Goal: Task Accomplishment & Management: Complete application form

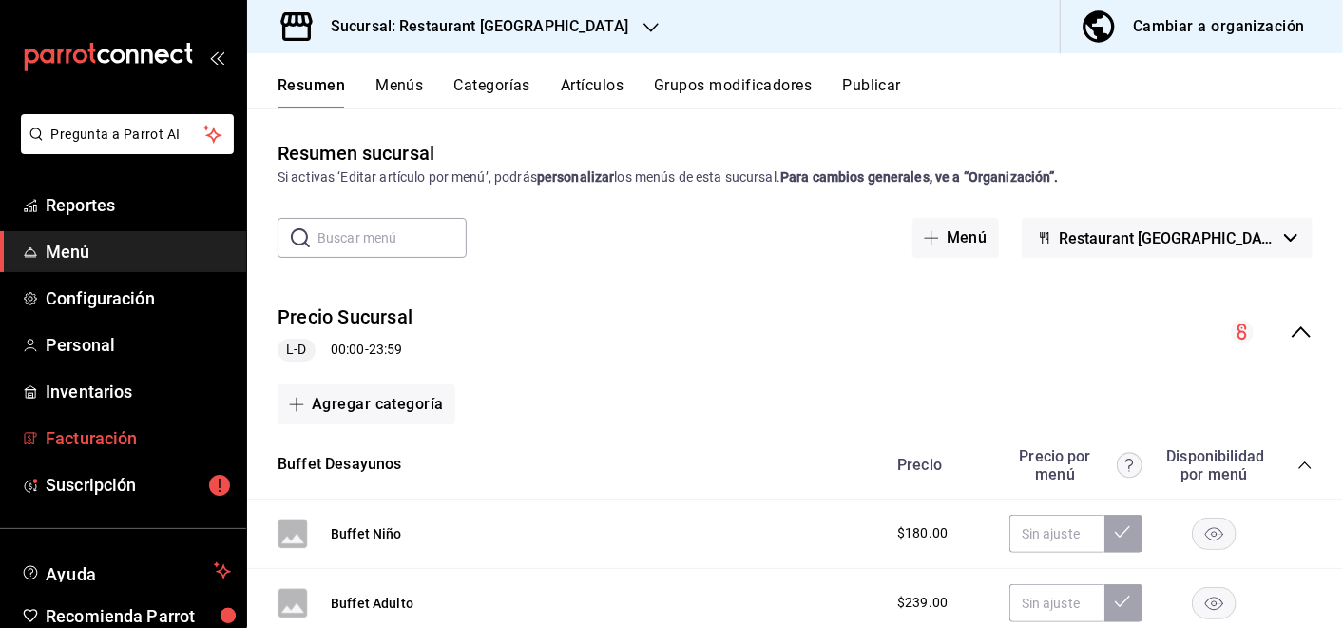
click at [79, 435] on span "Facturación" at bounding box center [138, 438] width 185 height 26
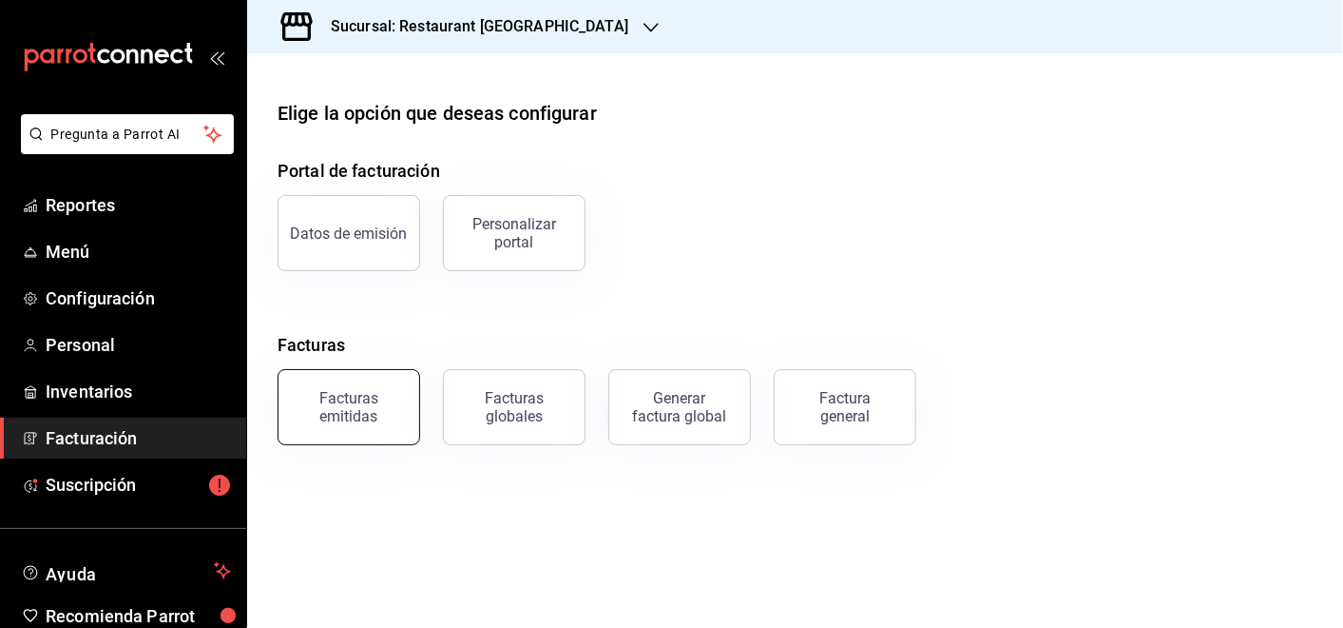
click at [299, 415] on div "Facturas emitidas" at bounding box center [349, 407] width 118 height 36
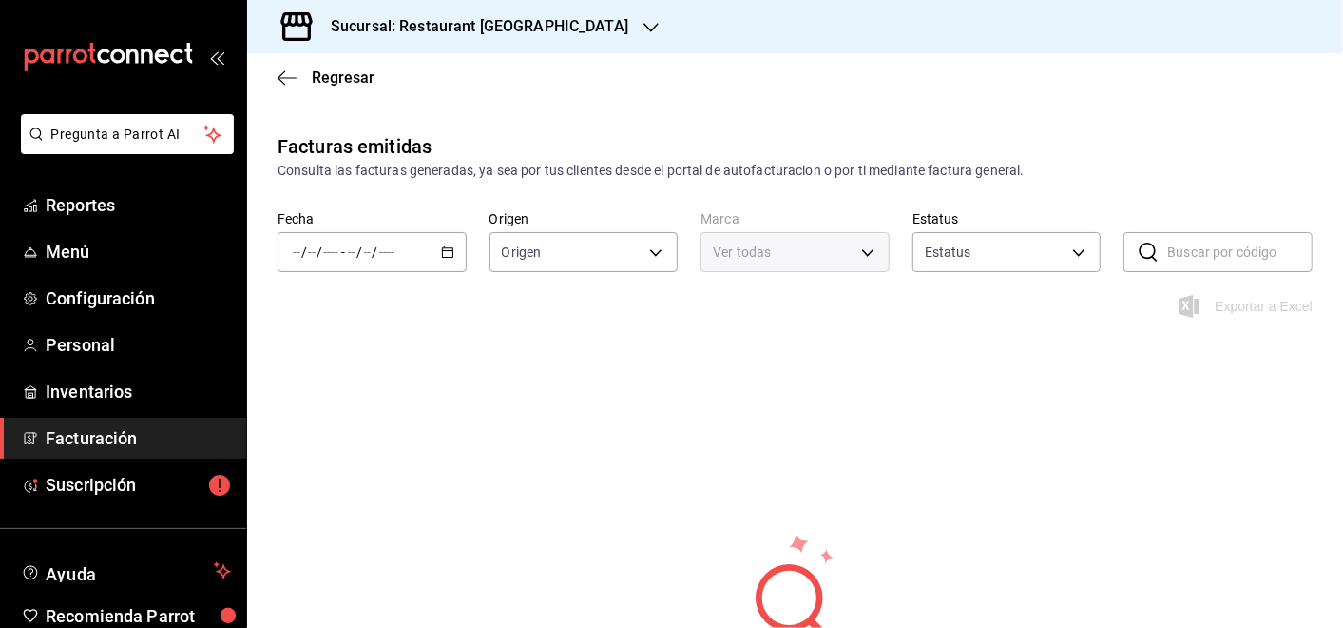
type input "ORDER_INVOICE,GENERAL_INVOICE"
type input "ACTIVE,PENDING_CANCELLATION,CANCELLED,PRE_CANCELLED"
type input "e0108820-6c9a-4492-9173-d3bfb738c831"
click at [441, 255] on icon "button" at bounding box center [447, 251] width 13 height 13
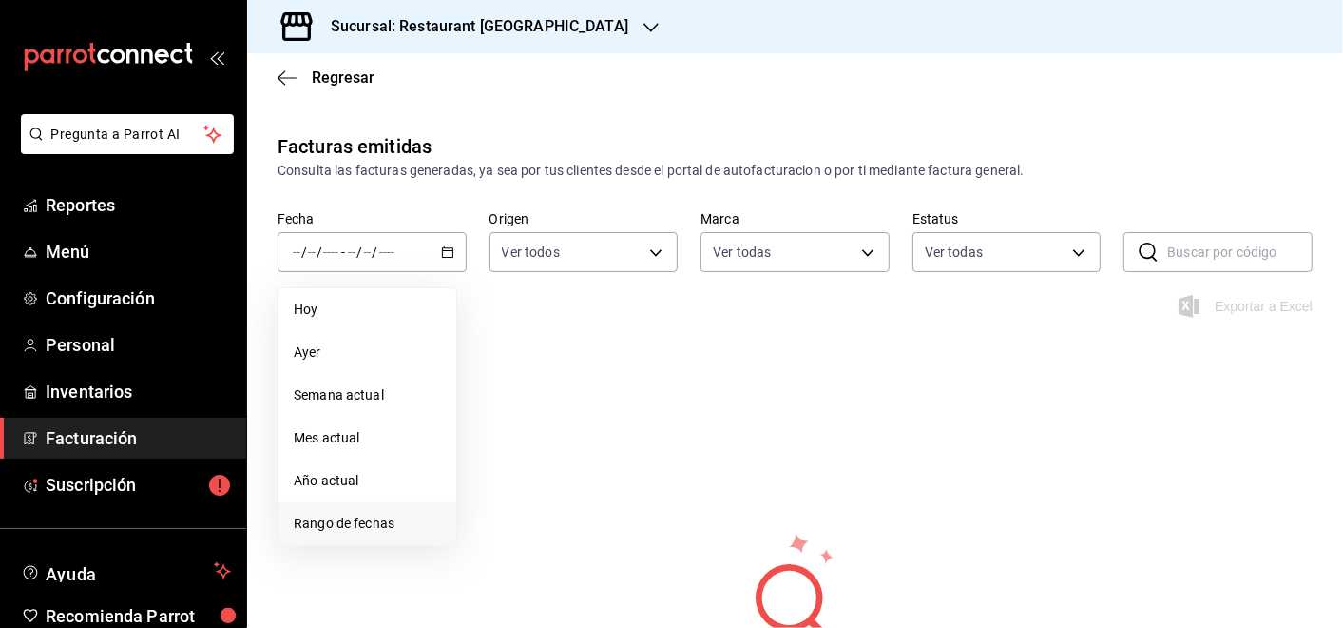
click at [333, 521] on span "Rango de fechas" at bounding box center [367, 523] width 147 height 20
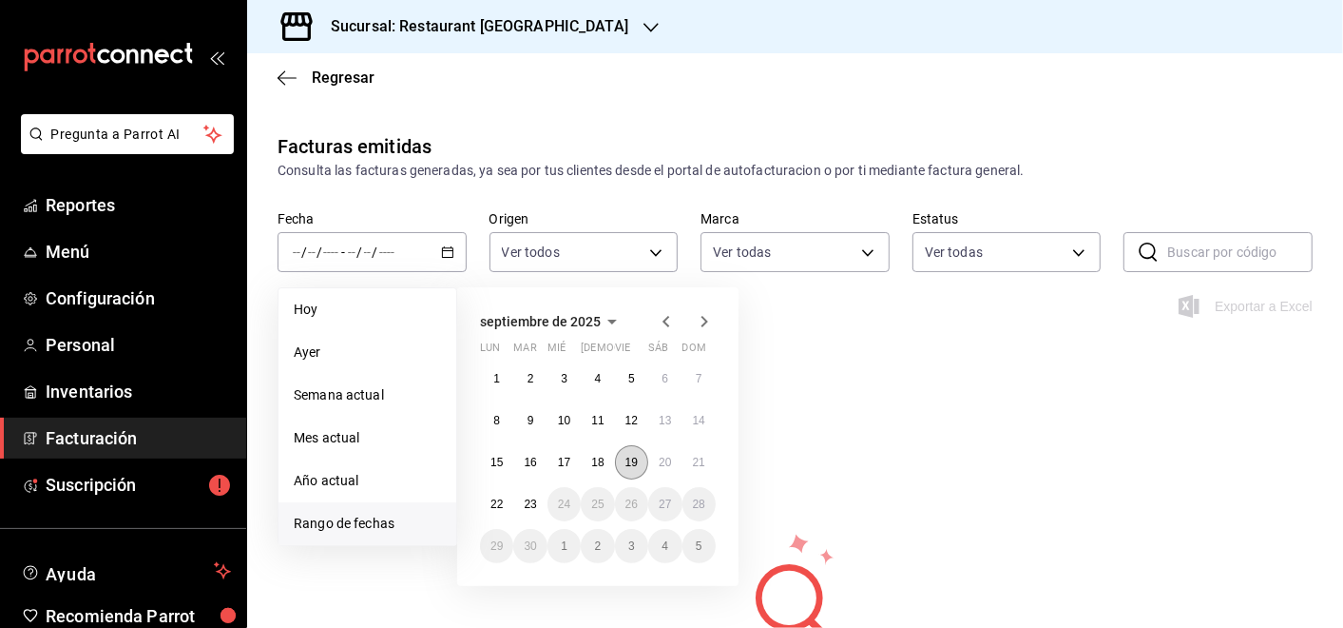
click at [635, 465] on abbr "19" at bounding box center [632, 461] width 12 height 13
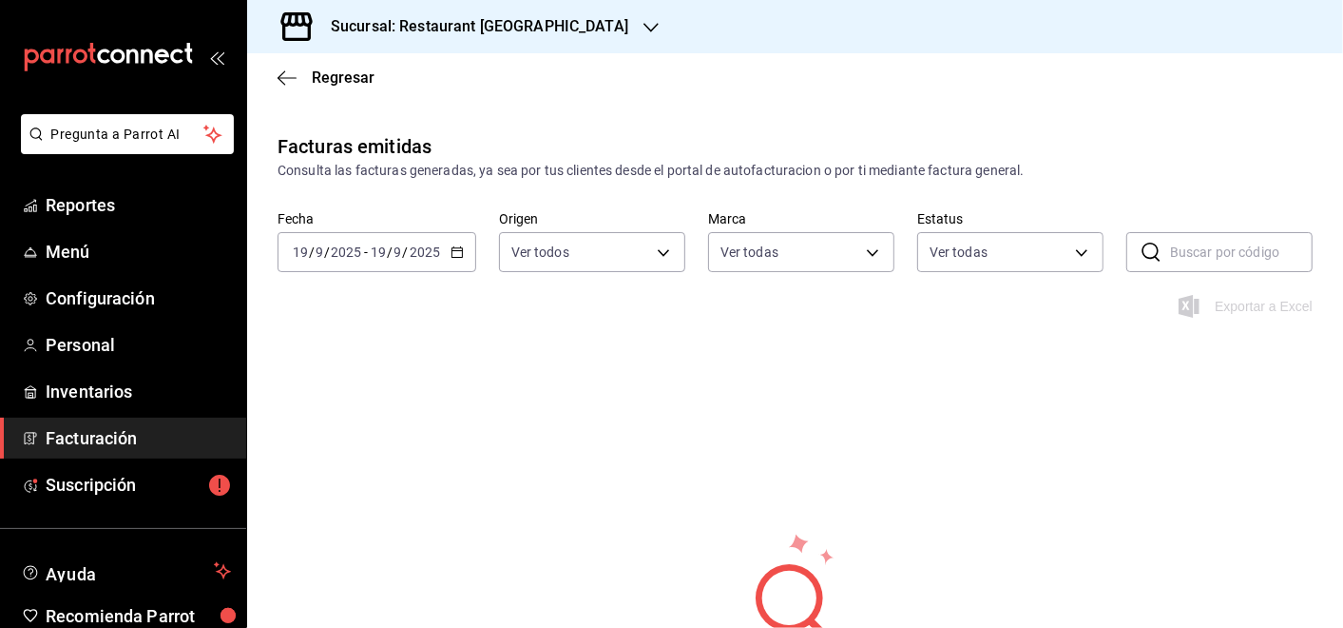
click at [462, 30] on h3 "Sucursal: Restaurant [GEOGRAPHIC_DATA]" at bounding box center [472, 26] width 313 height 23
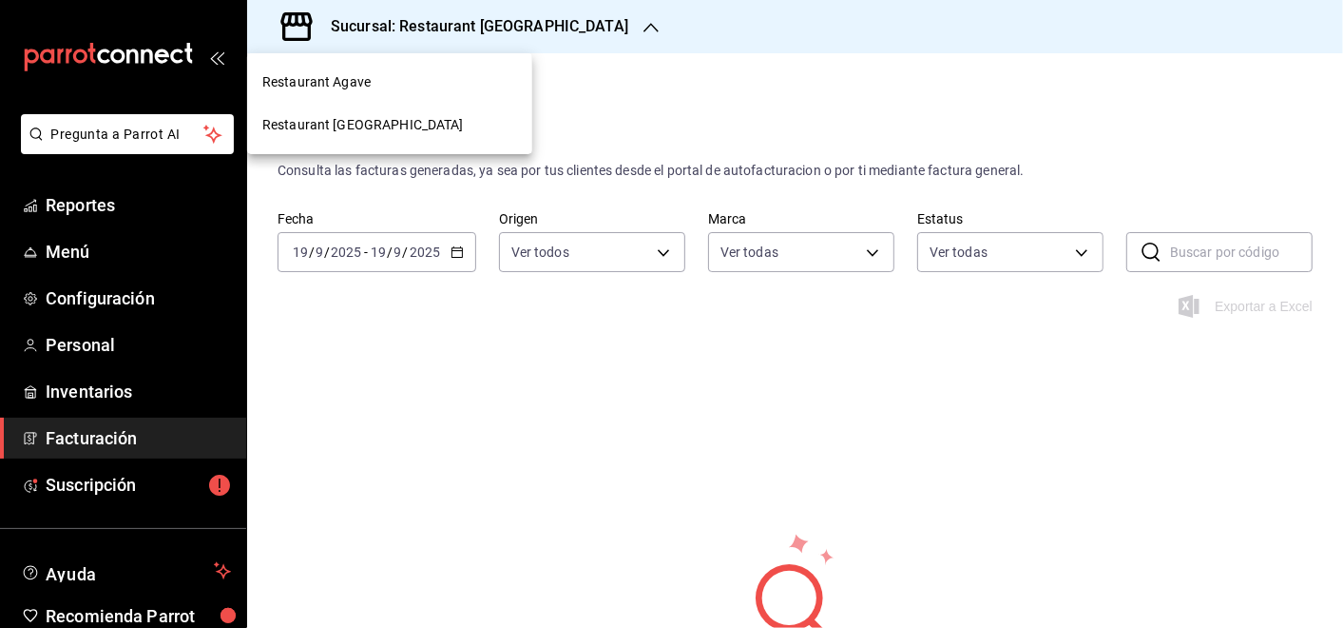
click at [399, 87] on div "Restaurant Agave" at bounding box center [389, 82] width 255 height 20
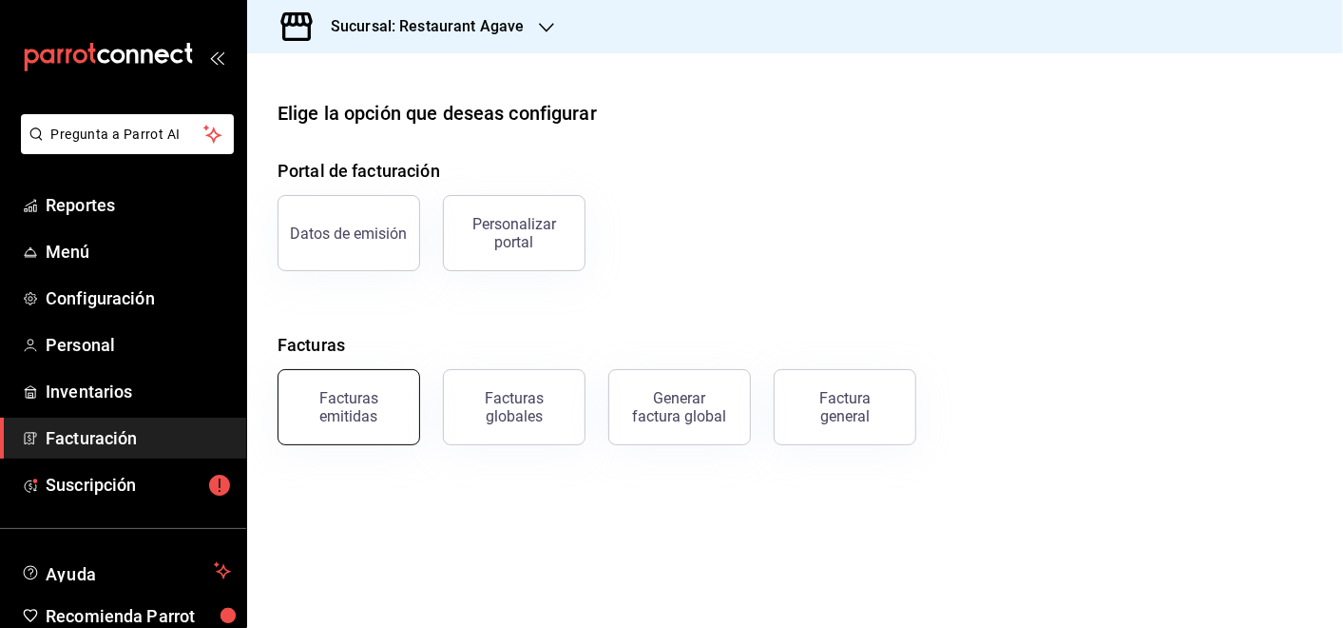
click at [396, 404] on div "Facturas emitidas" at bounding box center [349, 407] width 118 height 36
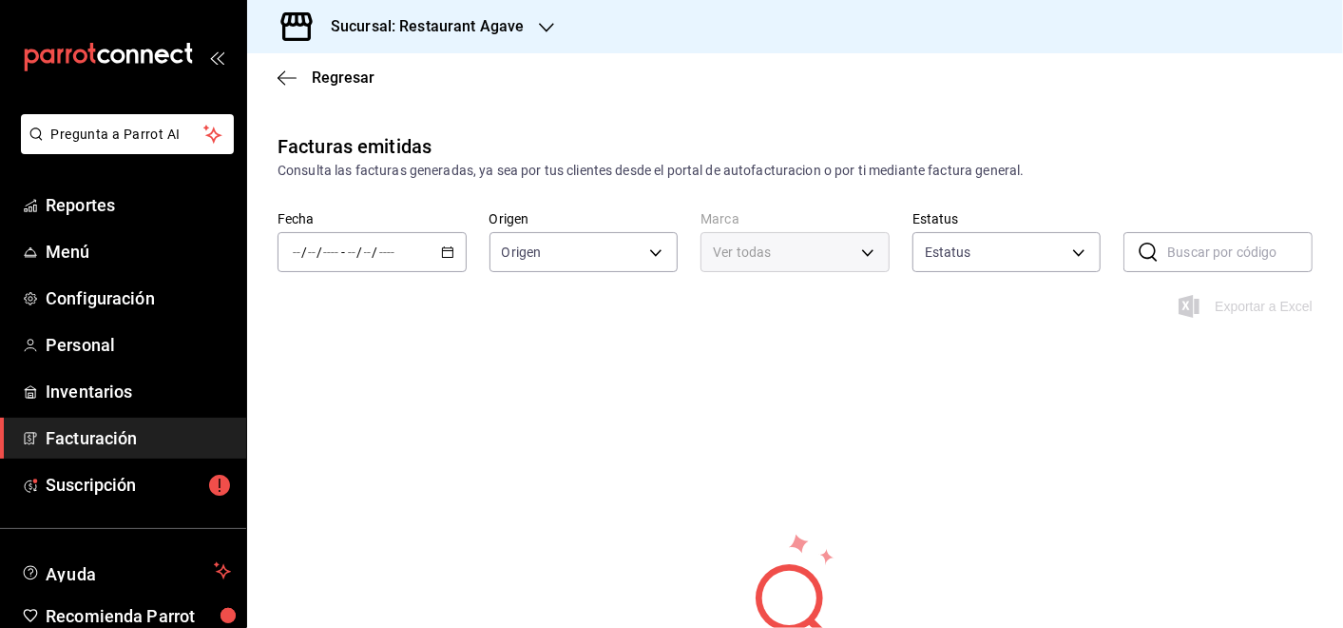
type input "ORDER_INVOICE,GENERAL_INVOICE"
type input "ACTIVE,PENDING_CANCELLATION,CANCELLED,PRE_CANCELLED"
type input "ac14864f-e3a0-4832-92fd-dda121f57a49"
click at [397, 237] on div "/ / - / /" at bounding box center [372, 252] width 189 height 40
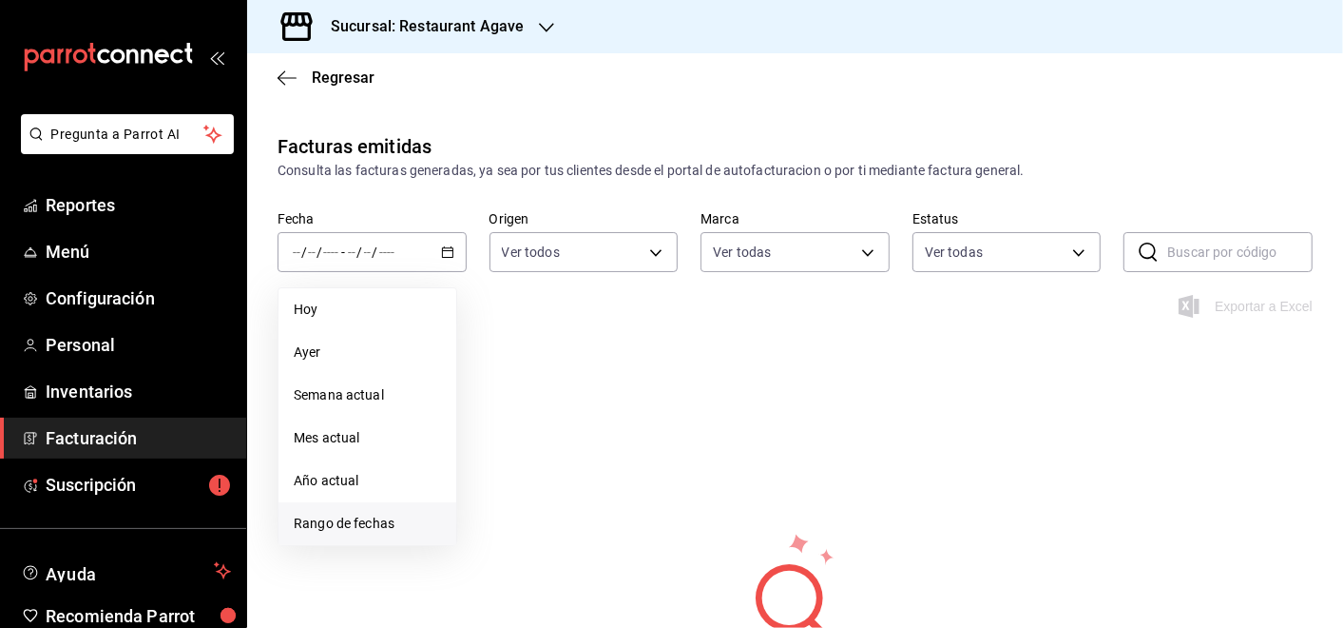
click at [377, 522] on span "Rango de fechas" at bounding box center [367, 523] width 147 height 20
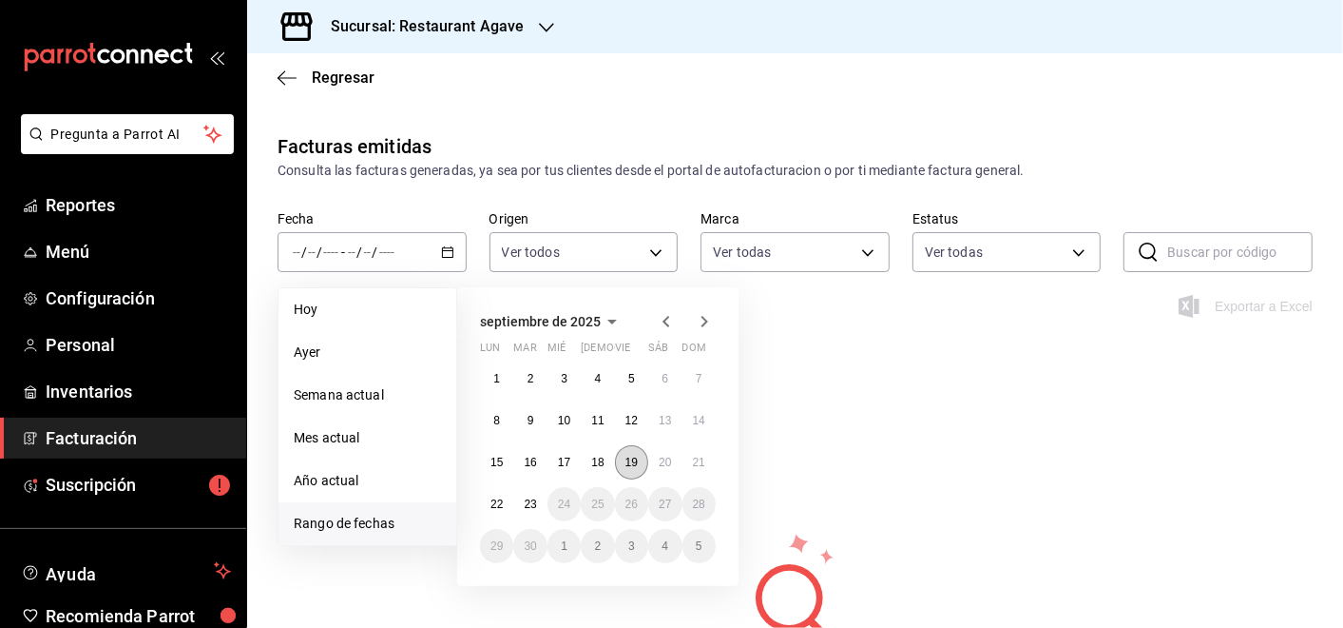
click at [631, 456] on abbr "19" at bounding box center [632, 461] width 12 height 13
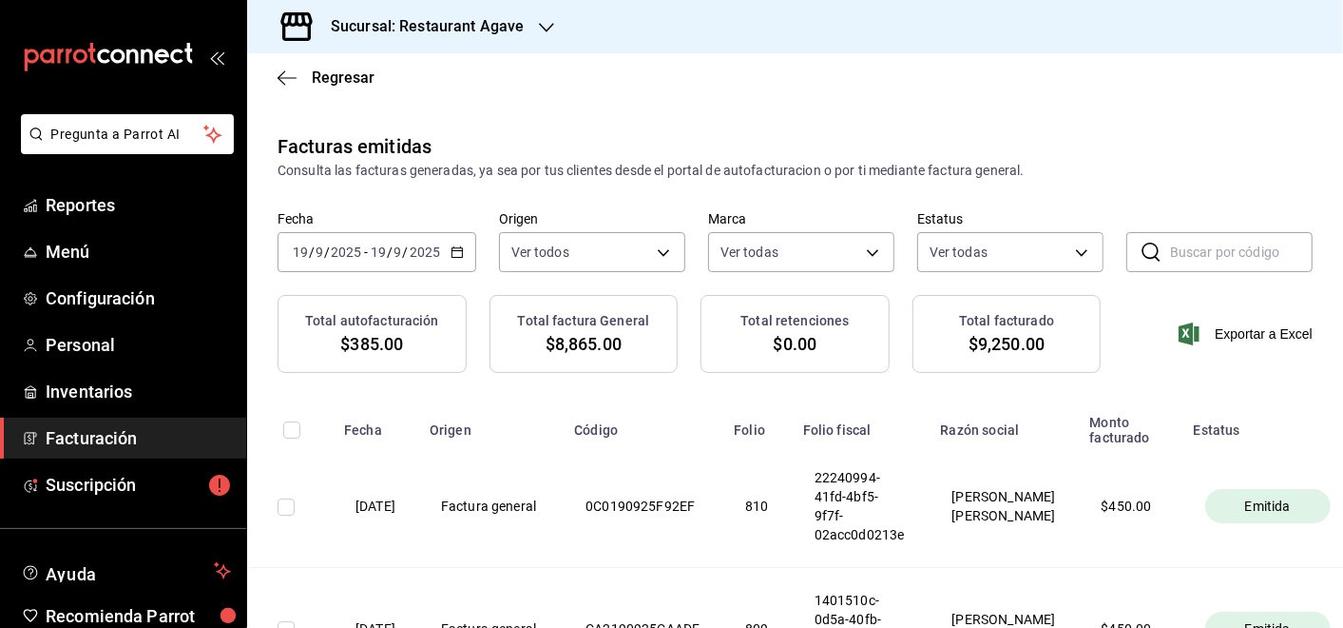
click at [409, 258] on input "2025" at bounding box center [425, 251] width 32 height 15
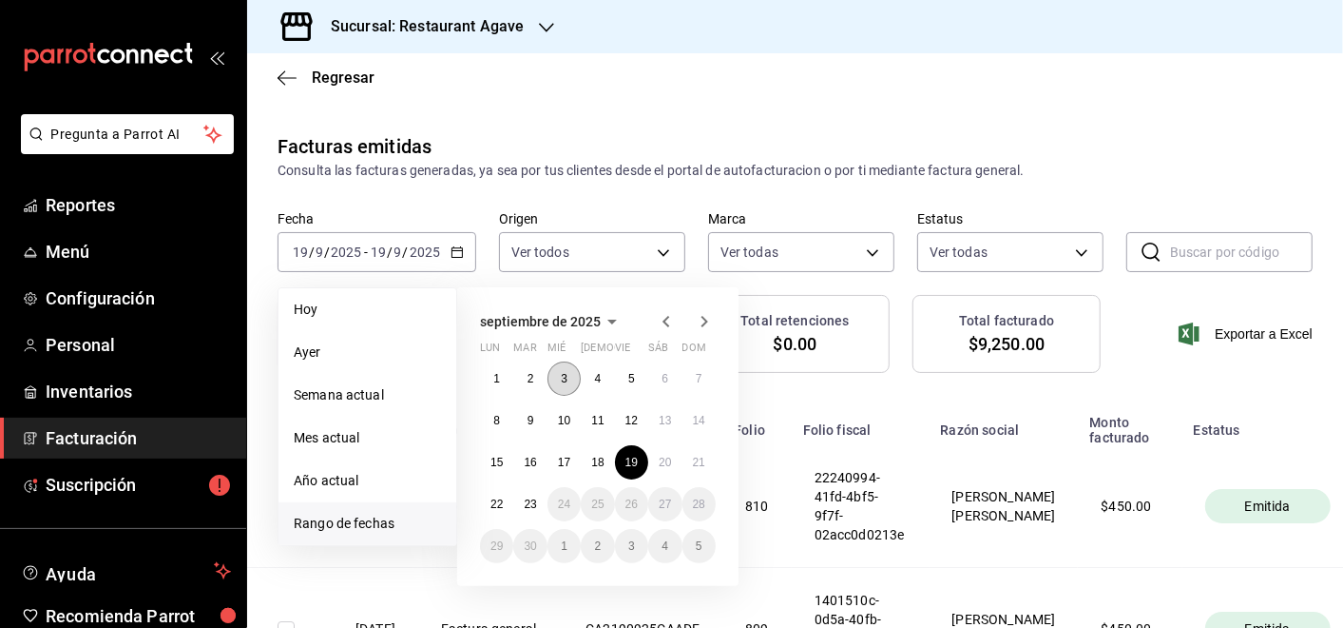
click at [569, 383] on button "3" at bounding box center [564, 378] width 33 height 34
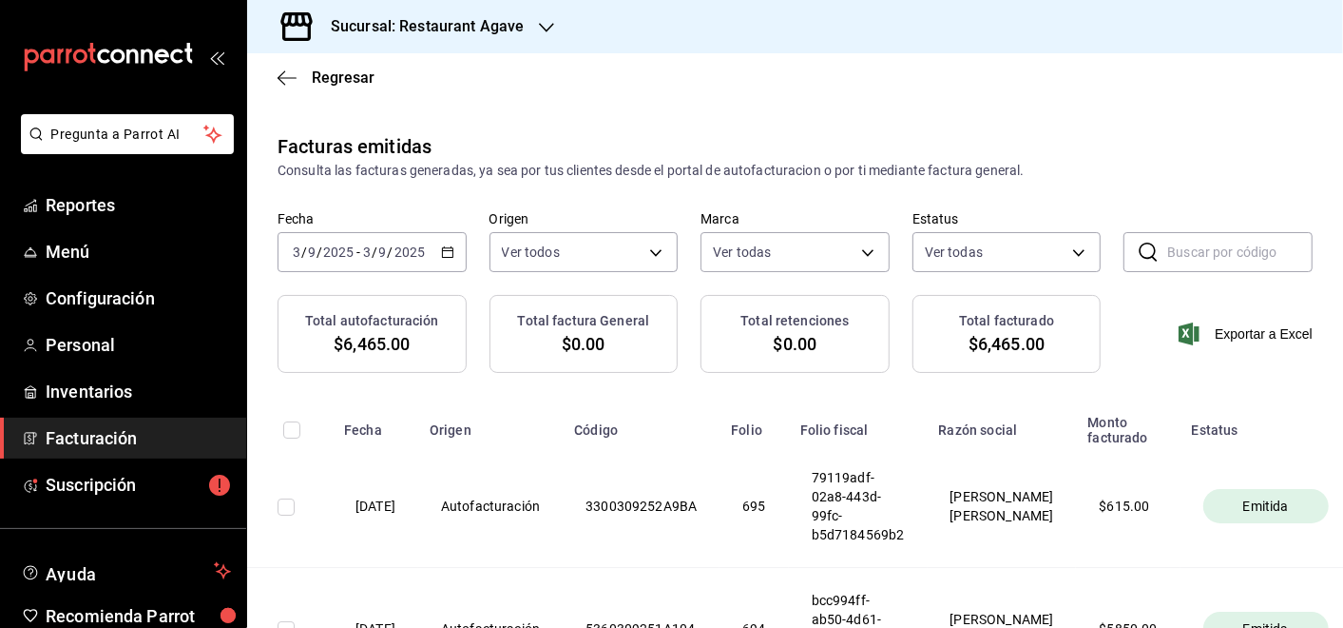
click at [401, 259] on input "2025" at bounding box center [410, 251] width 32 height 15
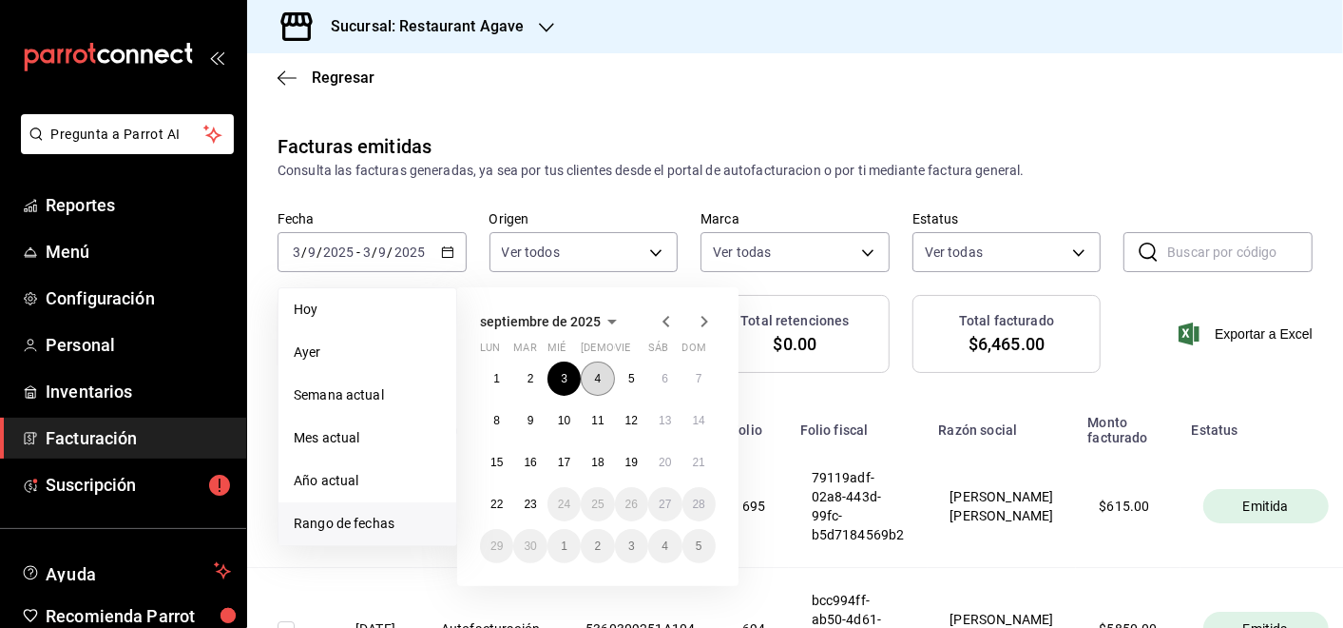
click at [608, 381] on button "4" at bounding box center [597, 378] width 33 height 34
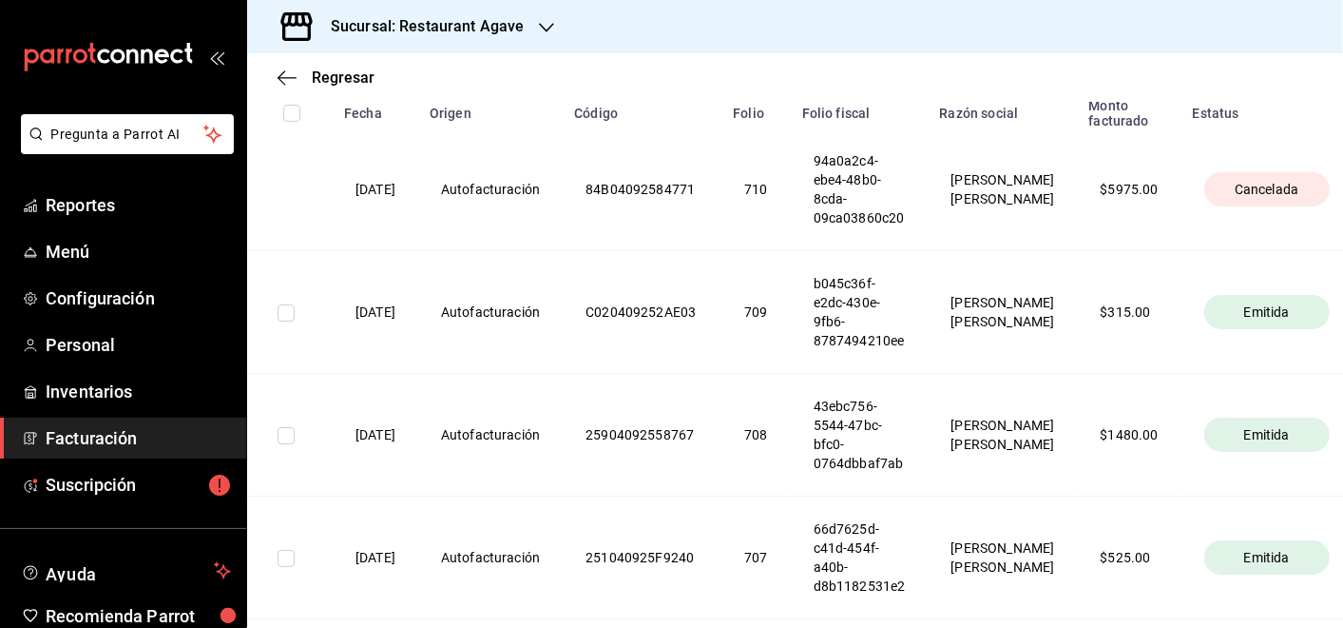
scroll to position [422, 0]
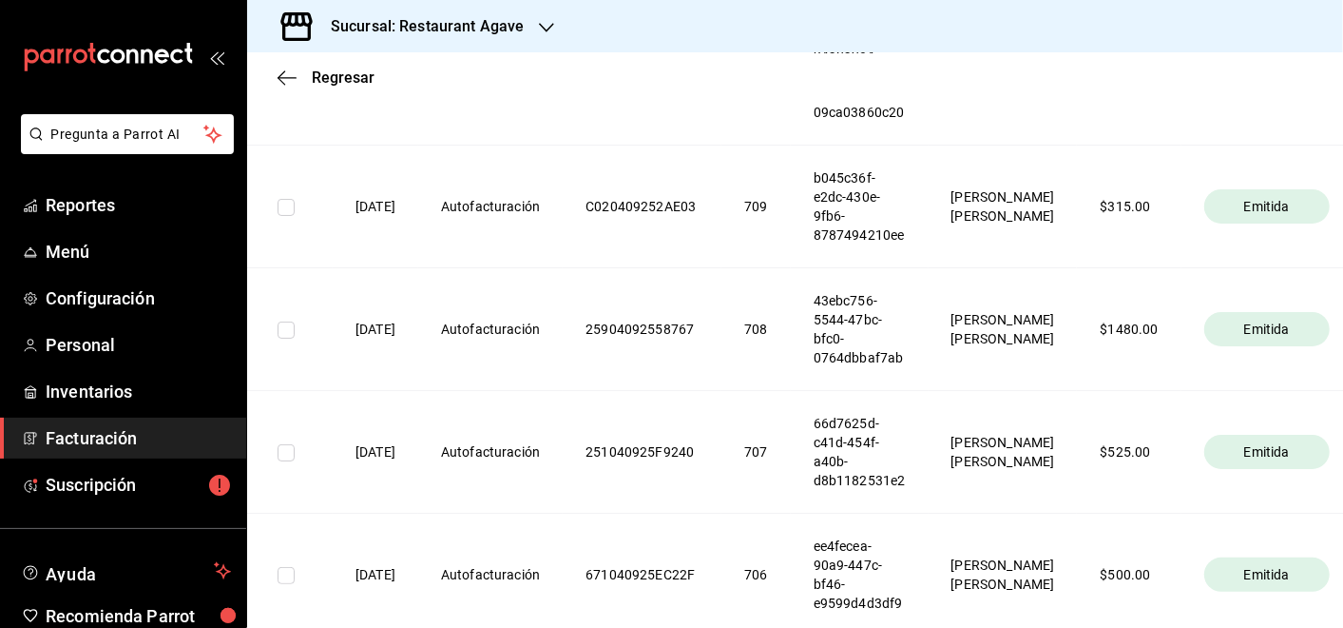
click at [1237, 330] on span "Emitida" at bounding box center [1267, 328] width 61 height 19
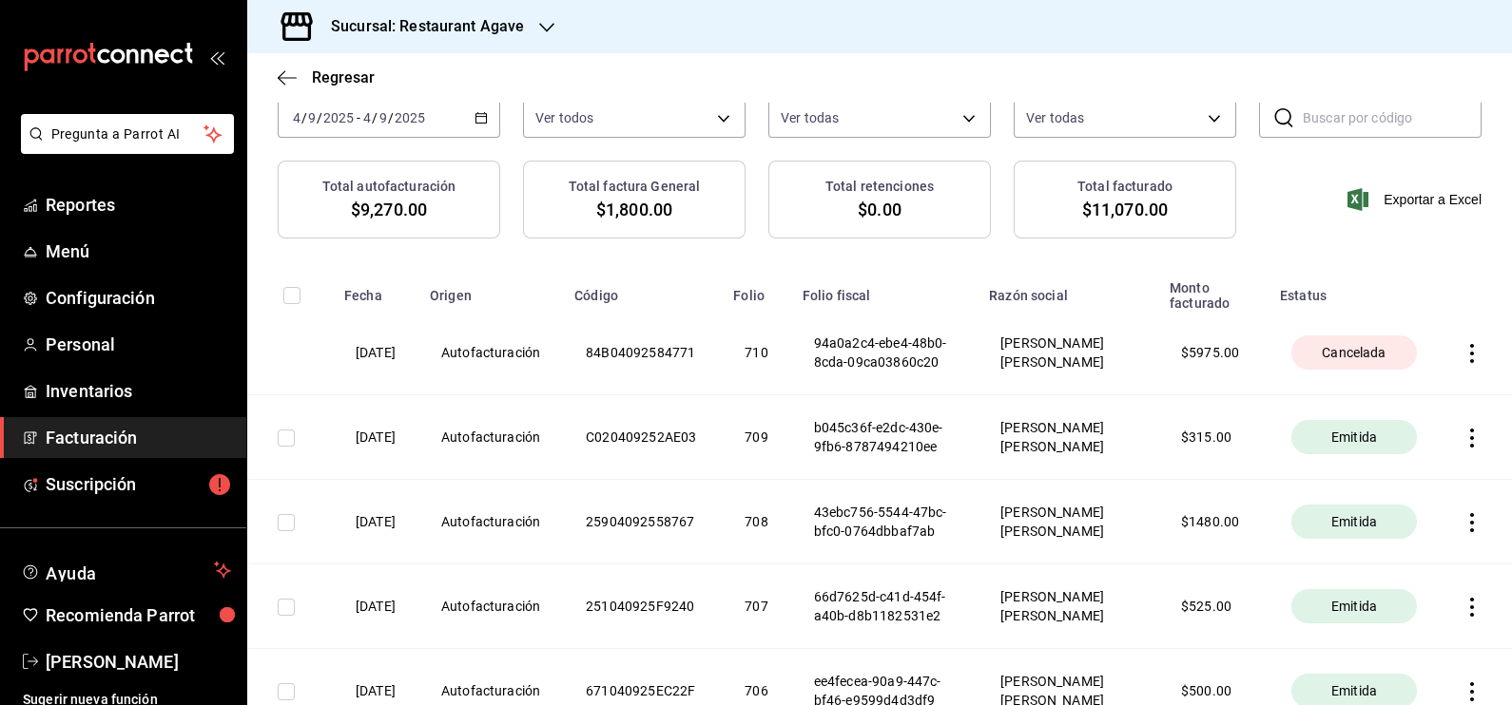
scroll to position [171, 0]
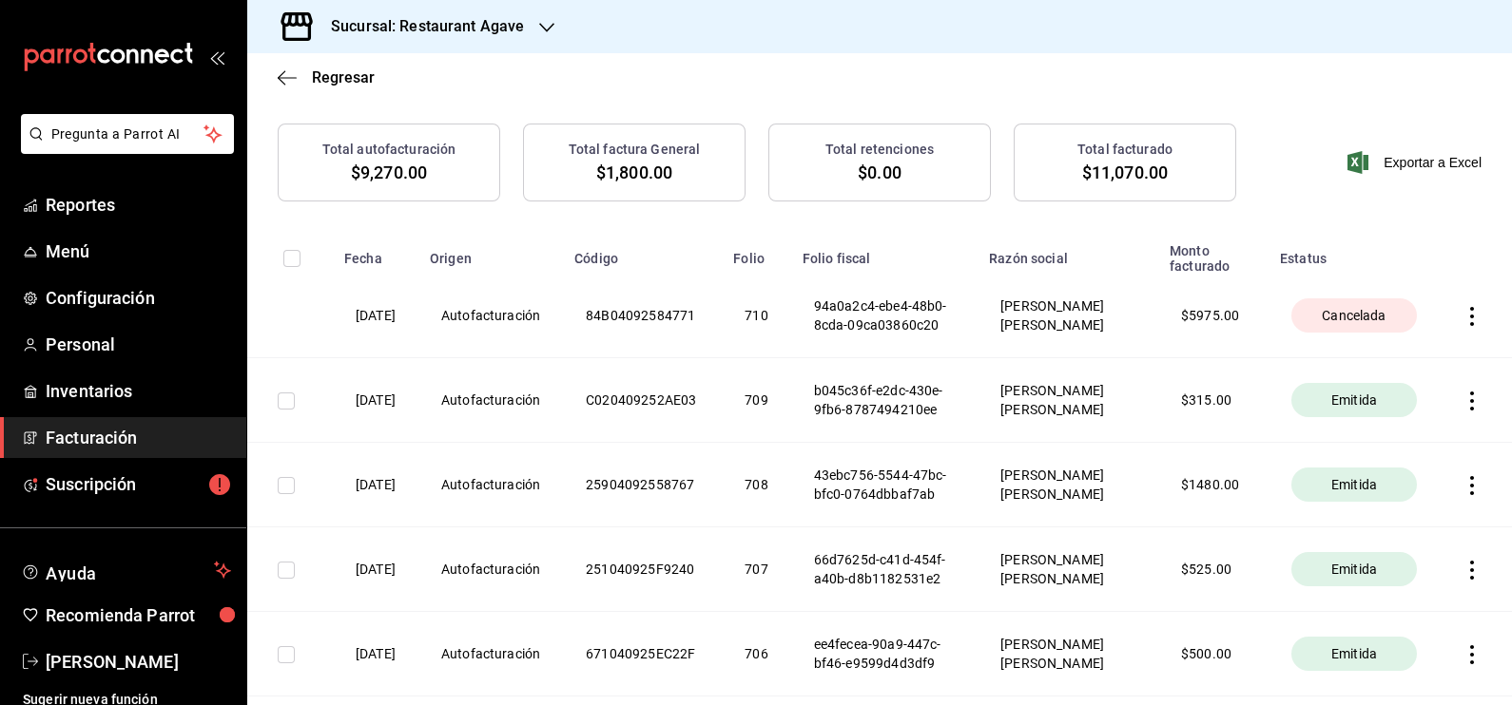
click at [1343, 495] on icon "button" at bounding box center [1471, 485] width 19 height 19
click at [1343, 587] on div "Cancelar factura" at bounding box center [1368, 580] width 98 height 15
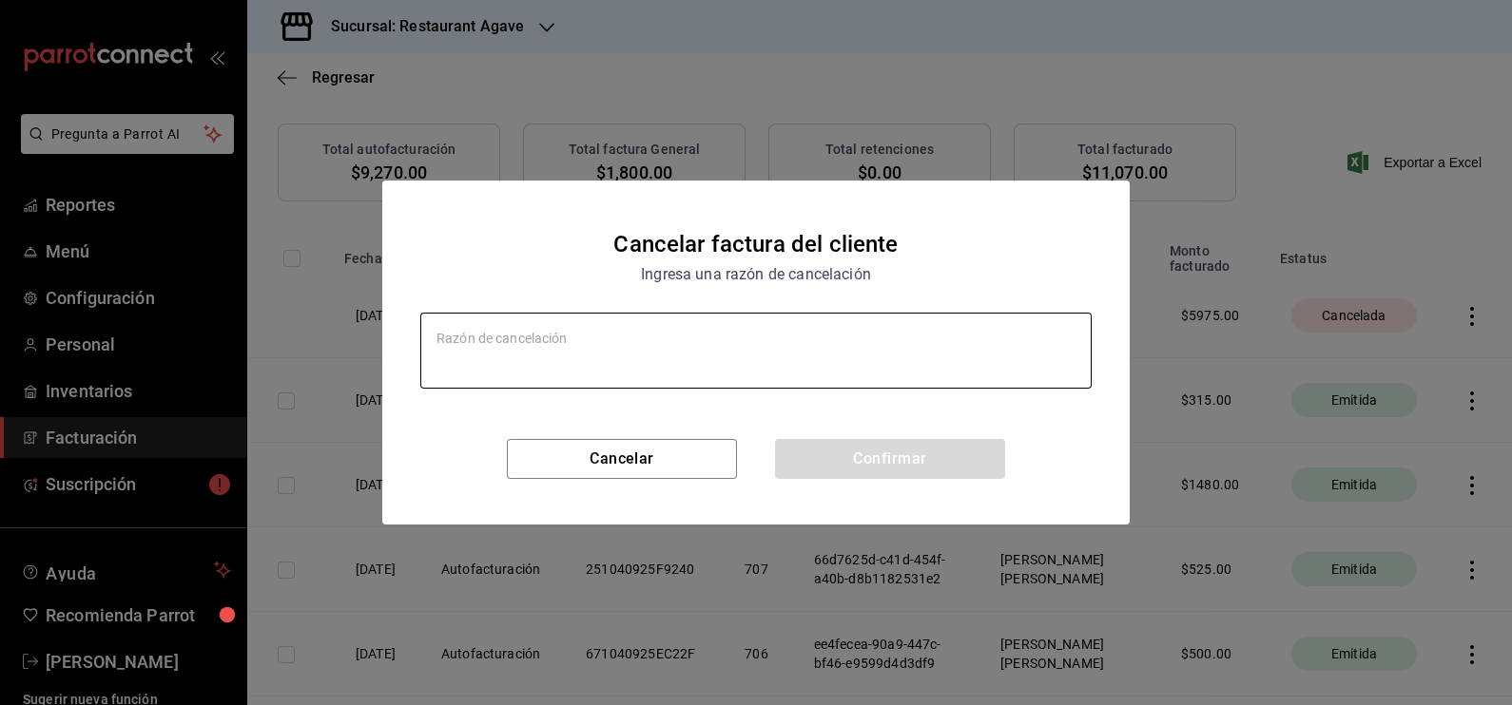
type textarea "x"
click at [697, 362] on textarea at bounding box center [755, 351] width 671 height 76
type textarea "D"
type textarea "x"
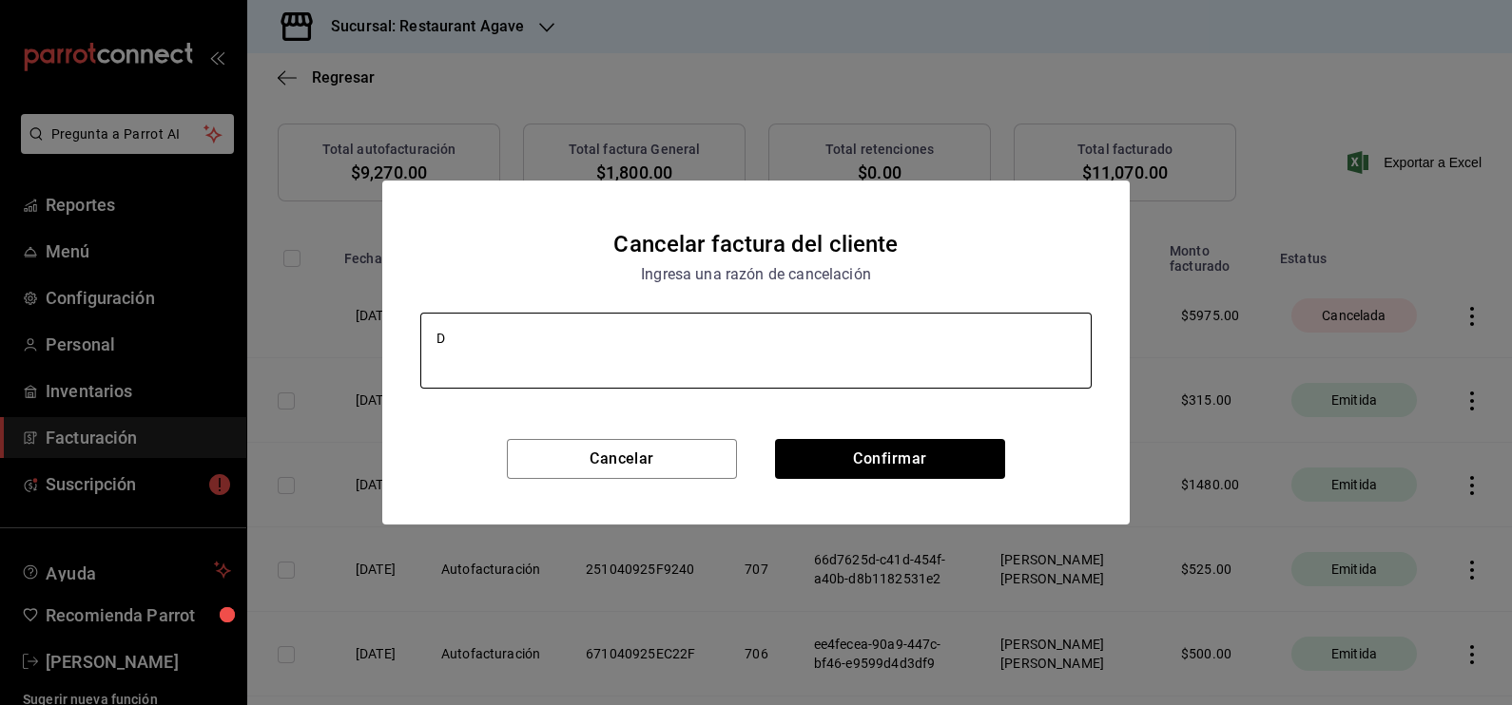
type textarea "Da"
type textarea "x"
type textarea "Dat"
type textarea "x"
type textarea "Dato"
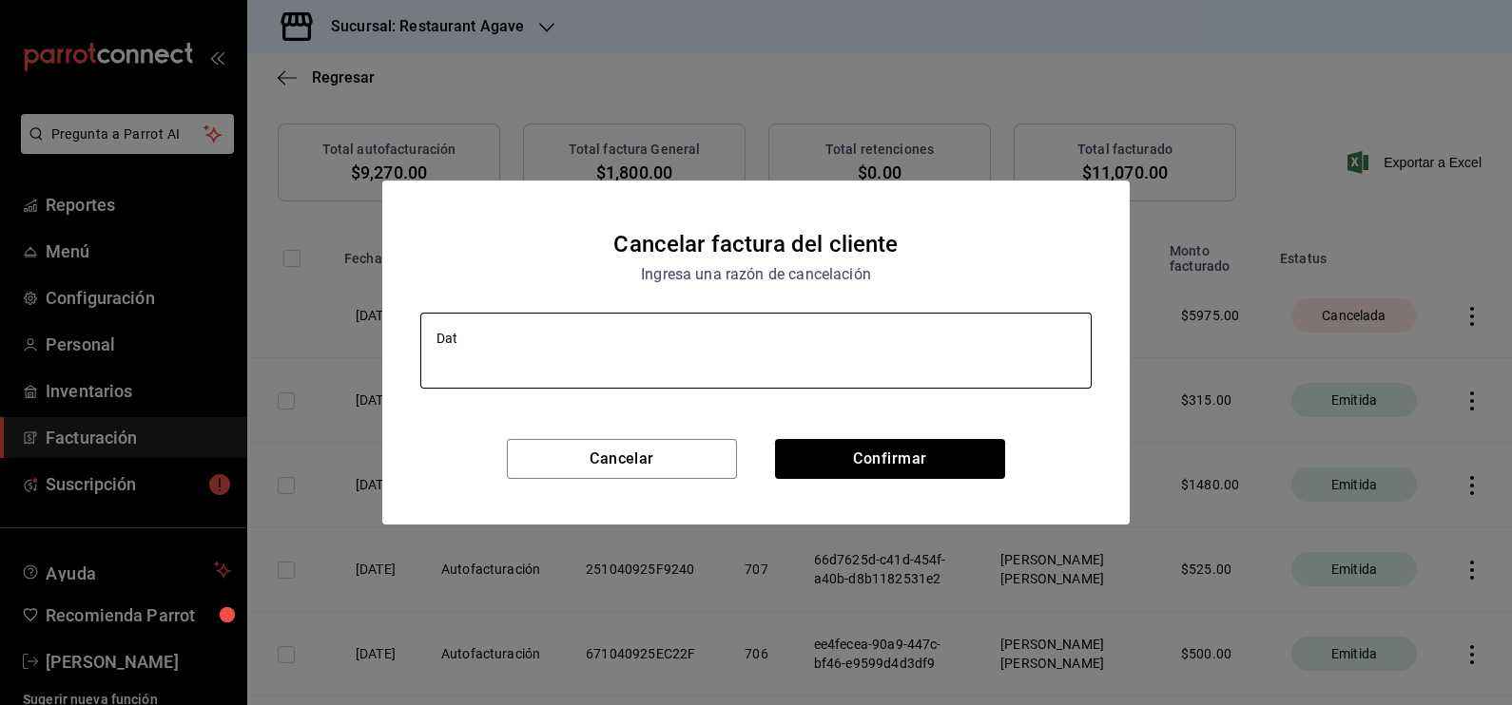
type textarea "x"
type textarea "Datos"
type textarea "x"
type textarea "Datos"
type textarea "x"
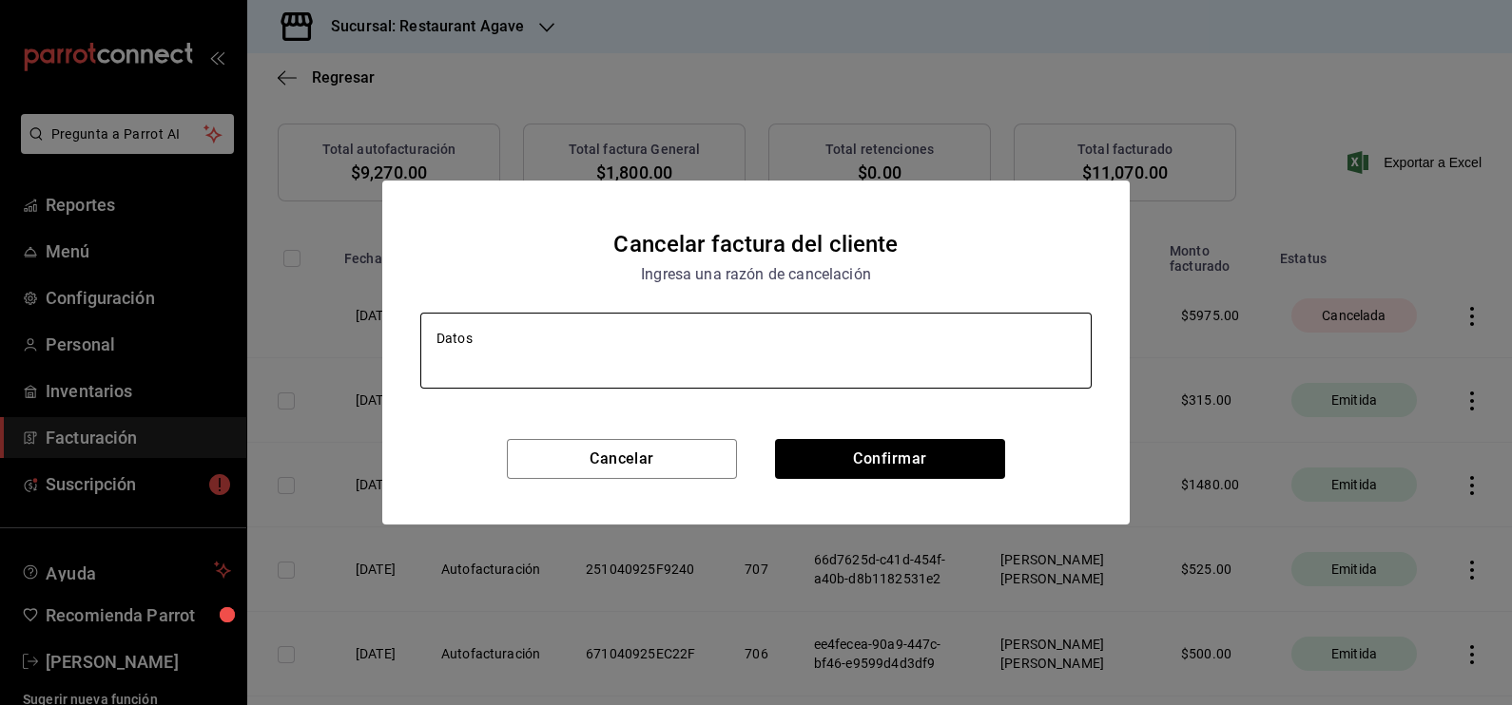
type textarea "Datos e"
type textarea "x"
type textarea "Datos er"
type textarea "x"
type textarea "Datos err"
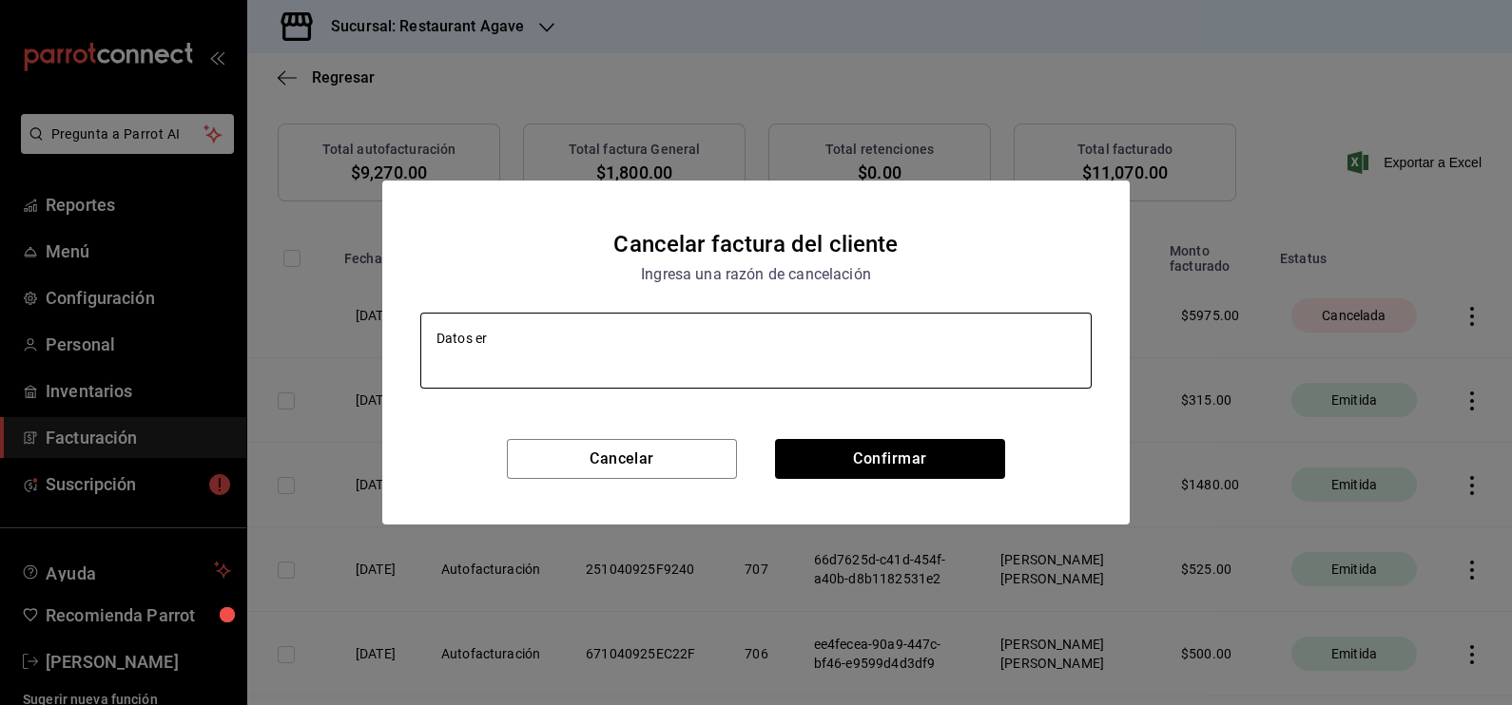
type textarea "x"
type textarea "Datos erro"
type textarea "x"
type textarea "Datos errone"
type textarea "x"
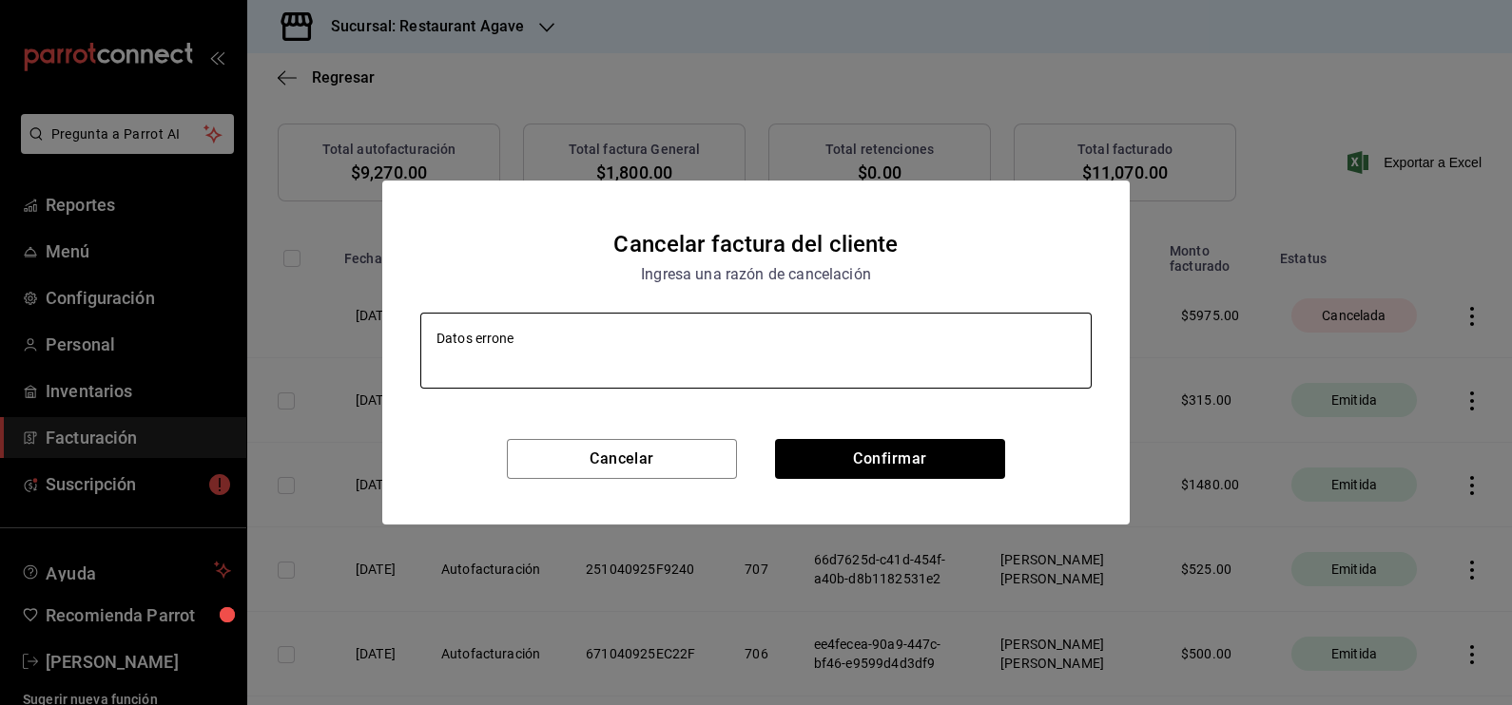
type textarea "Datos erroneo"
type textarea "x"
type textarea "Datos erroneos"
type textarea "x"
type textarea "Datos erroneos"
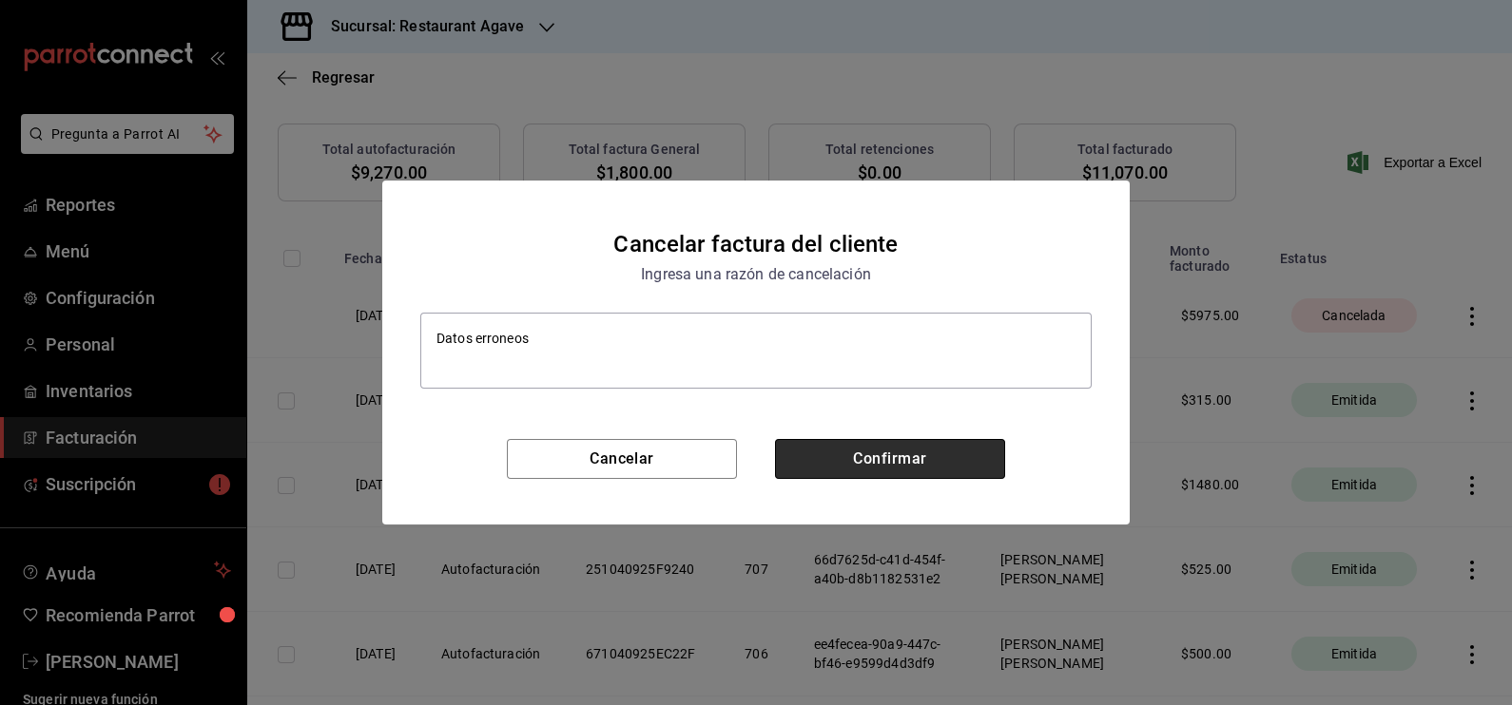
click at [835, 455] on button "Confirmar" at bounding box center [890, 459] width 230 height 40
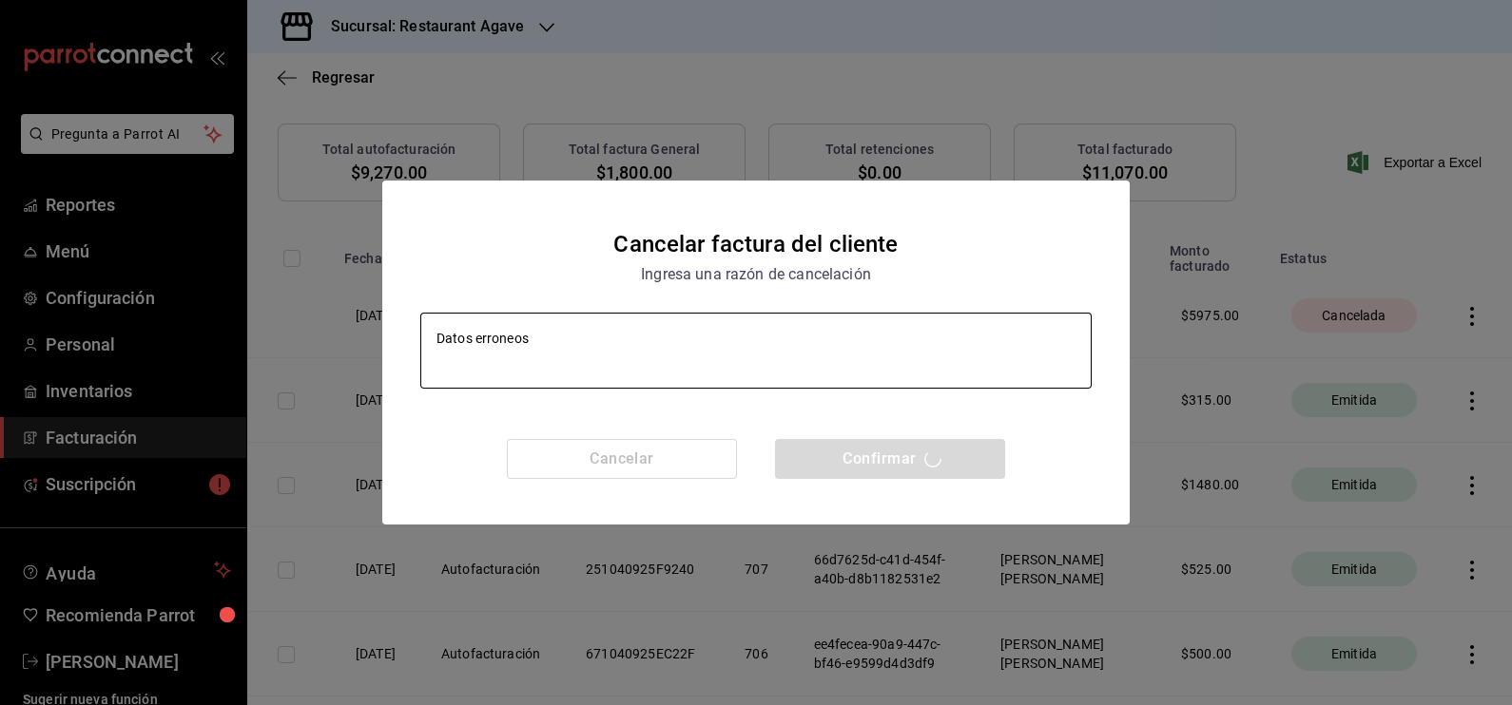
type textarea "x"
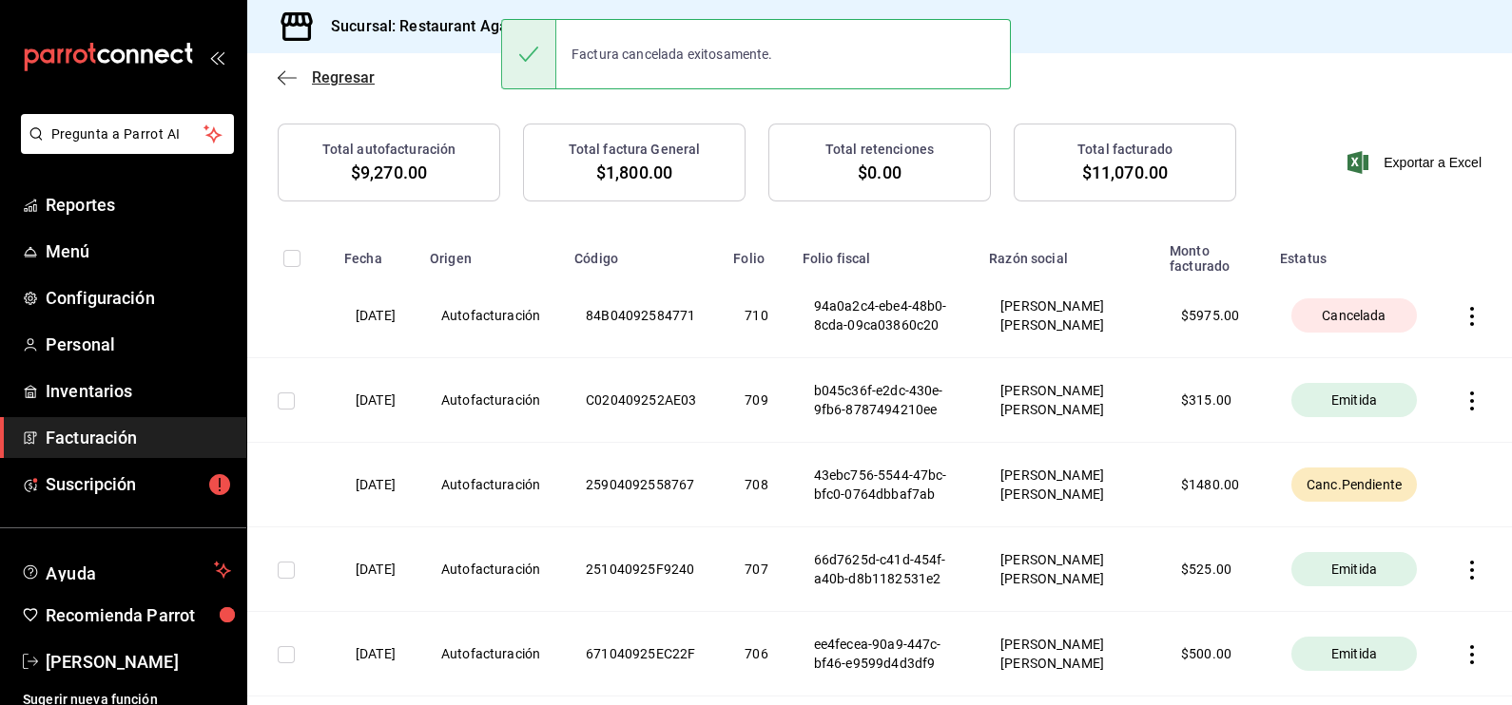
click at [288, 80] on icon "button" at bounding box center [287, 77] width 19 height 17
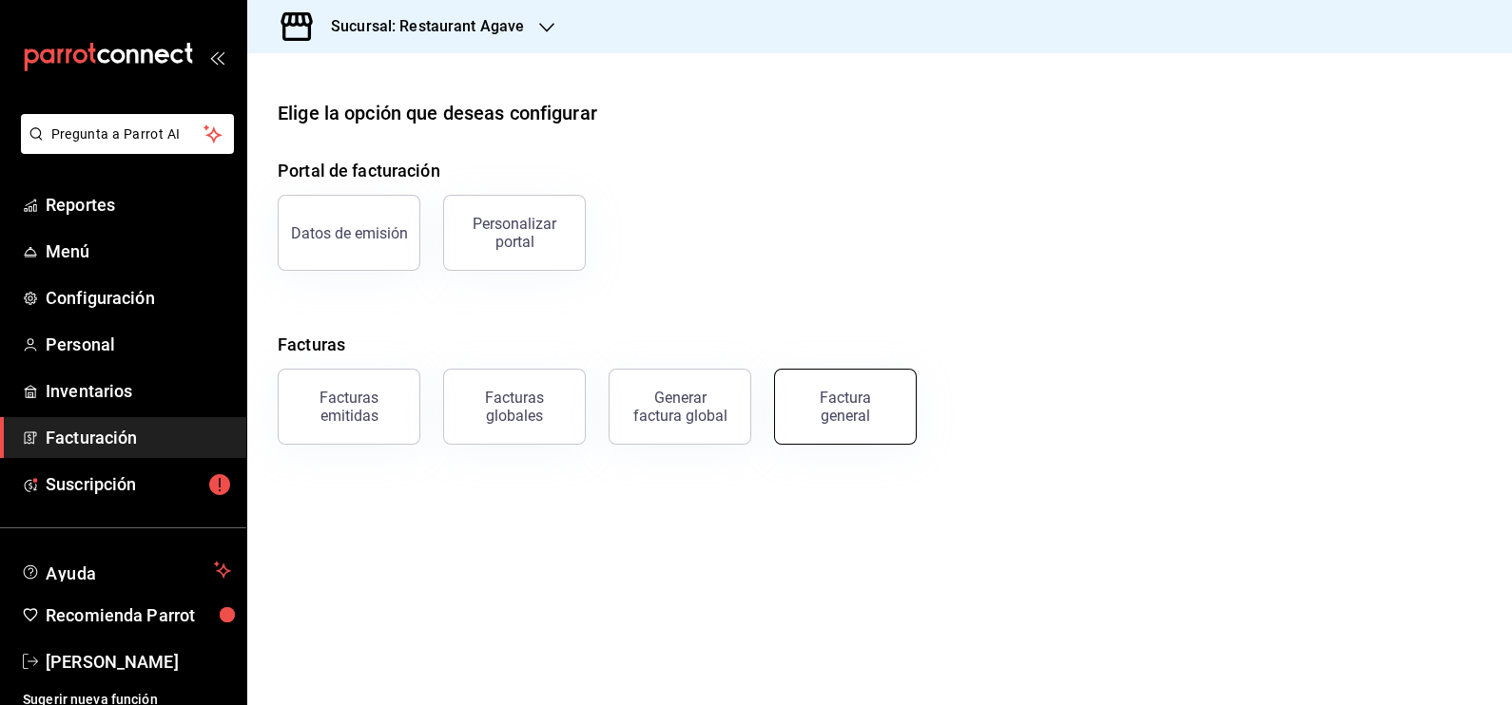
click at [806, 423] on button "Factura general" at bounding box center [845, 407] width 143 height 76
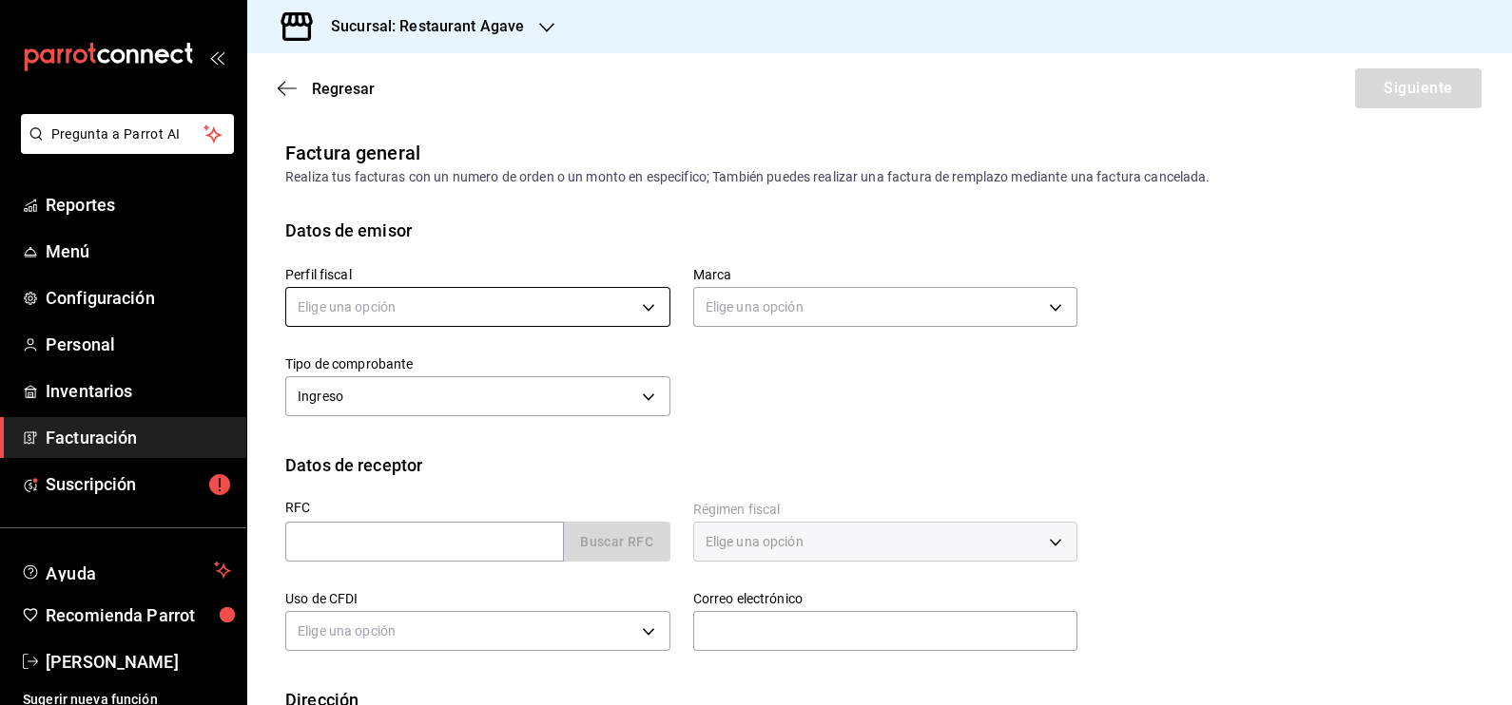
click at [641, 312] on body "Pregunta a Parrot AI Reportes Menú Configuración Personal Inventarios Facturaci…" at bounding box center [756, 352] width 1512 height 705
click at [539, 426] on ul "Elige una opción [PERSON_NAME] [PERSON_NAME]" at bounding box center [474, 386] width 377 height 86
click at [539, 414] on li "[PERSON_NAME] [PERSON_NAME]" at bounding box center [474, 403] width 377 height 35
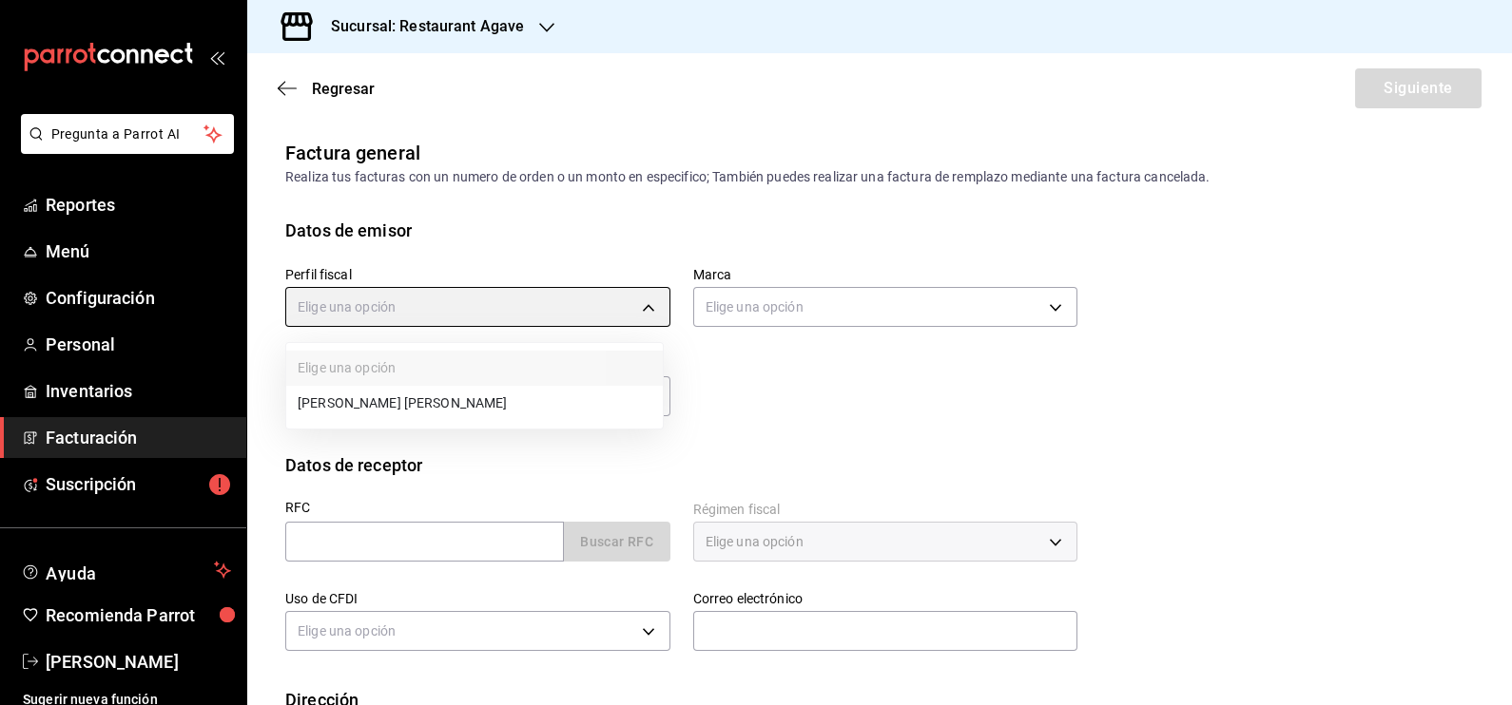
type input "ad901036-74df-4fe8-addc-bdb4b17d016d"
type input "ac14864f-e3a0-4832-92fd-dda121f57a49"
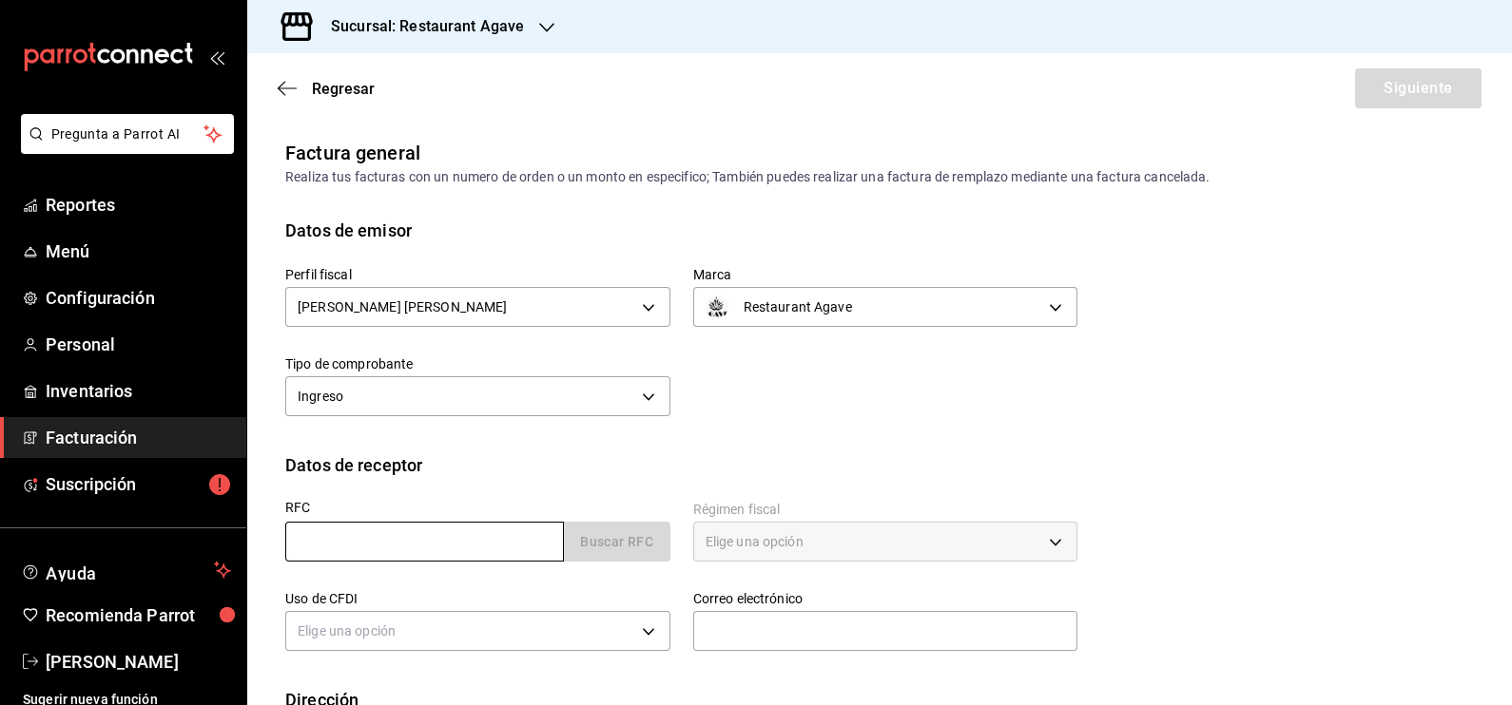
click at [438, 532] on input "text" at bounding box center [424, 542] width 279 height 40
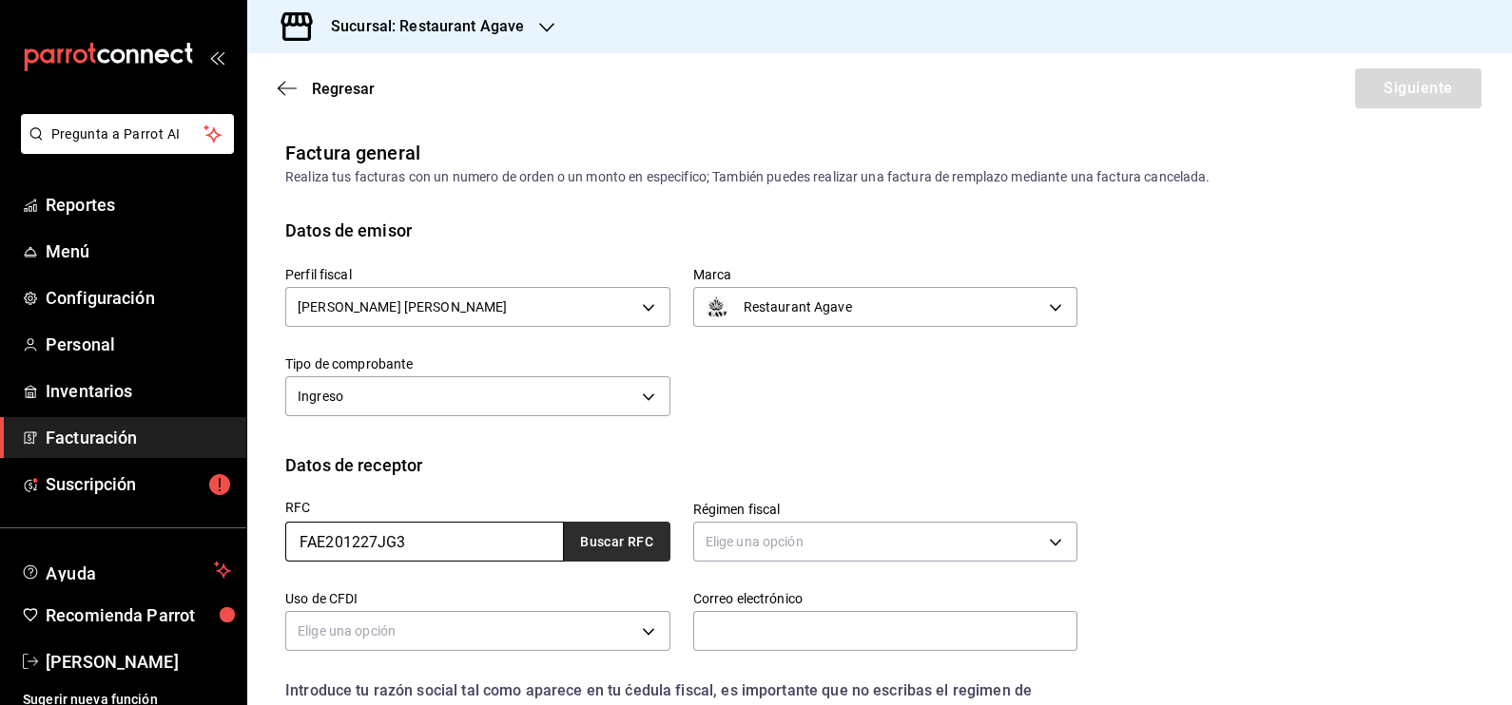
type input "FAE201227JG3"
click at [564, 551] on button "Buscar RFC" at bounding box center [617, 542] width 106 height 40
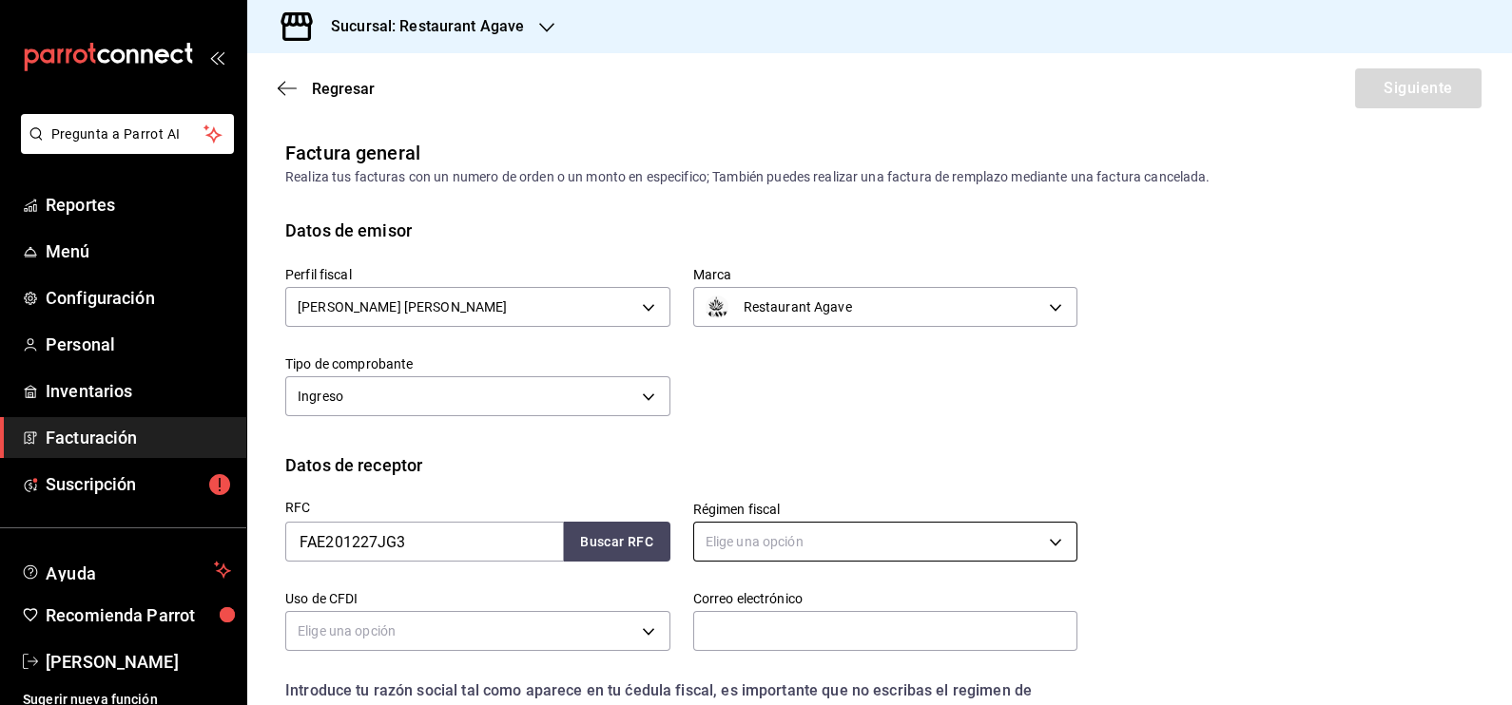
scroll to position [118, 0]
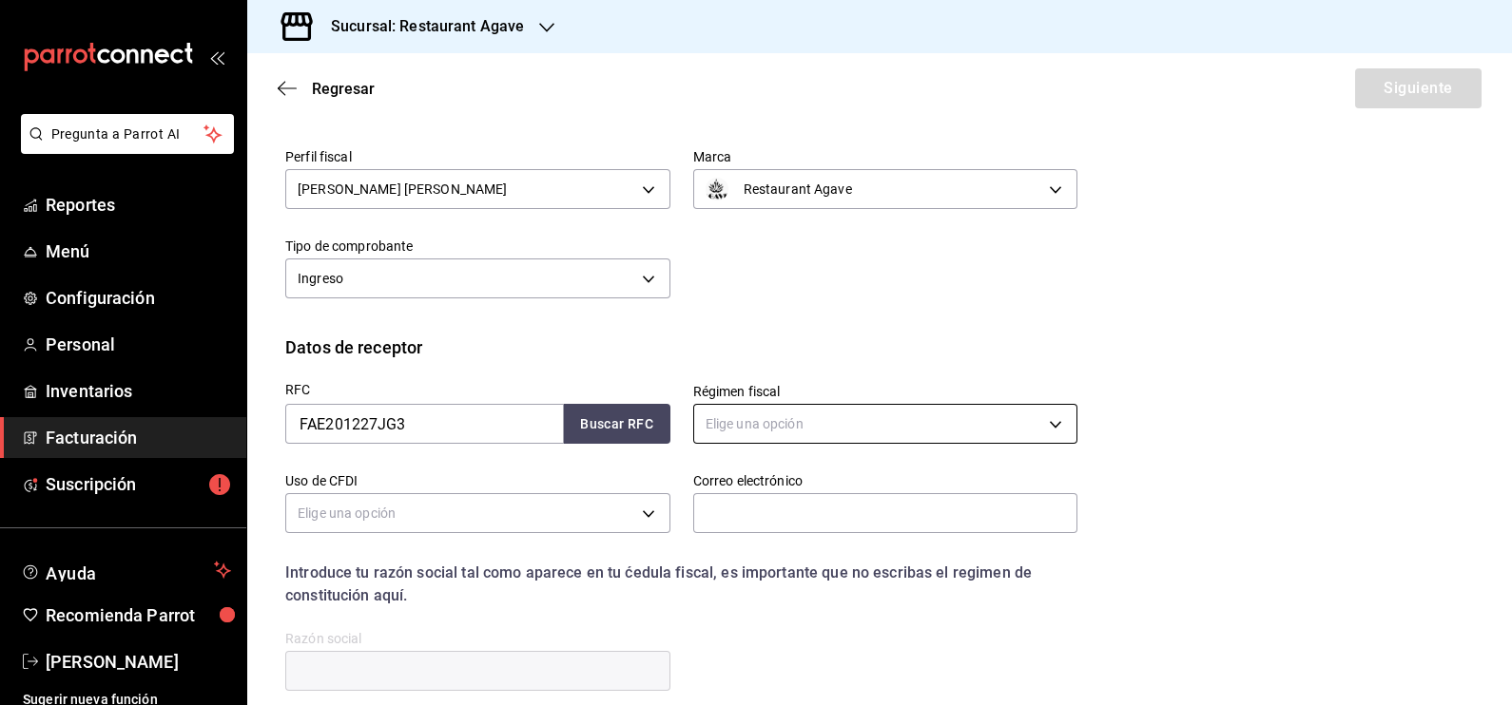
click at [894, 423] on body "Pregunta a Parrot AI Reportes Menú Configuración Personal Inventarios Facturaci…" at bounding box center [756, 352] width 1512 height 705
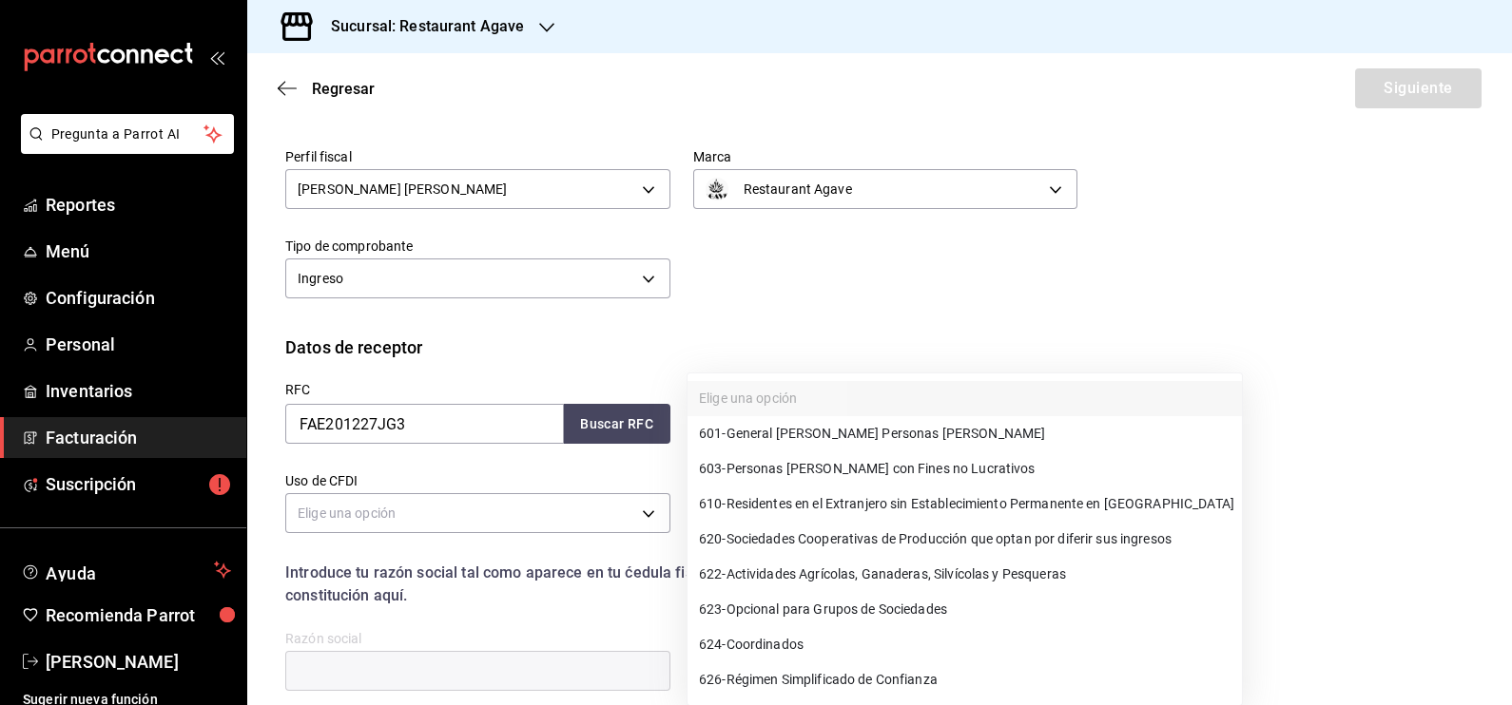
click at [1230, 543] on div at bounding box center [756, 352] width 1512 height 705
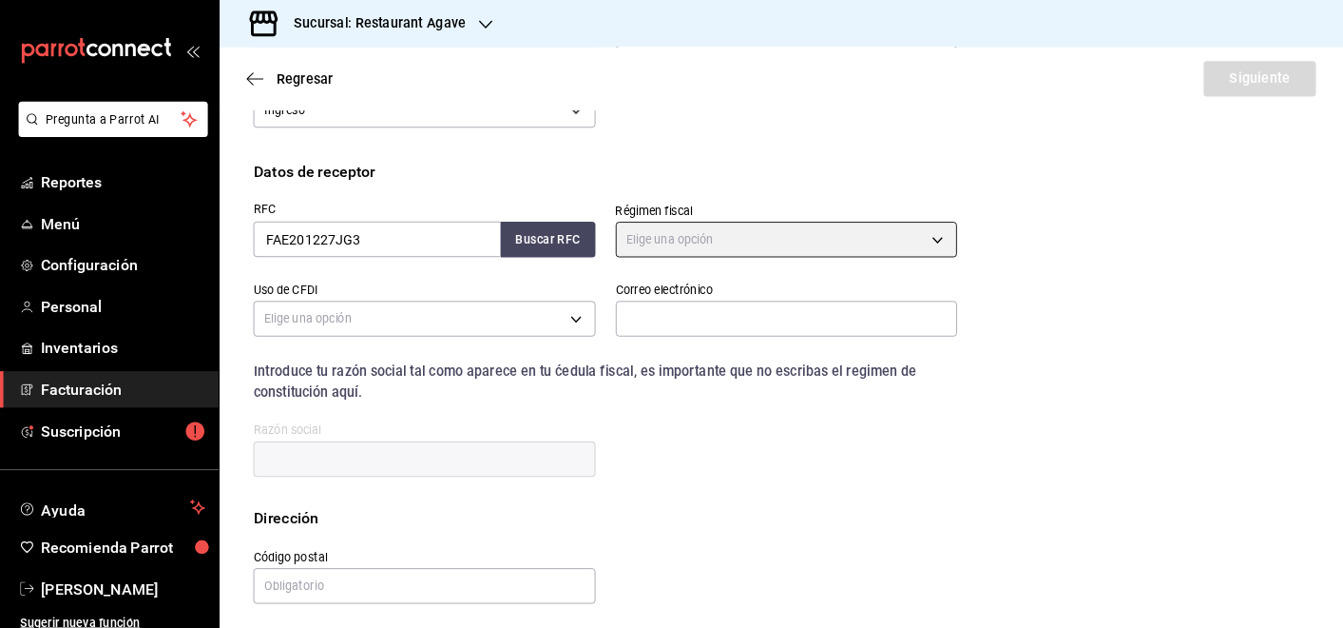
scroll to position [279, 0]
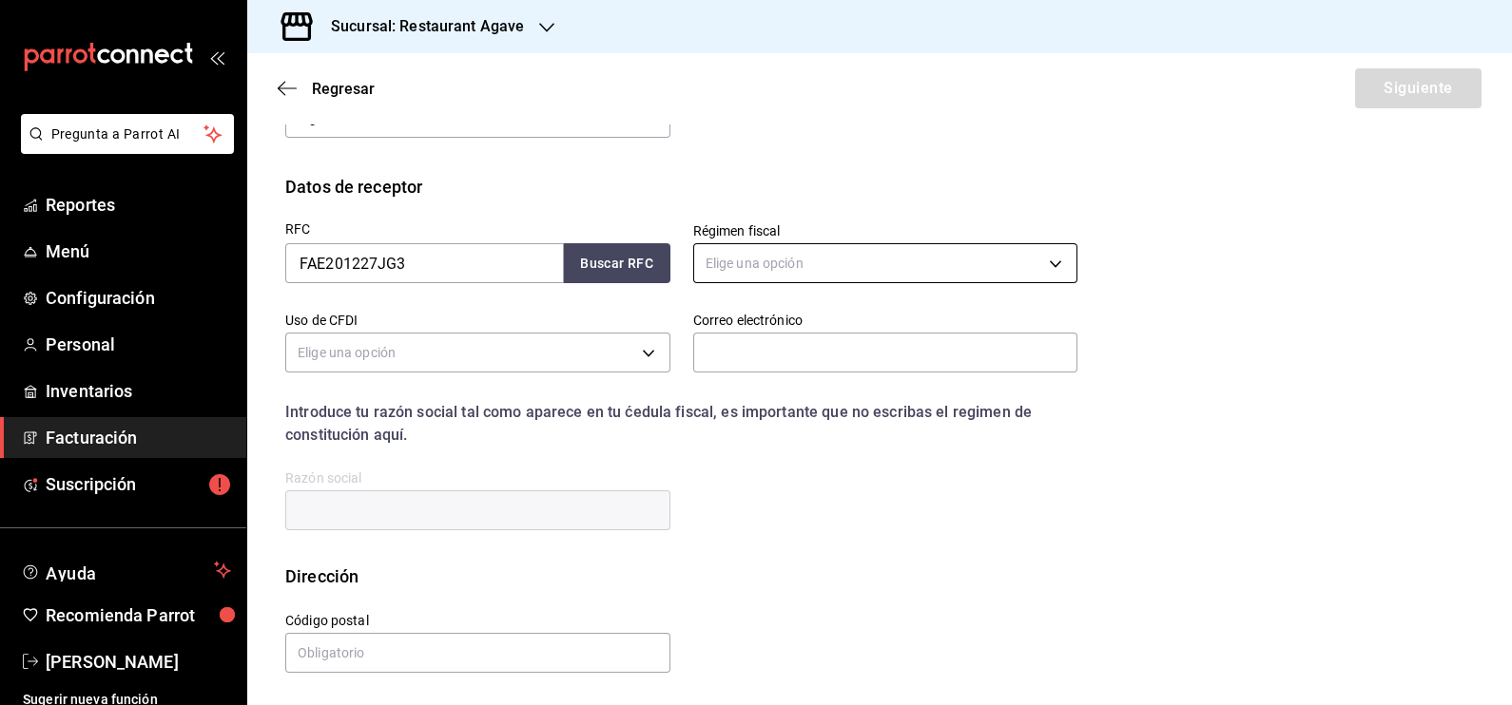
click at [939, 260] on body "Pregunta a Parrot AI Reportes Menú Configuración Personal Inventarios Facturaci…" at bounding box center [756, 352] width 1512 height 705
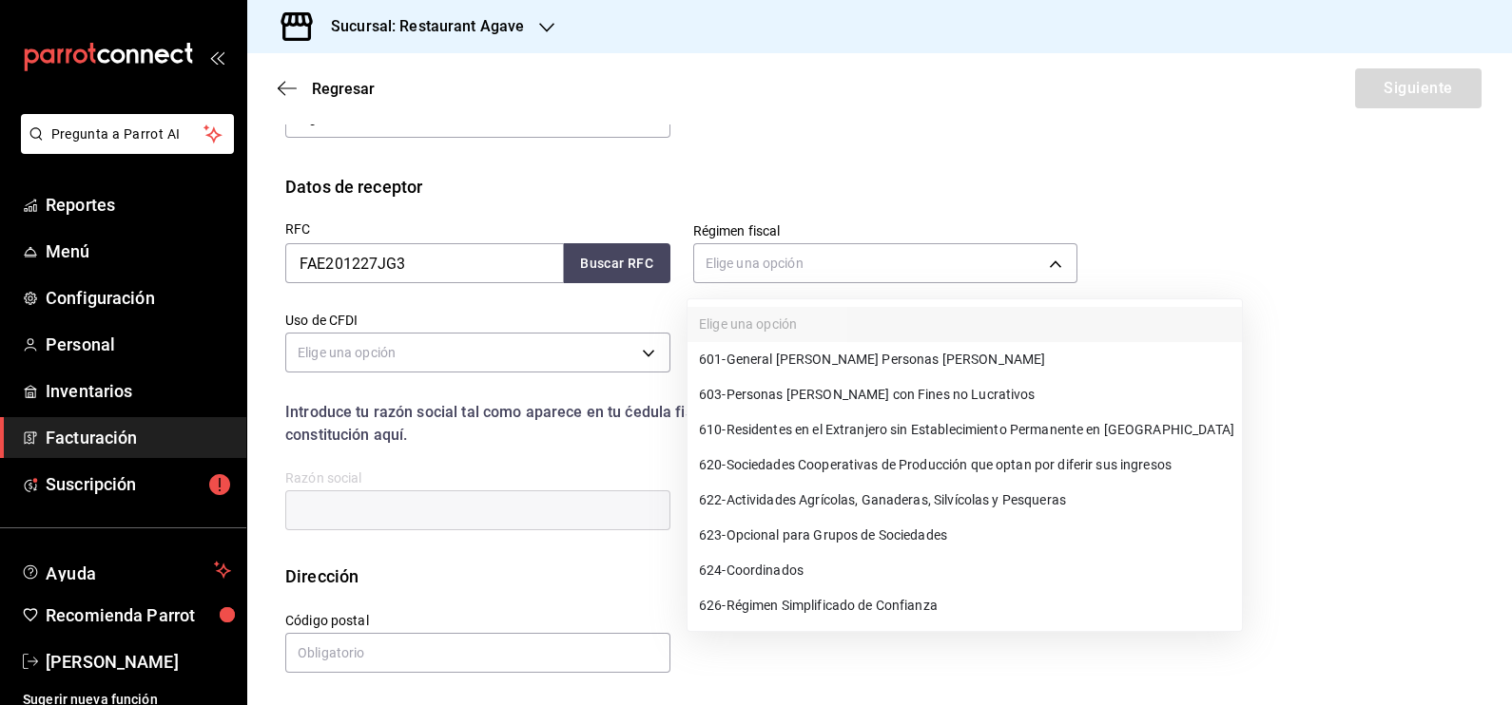
click at [1235, 418] on div at bounding box center [756, 352] width 1512 height 705
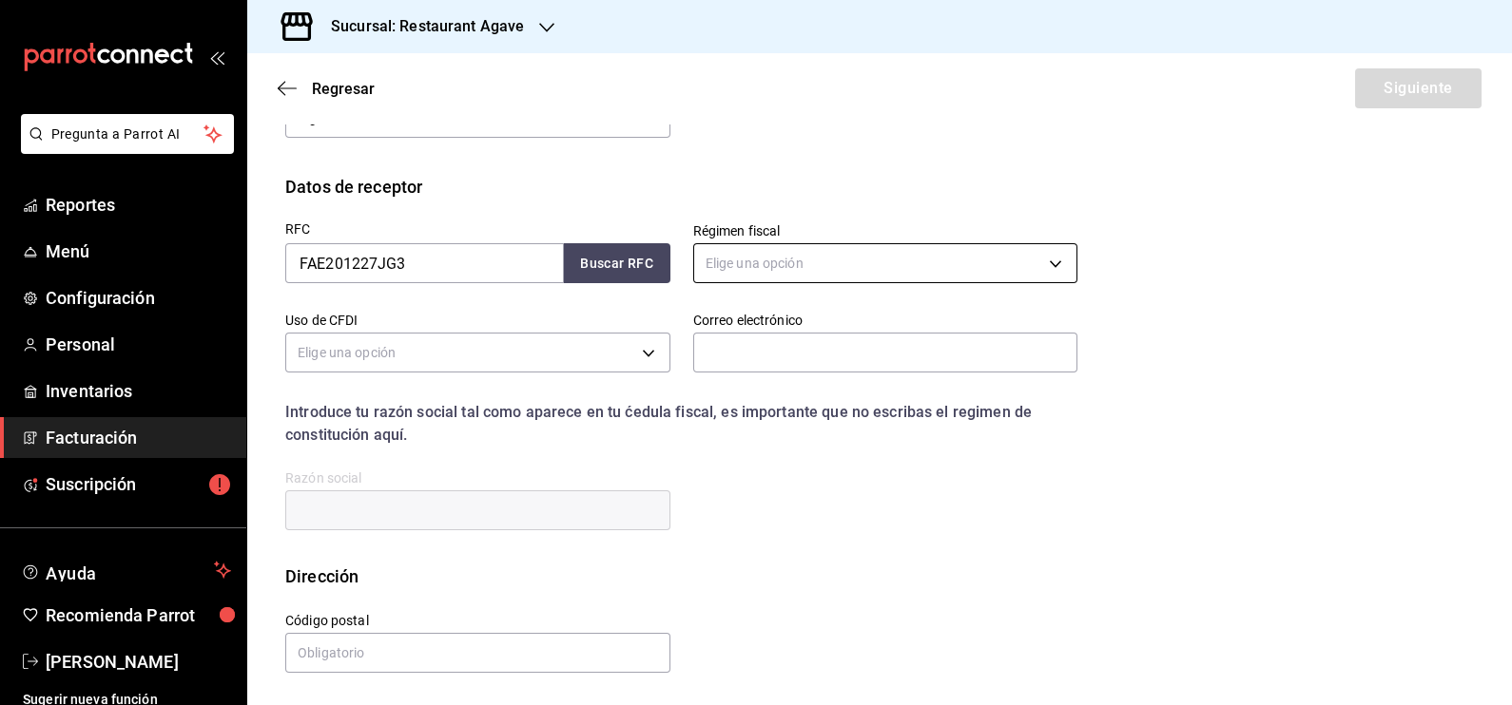
click at [1011, 260] on body "Pregunta a Parrot AI Reportes Menú Configuración Personal Inventarios Facturaci…" at bounding box center [756, 352] width 1512 height 705
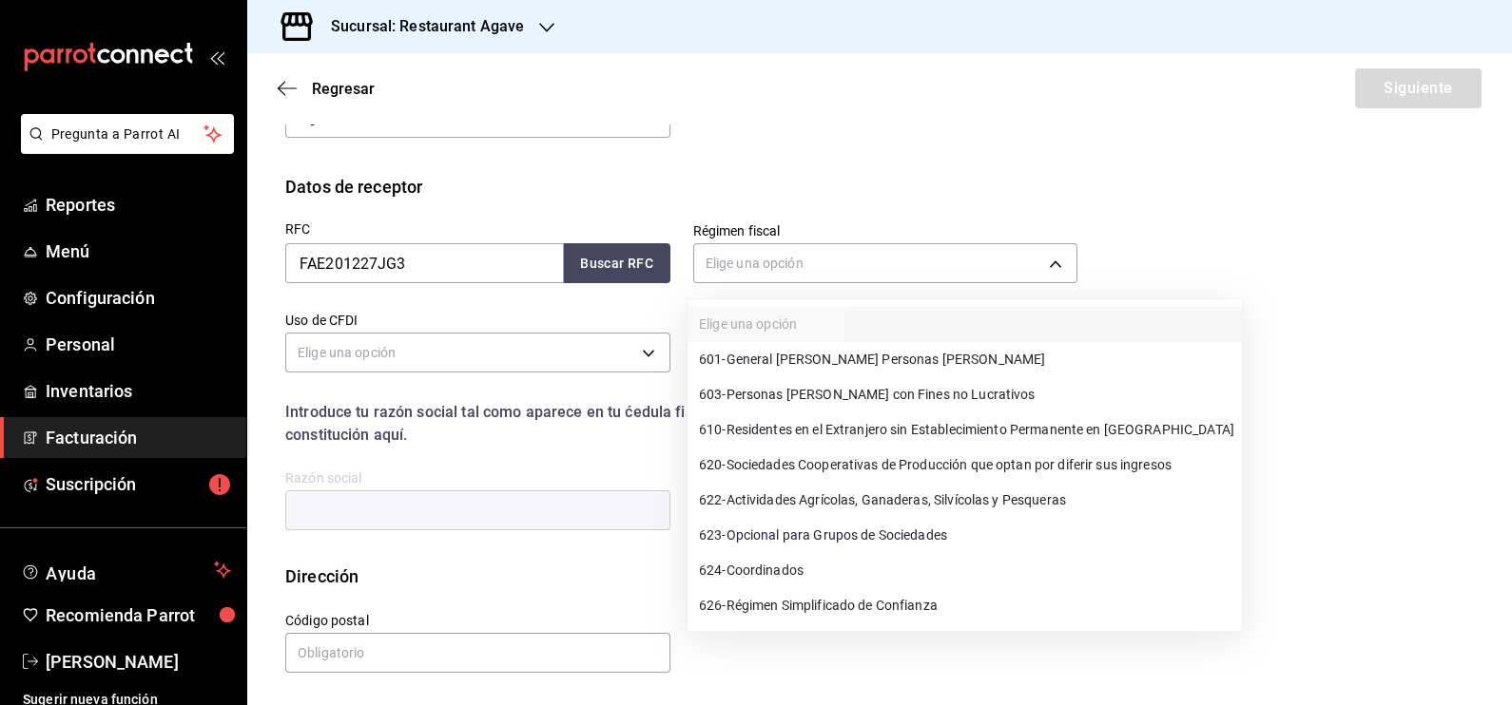
click at [991, 268] on div at bounding box center [756, 352] width 1512 height 705
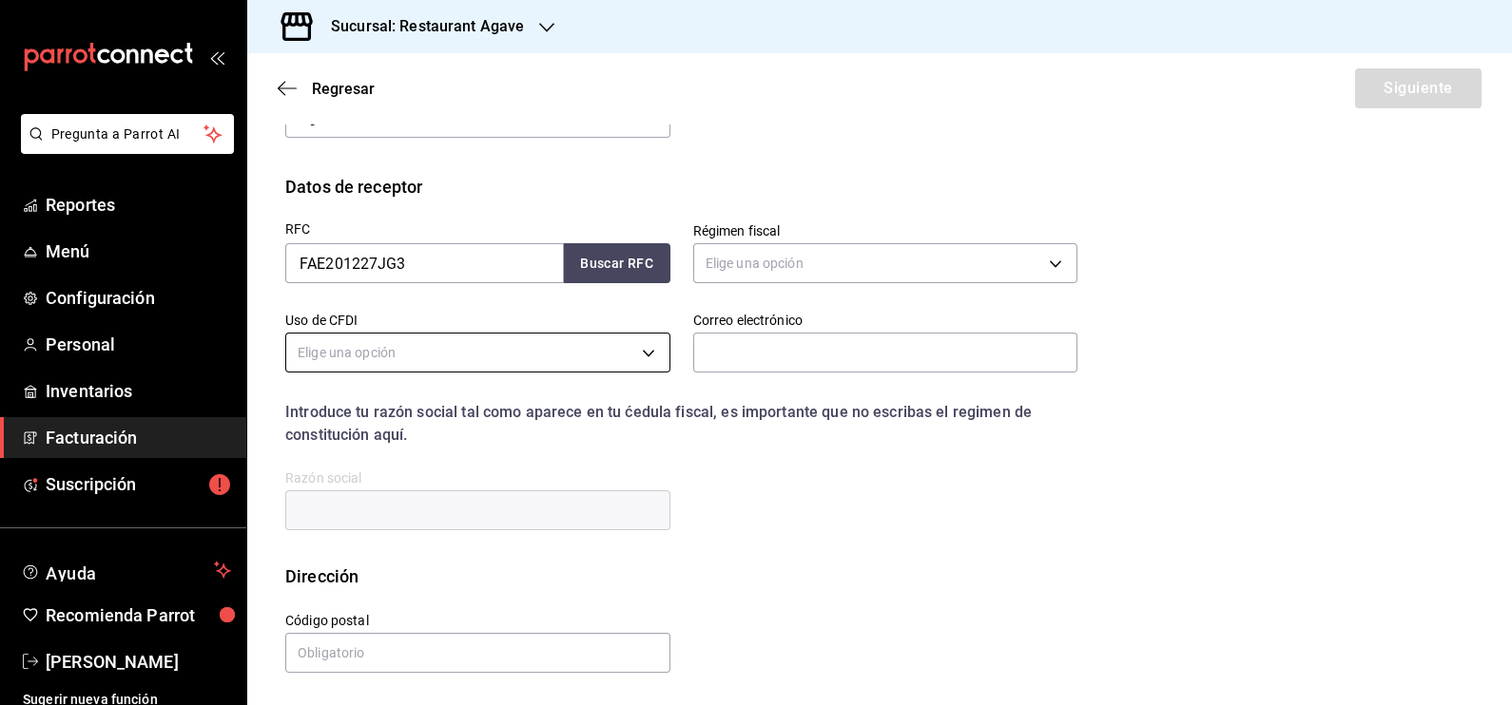
click at [628, 338] on body "Pregunta a Parrot AI Reportes Menú Configuración Personal Inventarios Facturaci…" at bounding box center [756, 352] width 1512 height 705
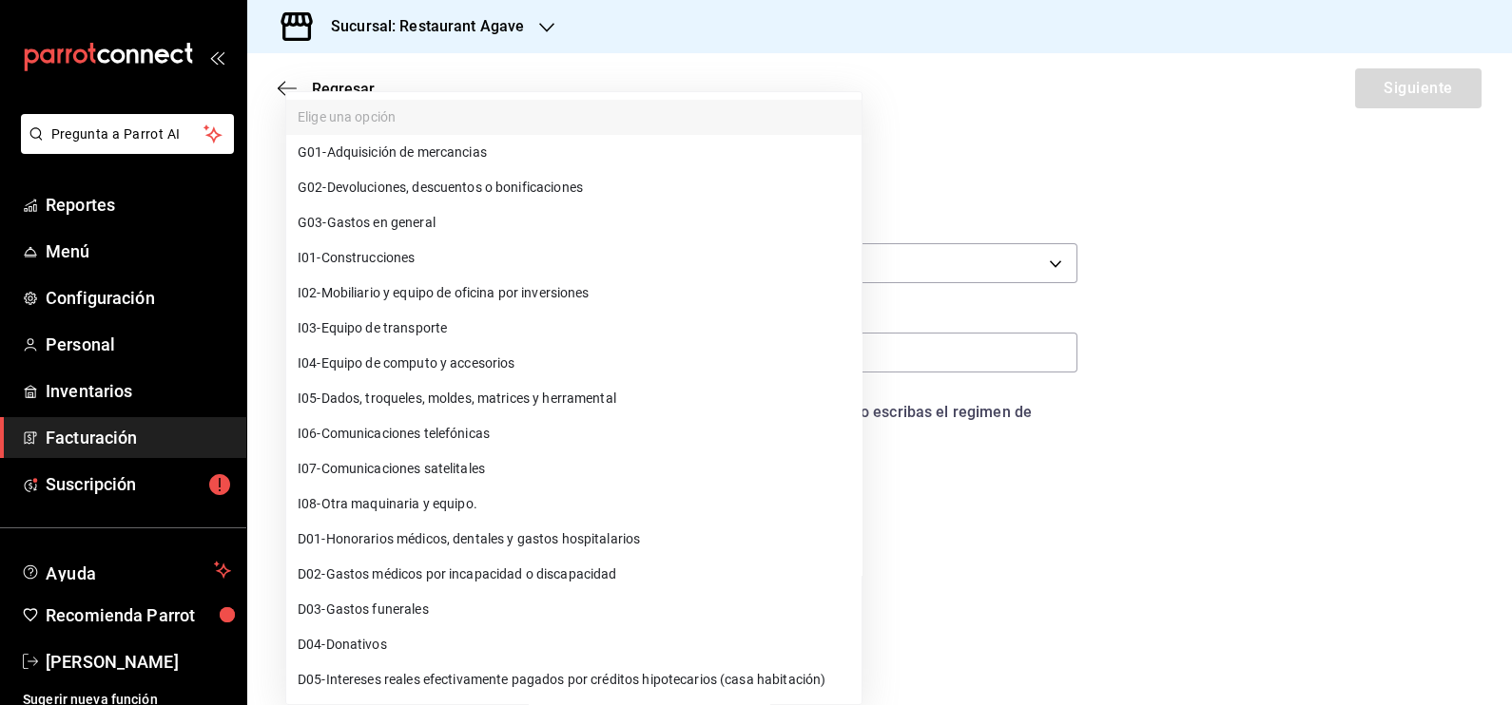
click at [504, 213] on li "G03 - Gastos en general" at bounding box center [573, 222] width 575 height 35
type input "G03"
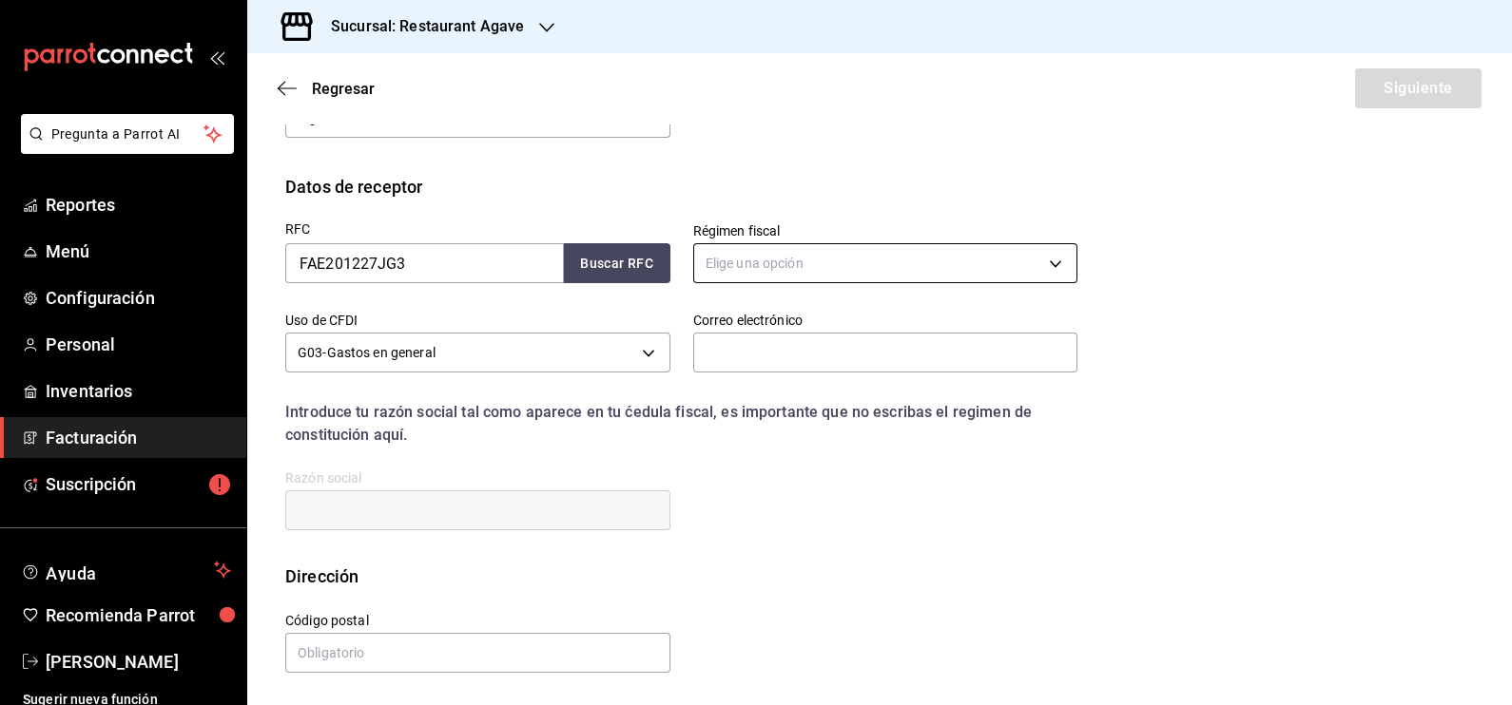
click at [943, 272] on body "Pregunta a Parrot AI Reportes Menú Configuración Personal Inventarios Facturaci…" at bounding box center [756, 352] width 1512 height 705
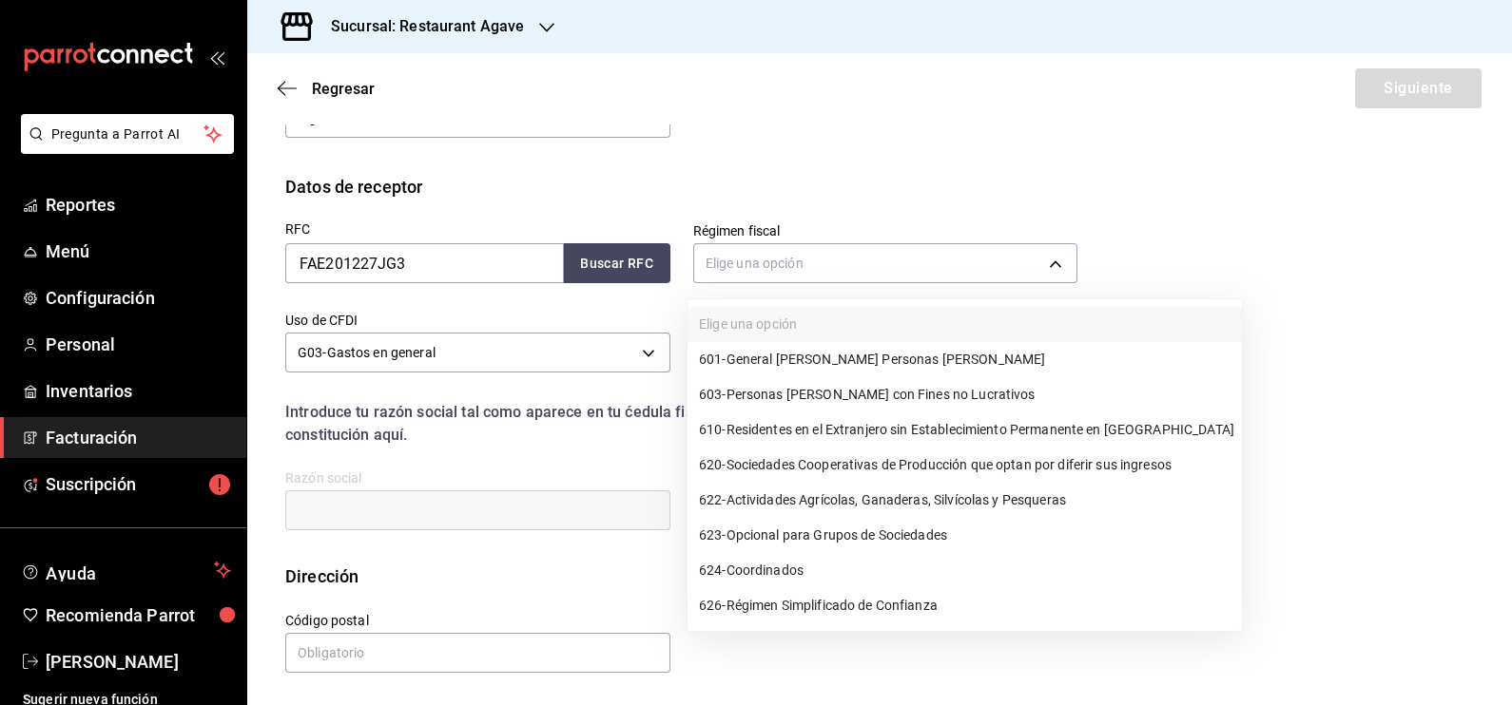
click at [838, 433] on span "610 - Residentes en el Extranjero sin Establecimiento Permanente en [GEOGRAPHIC…" at bounding box center [966, 430] width 535 height 20
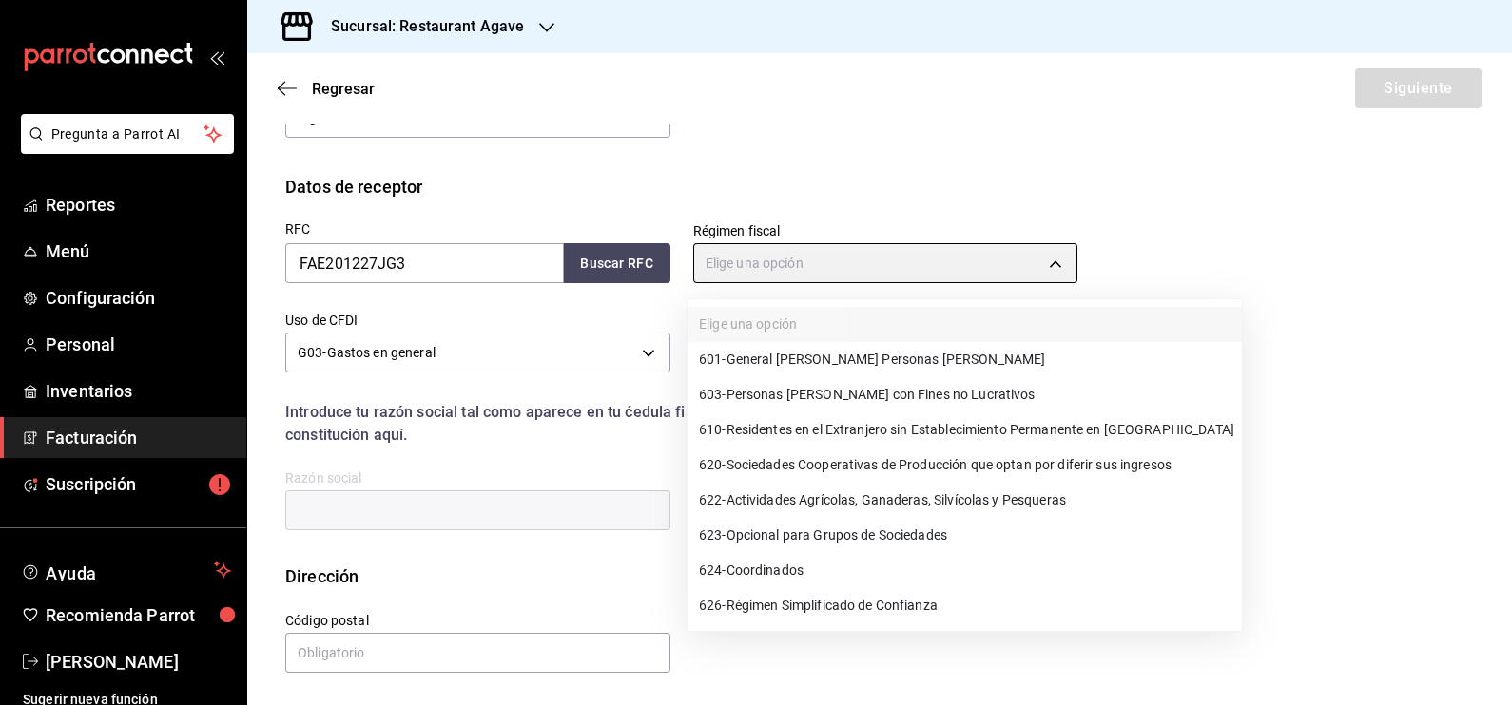
type input "610"
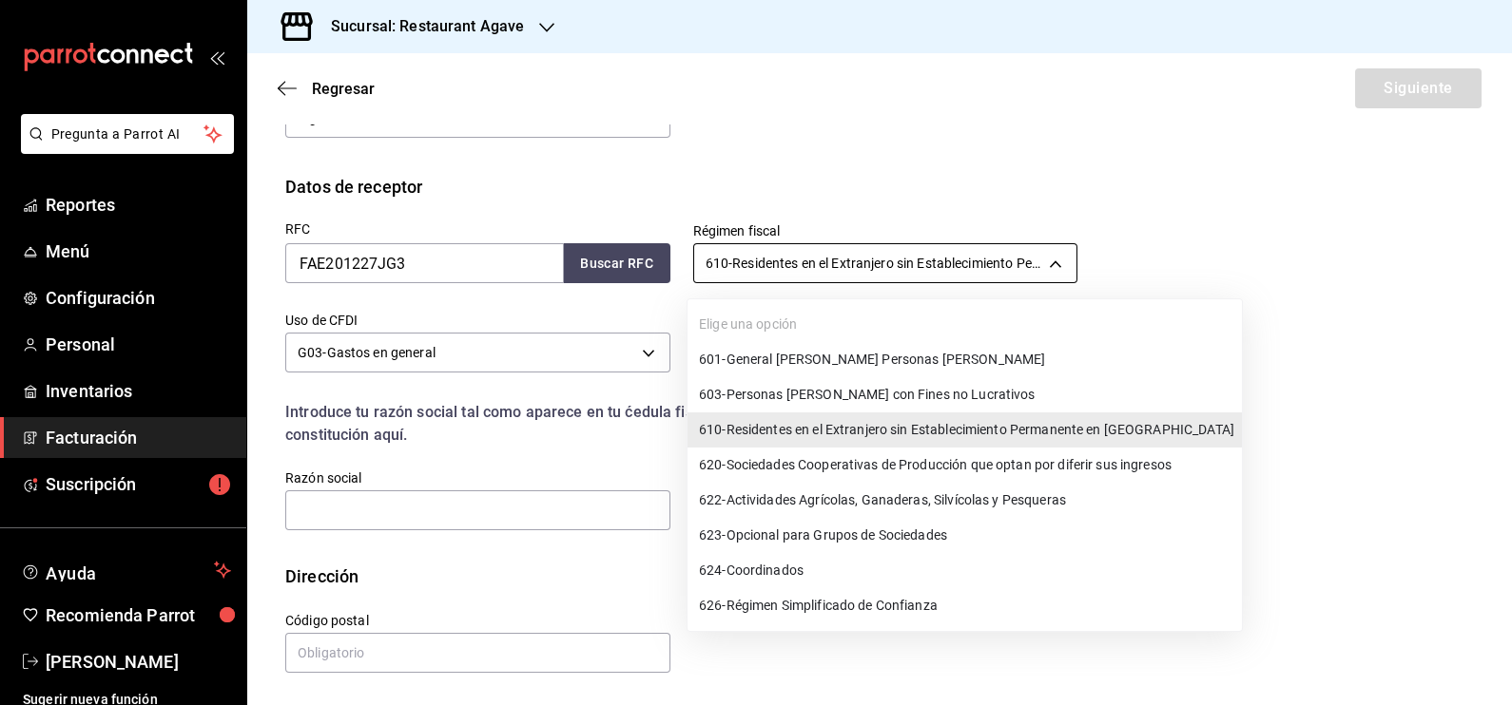
click at [860, 269] on body "Pregunta a Parrot AI Reportes Menú Configuración Personal Inventarios Facturaci…" at bounding box center [756, 352] width 1512 height 705
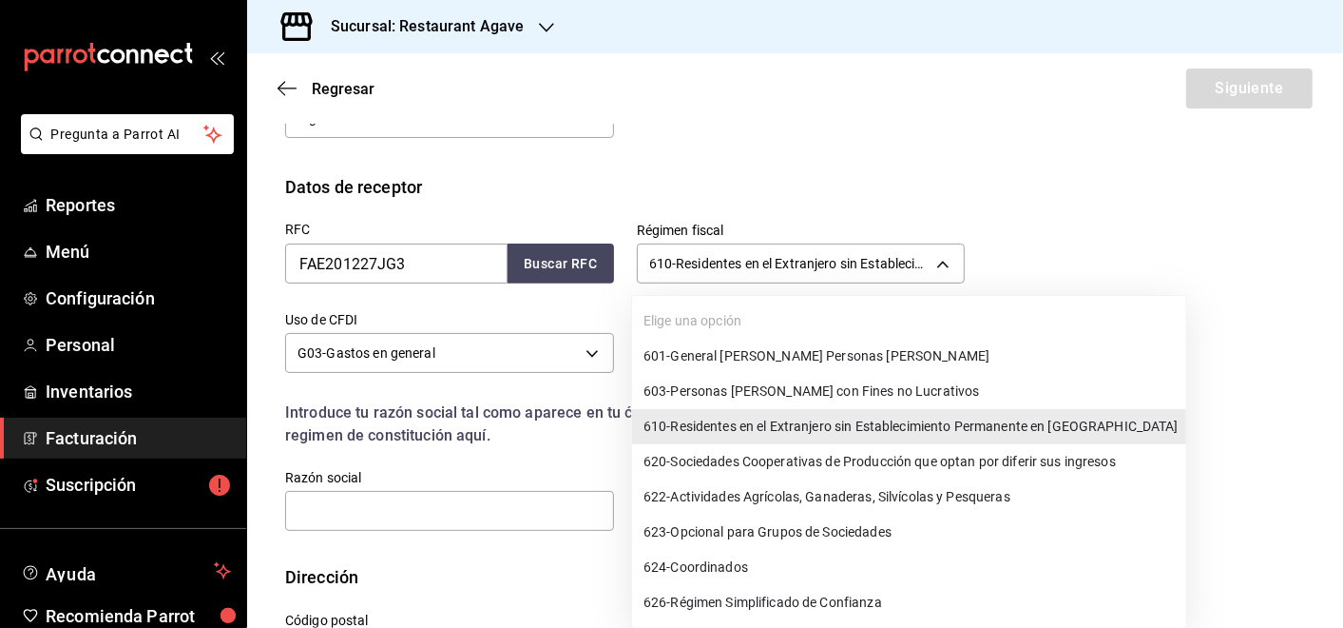
click at [790, 301] on ul "Elige una opción 601 - General [PERSON_NAME] Personas [PERSON_NAME] 603 - Perso…" at bounding box center [909, 462] width 554 height 332
click at [764, 334] on ul "Elige una opción 601 - General [PERSON_NAME] Personas [PERSON_NAME] 603 - Perso…" at bounding box center [909, 462] width 554 height 332
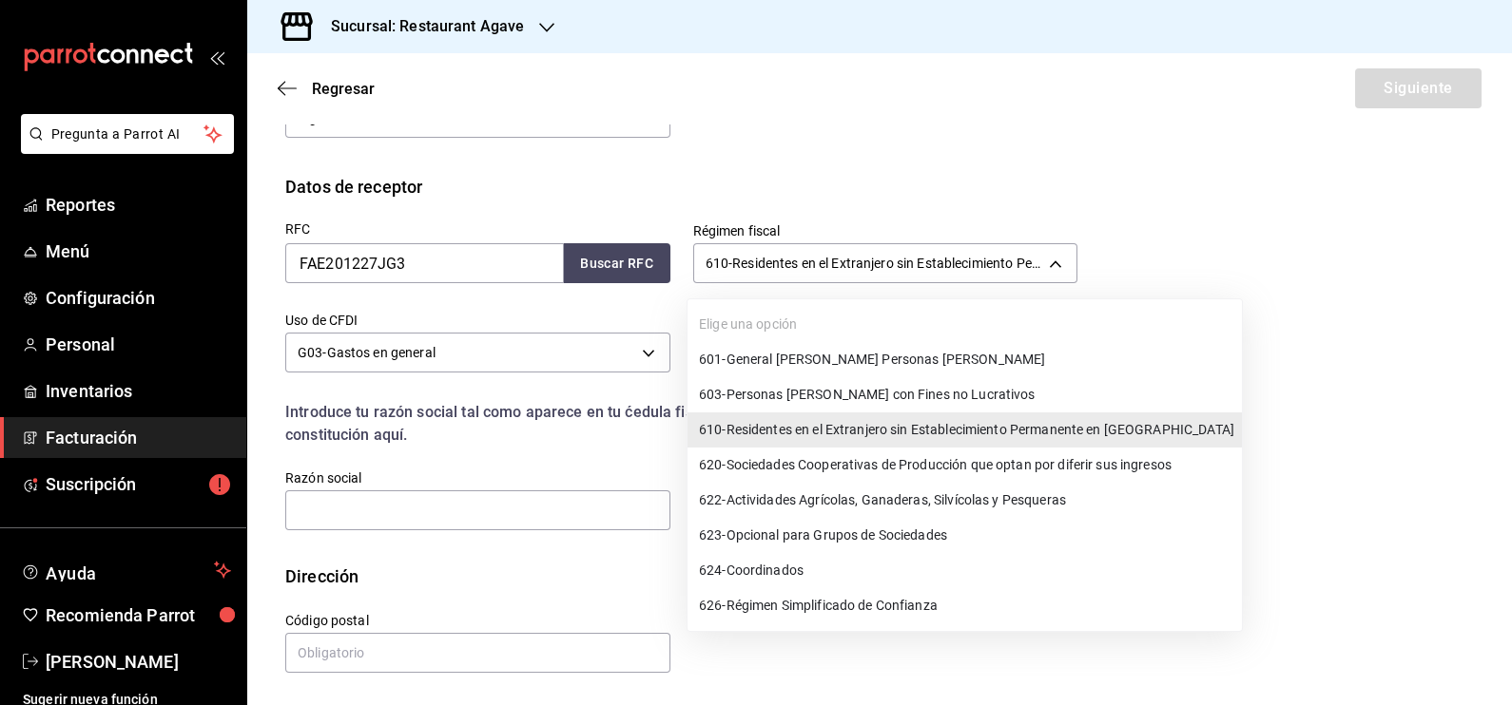
click at [762, 262] on div at bounding box center [756, 352] width 1512 height 705
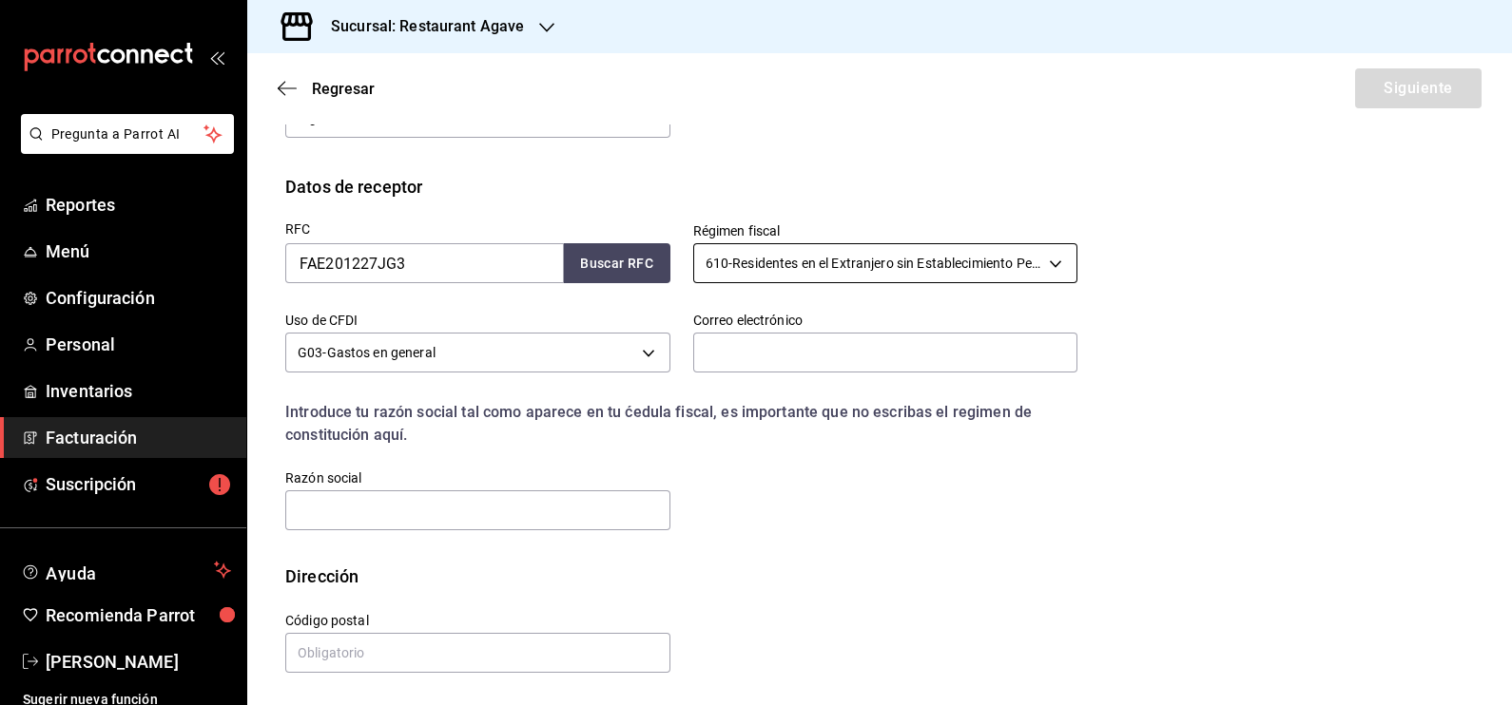
click at [803, 269] on body "Pregunta a Parrot AI Reportes Menú Configuración Personal Inventarios Facturaci…" at bounding box center [756, 352] width 1512 height 705
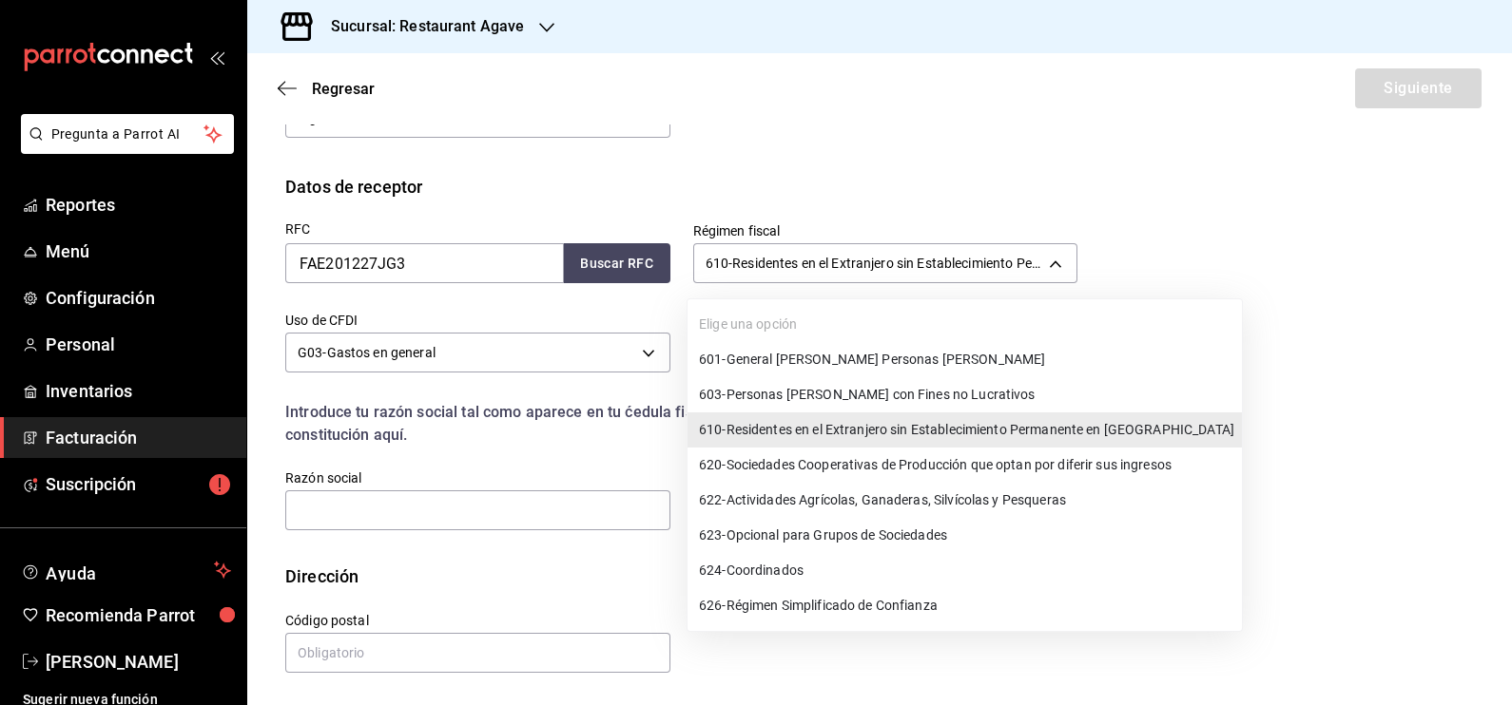
click at [549, 474] on div at bounding box center [756, 352] width 1512 height 705
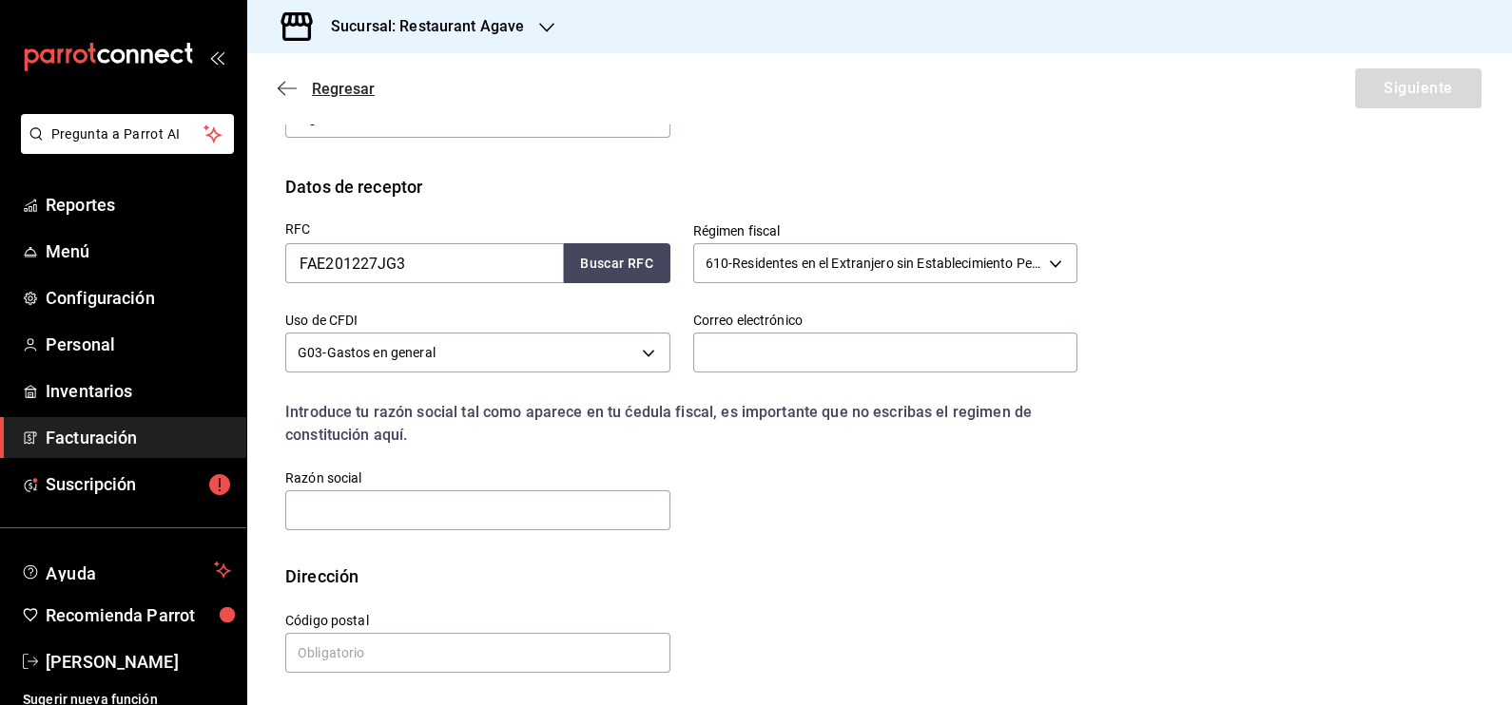
click at [286, 83] on icon "button" at bounding box center [287, 88] width 19 height 17
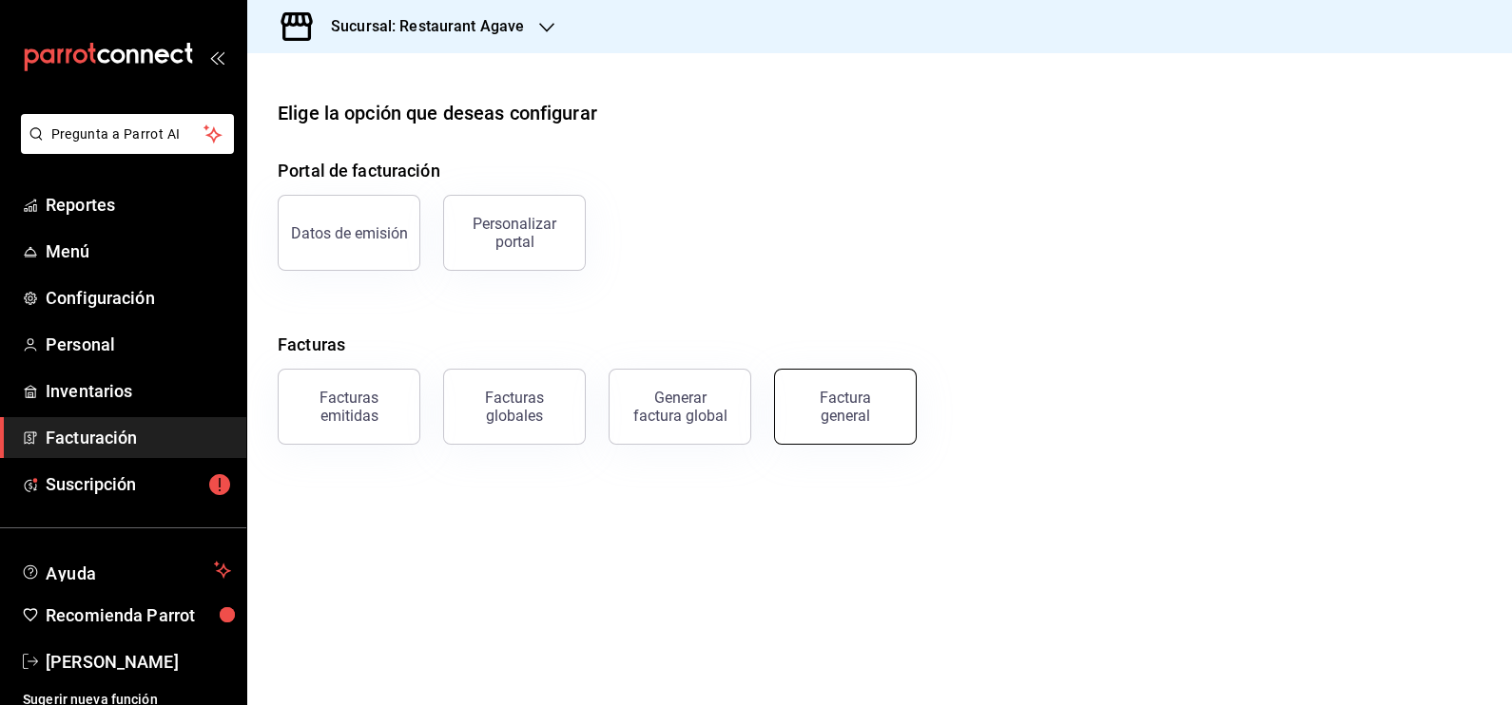
click at [898, 387] on button "Factura general" at bounding box center [845, 407] width 143 height 76
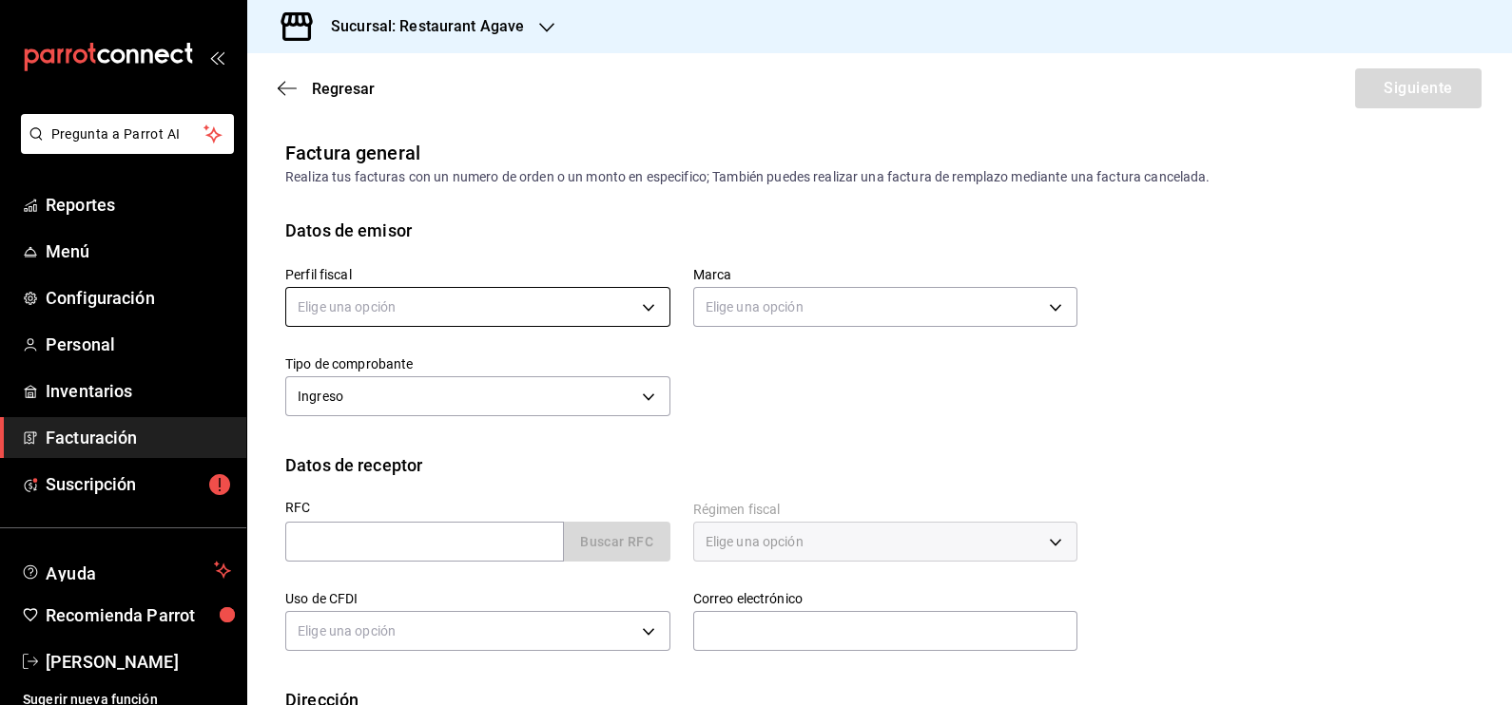
click at [462, 301] on body "Pregunta a Parrot AI Reportes Menú Configuración Personal Inventarios Facturaci…" at bounding box center [756, 352] width 1512 height 705
click at [472, 386] on li "[PERSON_NAME] [PERSON_NAME]" at bounding box center [474, 403] width 377 height 35
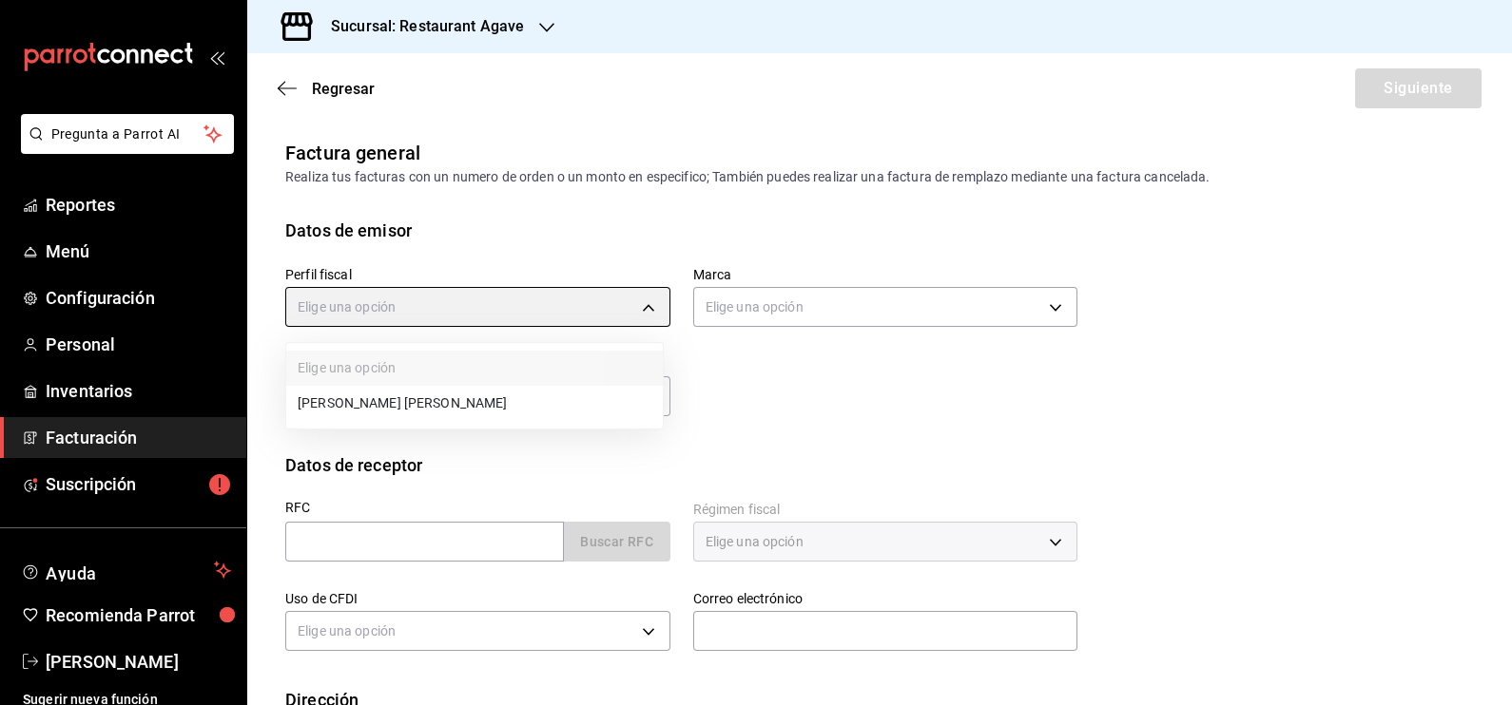
type input "ad901036-74df-4fe8-addc-bdb4b17d016d"
type input "ac14864f-e3a0-4832-92fd-dda121f57a49"
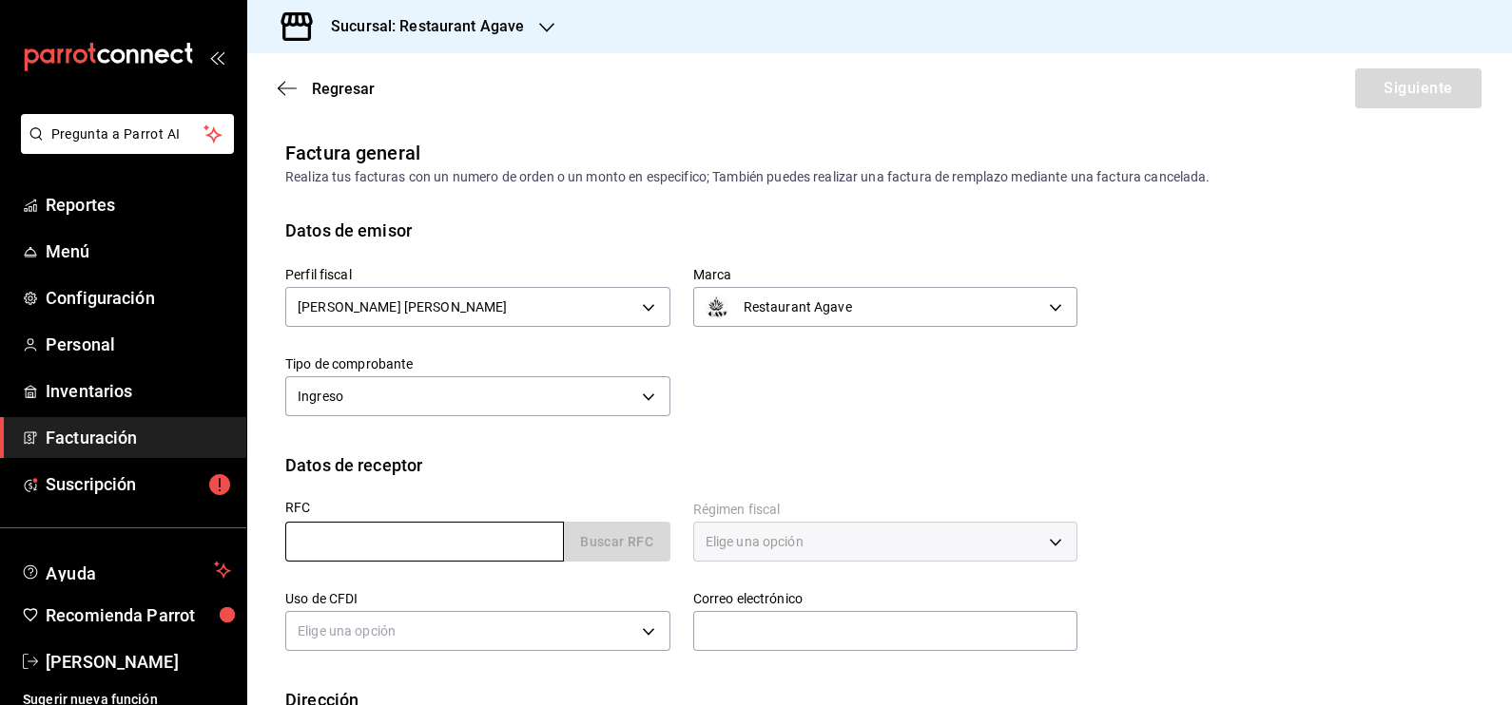
click at [492, 540] on input "text" at bounding box center [424, 542] width 279 height 40
type input "FAE201227JG3"
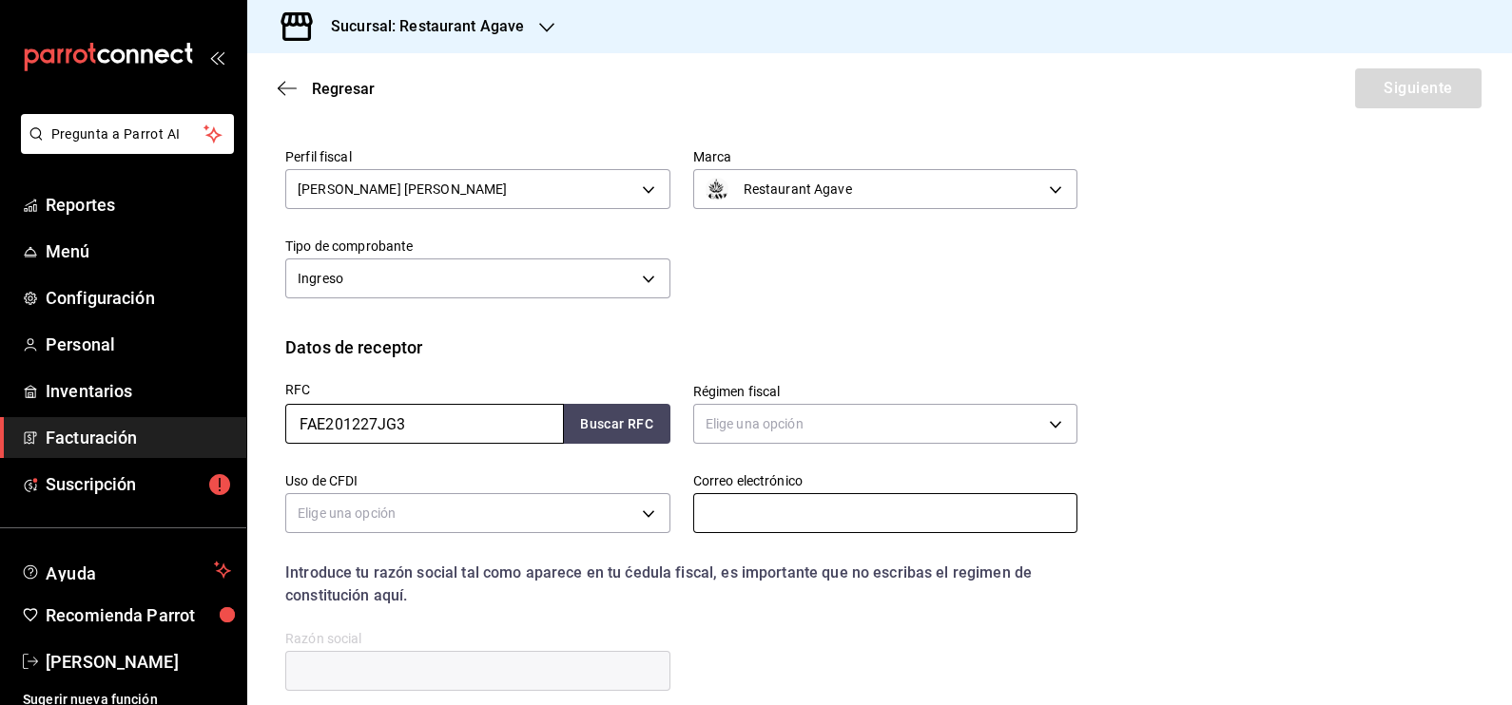
scroll to position [237, 0]
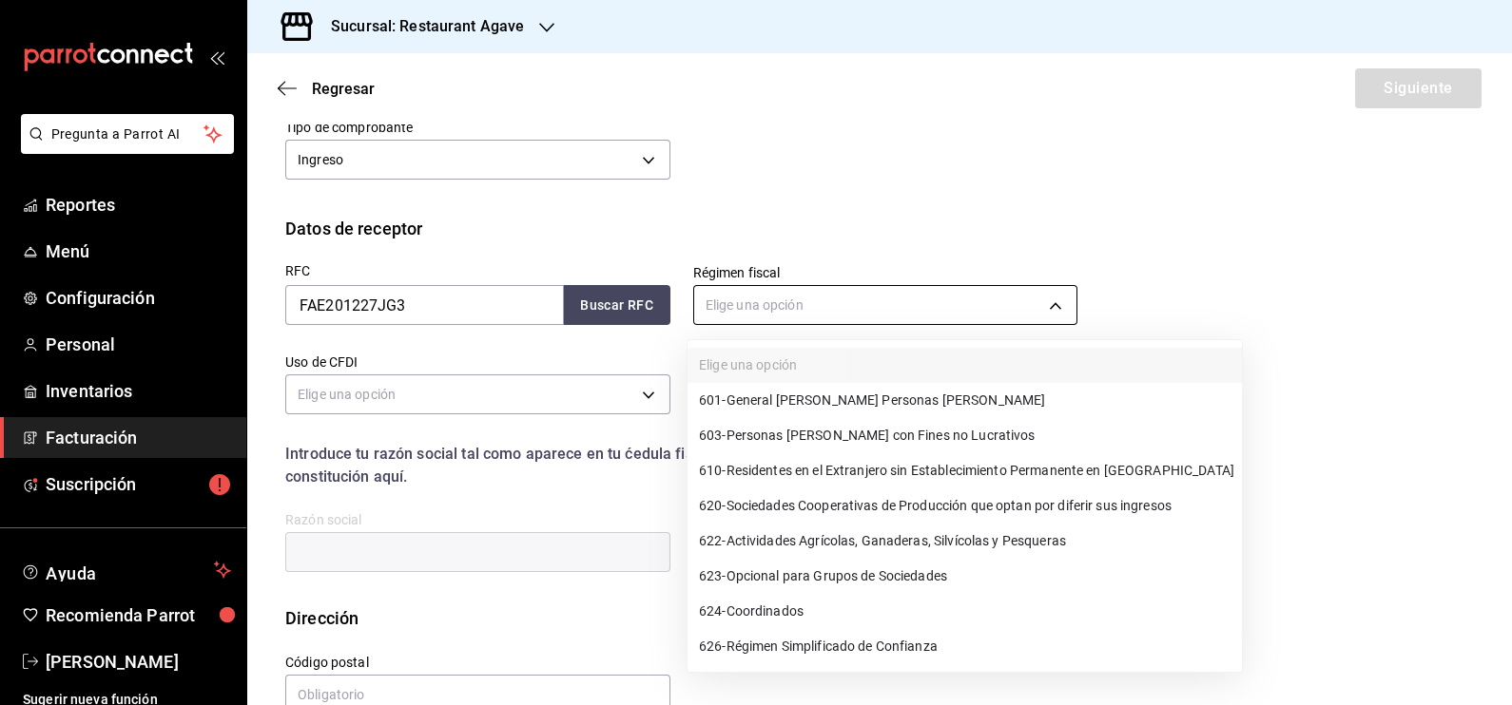
click at [866, 322] on body "Pregunta a Parrot AI Reportes Menú Configuración Personal Inventarios Facturaci…" at bounding box center [756, 352] width 1512 height 705
drag, startPoint x: 897, startPoint y: 656, endPoint x: 868, endPoint y: 426, distance: 231.9
click at [861, 435] on ul "Elige una opción 601 - General [PERSON_NAME] Personas [PERSON_NAME] 603 - Perso…" at bounding box center [964, 506] width 554 height 332
click at [832, 358] on ul "Elige una opción 601 - General [PERSON_NAME] Personas [PERSON_NAME] 603 - Perso…" at bounding box center [964, 506] width 554 height 332
click at [827, 372] on ul "Elige una opción 601 - General [PERSON_NAME] Personas [PERSON_NAME] 603 - Perso…" at bounding box center [964, 506] width 554 height 332
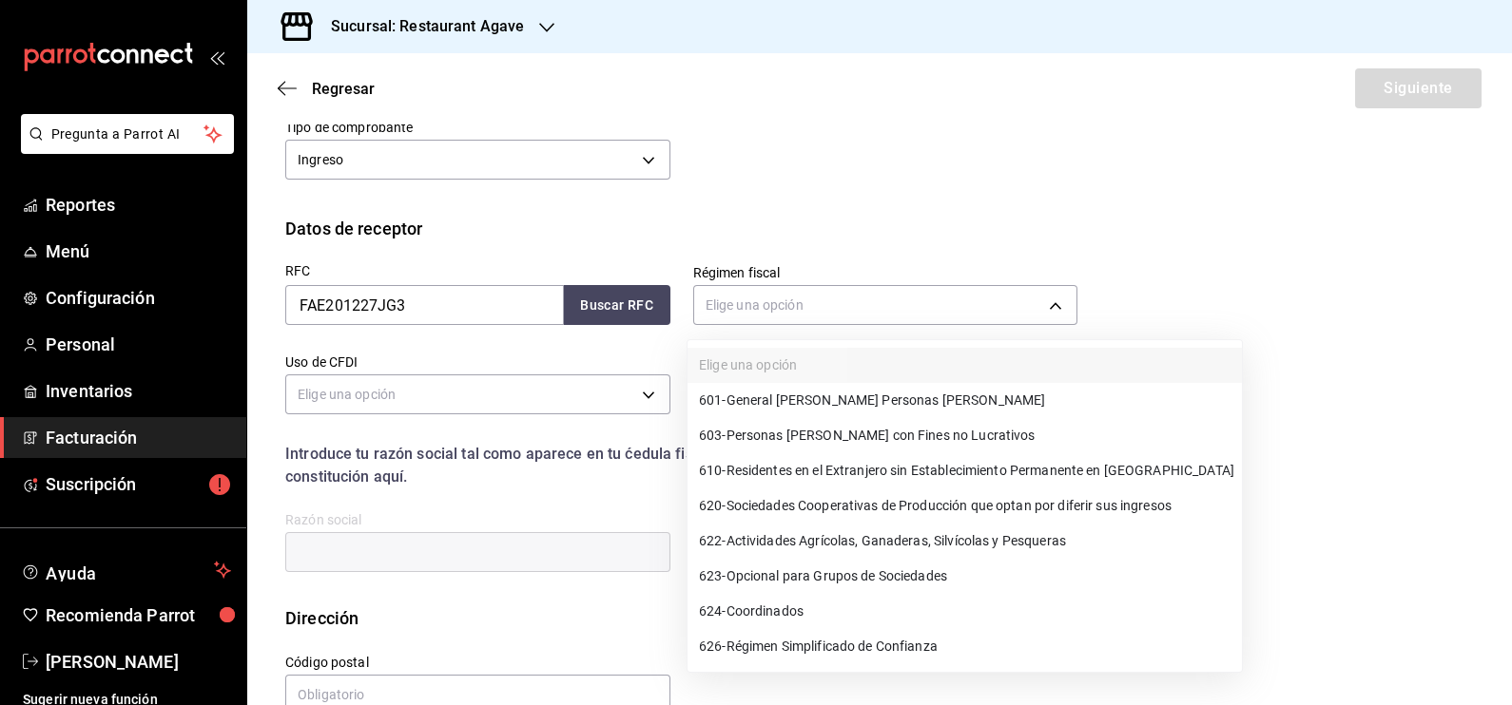
click at [827, 372] on ul "Elige una opción 601 - General [PERSON_NAME] Personas [PERSON_NAME] 603 - Perso…" at bounding box center [964, 506] width 554 height 332
click at [767, 305] on div at bounding box center [756, 352] width 1512 height 705
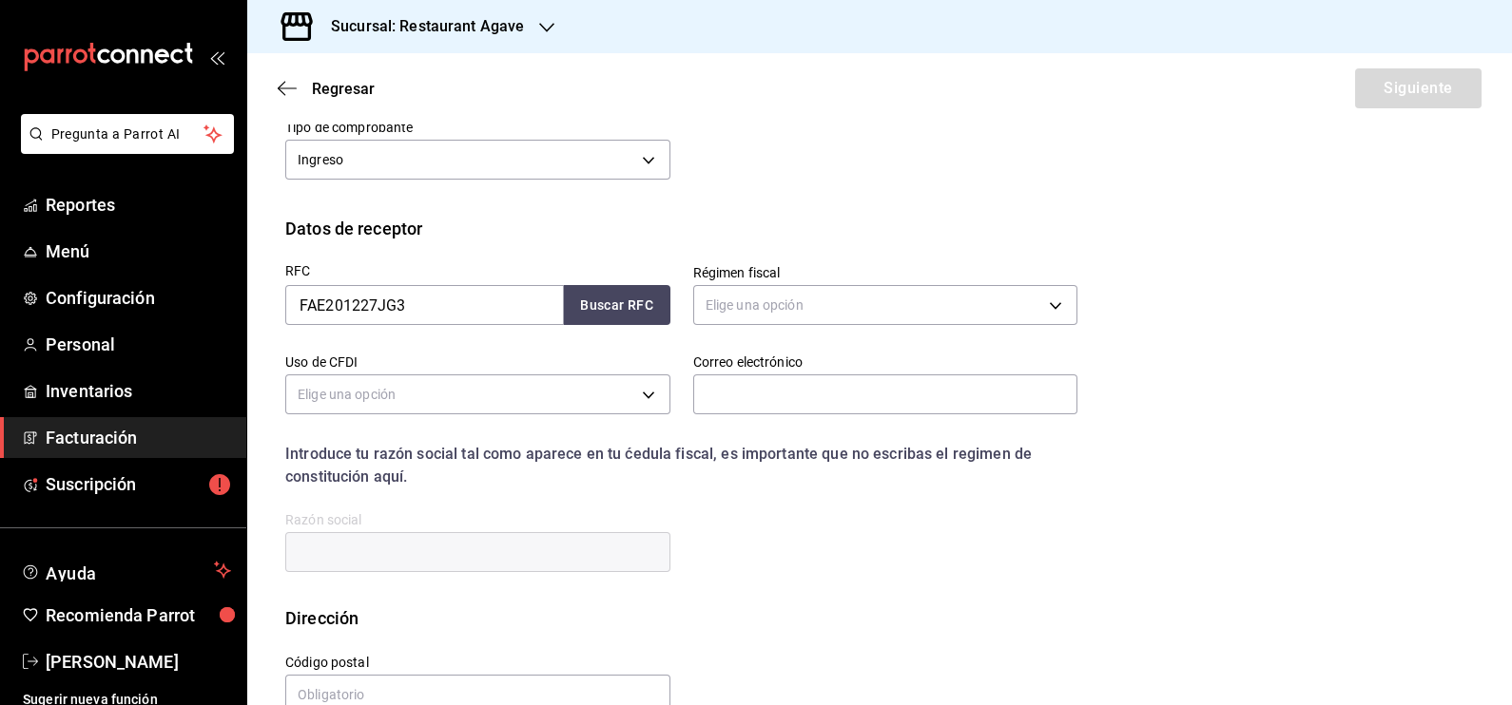
click at [767, 305] on body "Pregunta a Parrot AI Reportes Menú Configuración Personal Inventarios Facturaci…" at bounding box center [756, 352] width 1512 height 705
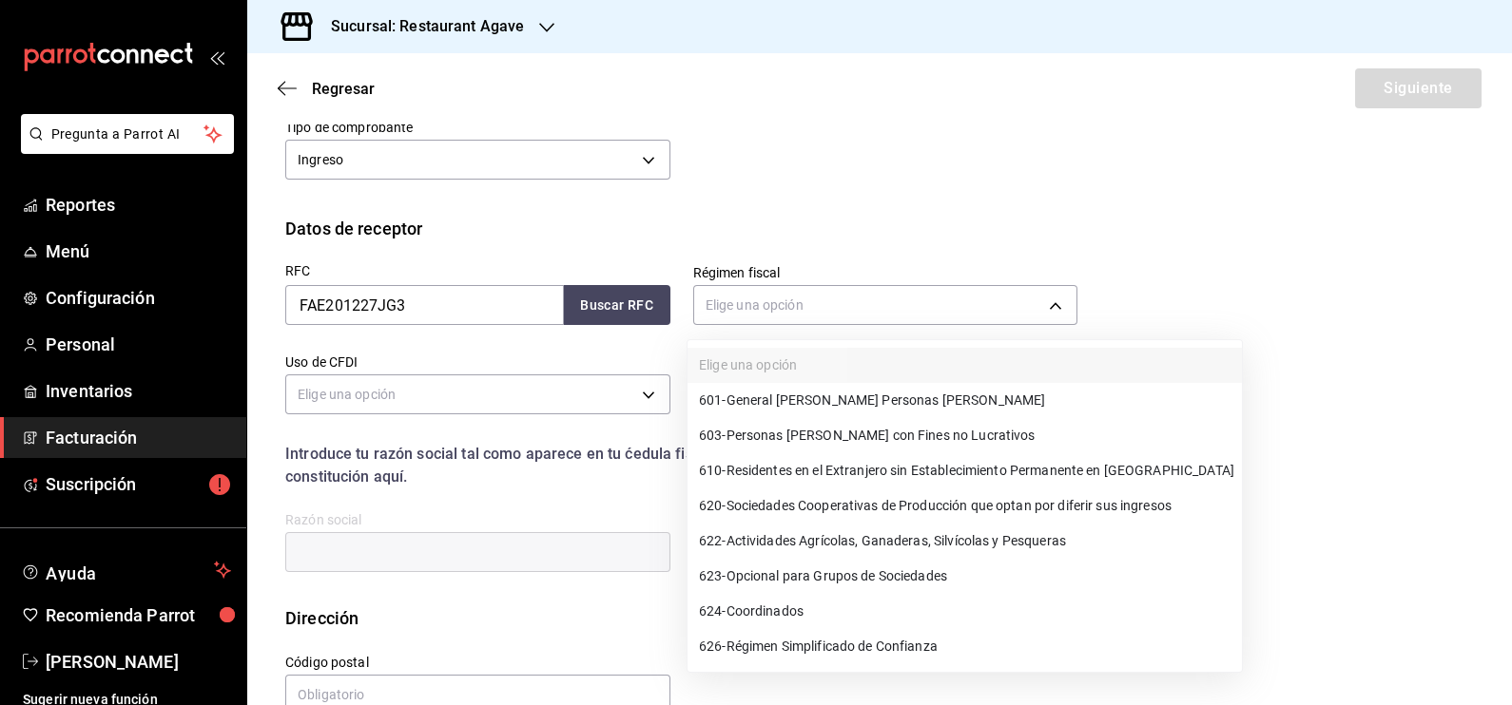
click at [767, 305] on div at bounding box center [756, 352] width 1512 height 705
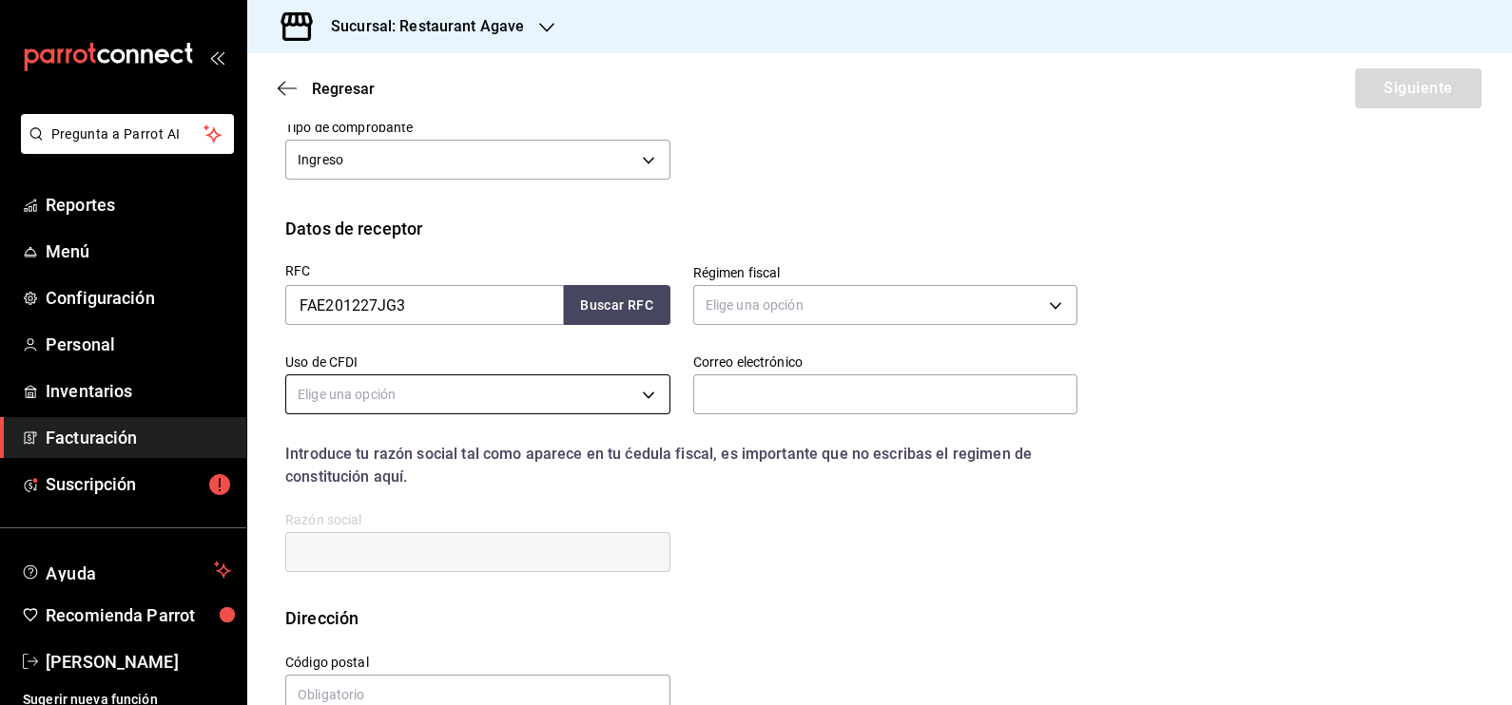
click at [567, 386] on body "Pregunta a Parrot AI Reportes Menú Configuración Personal Inventarios Facturaci…" at bounding box center [756, 352] width 1512 height 705
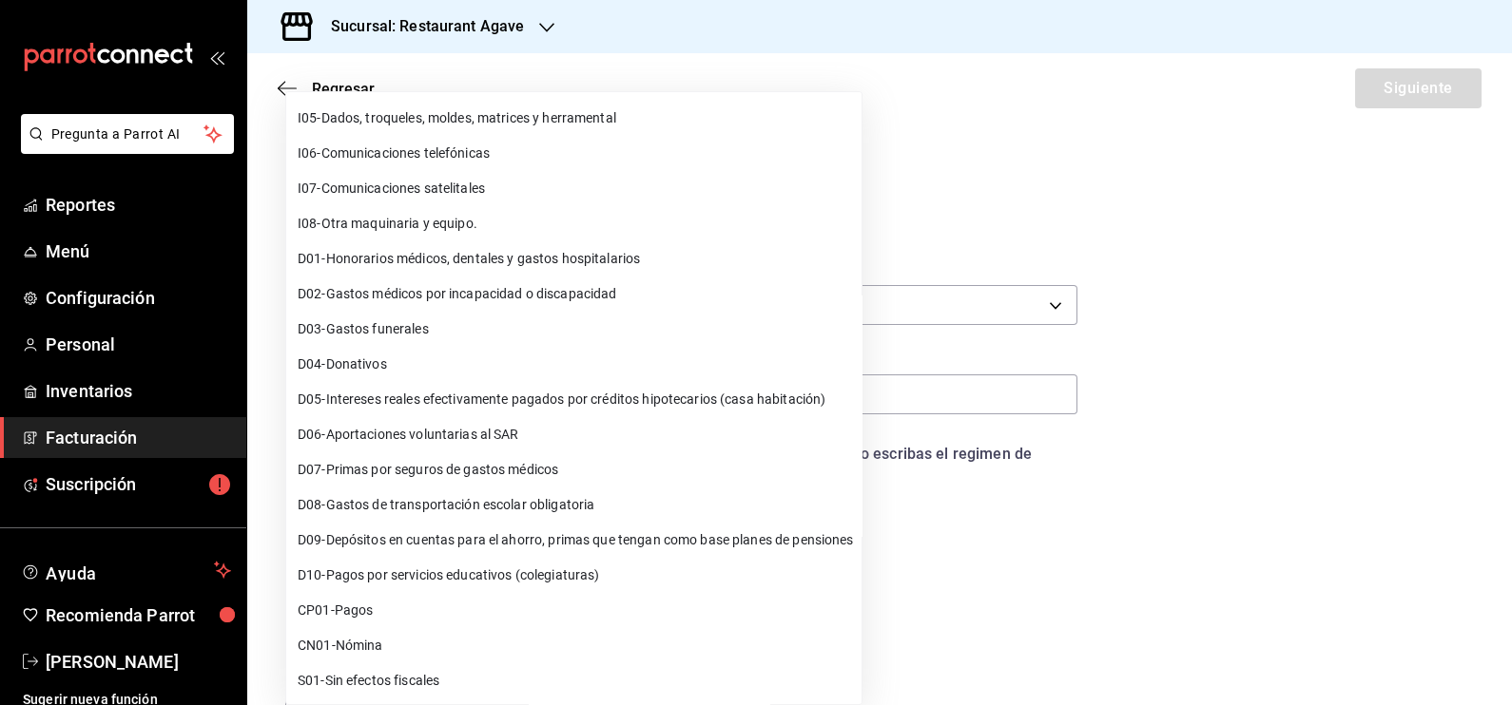
scroll to position [0, 0]
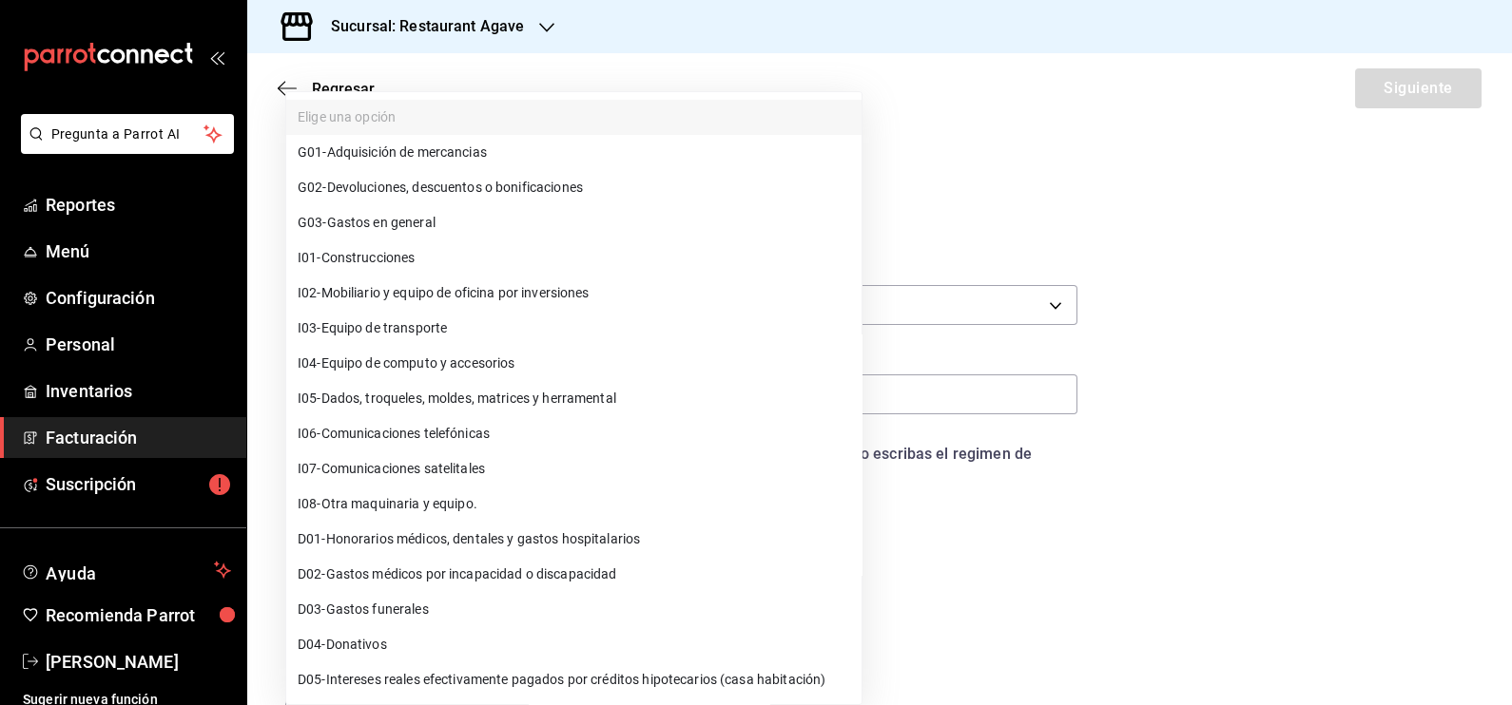
click at [471, 221] on li "G03 - Gastos en general" at bounding box center [573, 222] width 575 height 35
type input "G03"
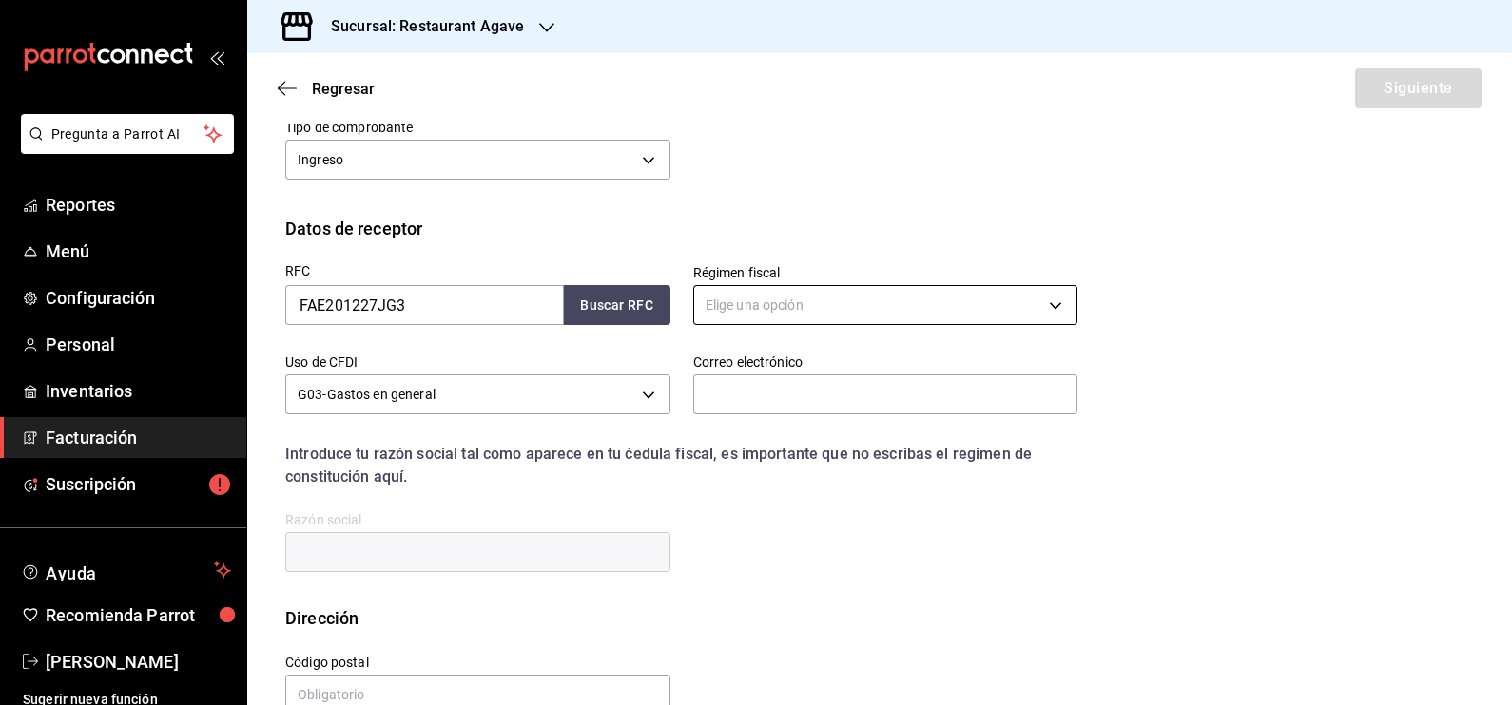
click at [854, 305] on body "Pregunta a Parrot AI Reportes Menú Configuración Personal Inventarios Facturaci…" at bounding box center [756, 352] width 1512 height 705
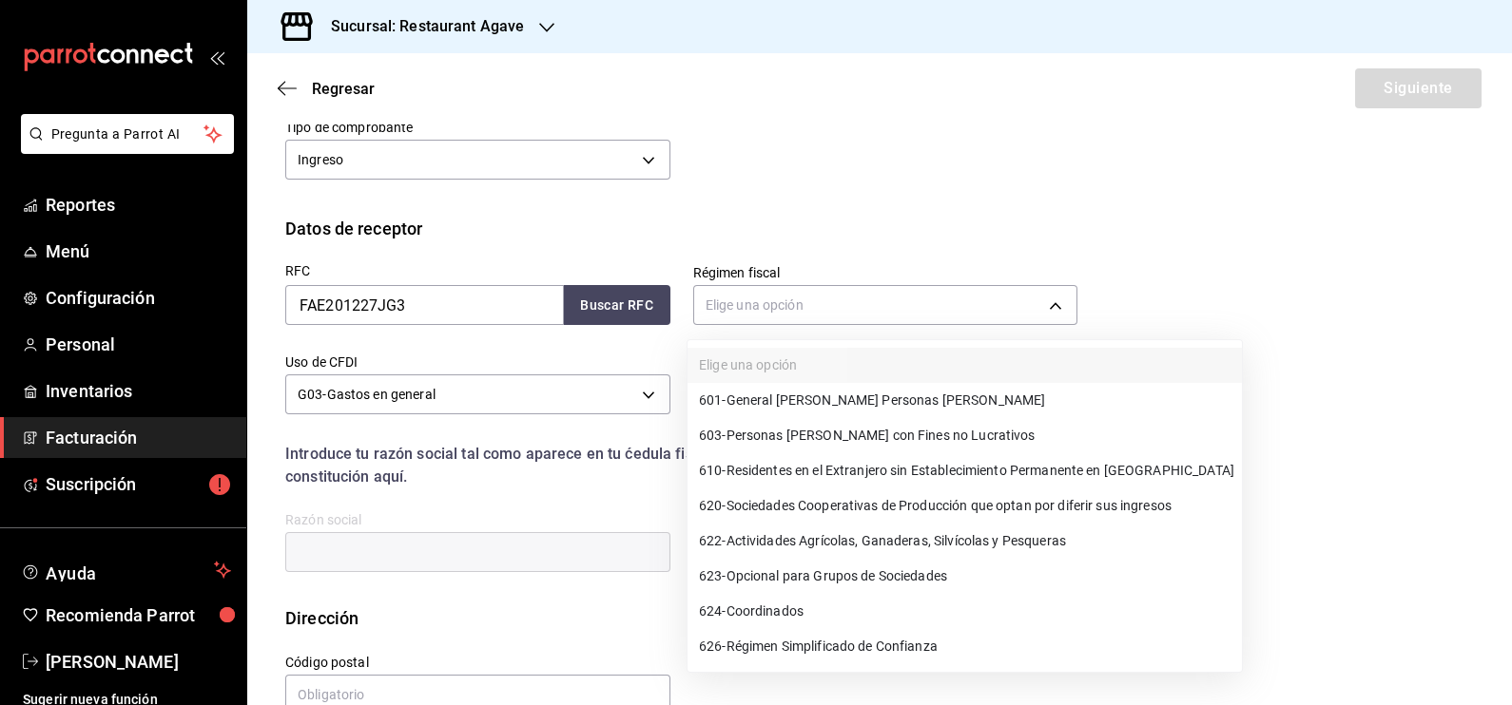
click at [1032, 232] on div at bounding box center [756, 352] width 1512 height 705
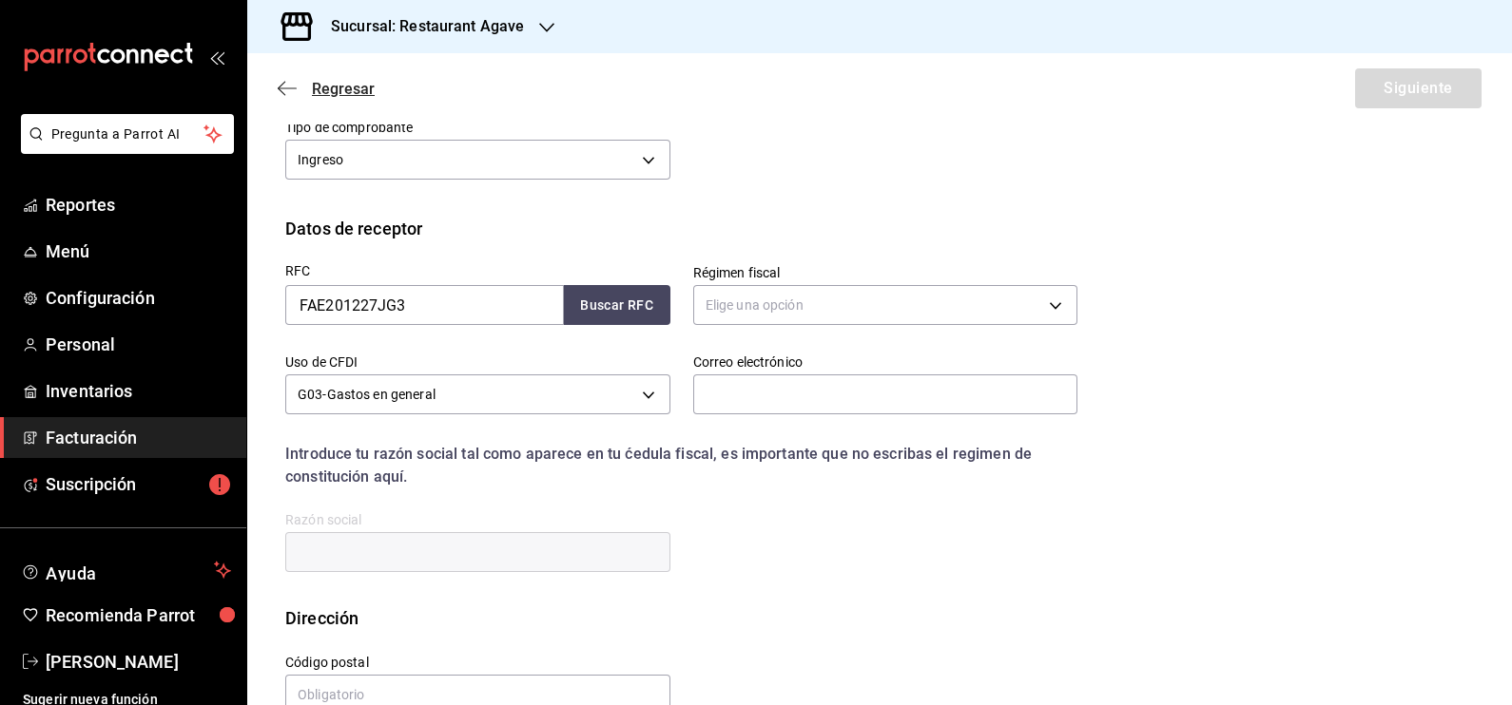
click at [285, 81] on icon "button" at bounding box center [287, 88] width 19 height 17
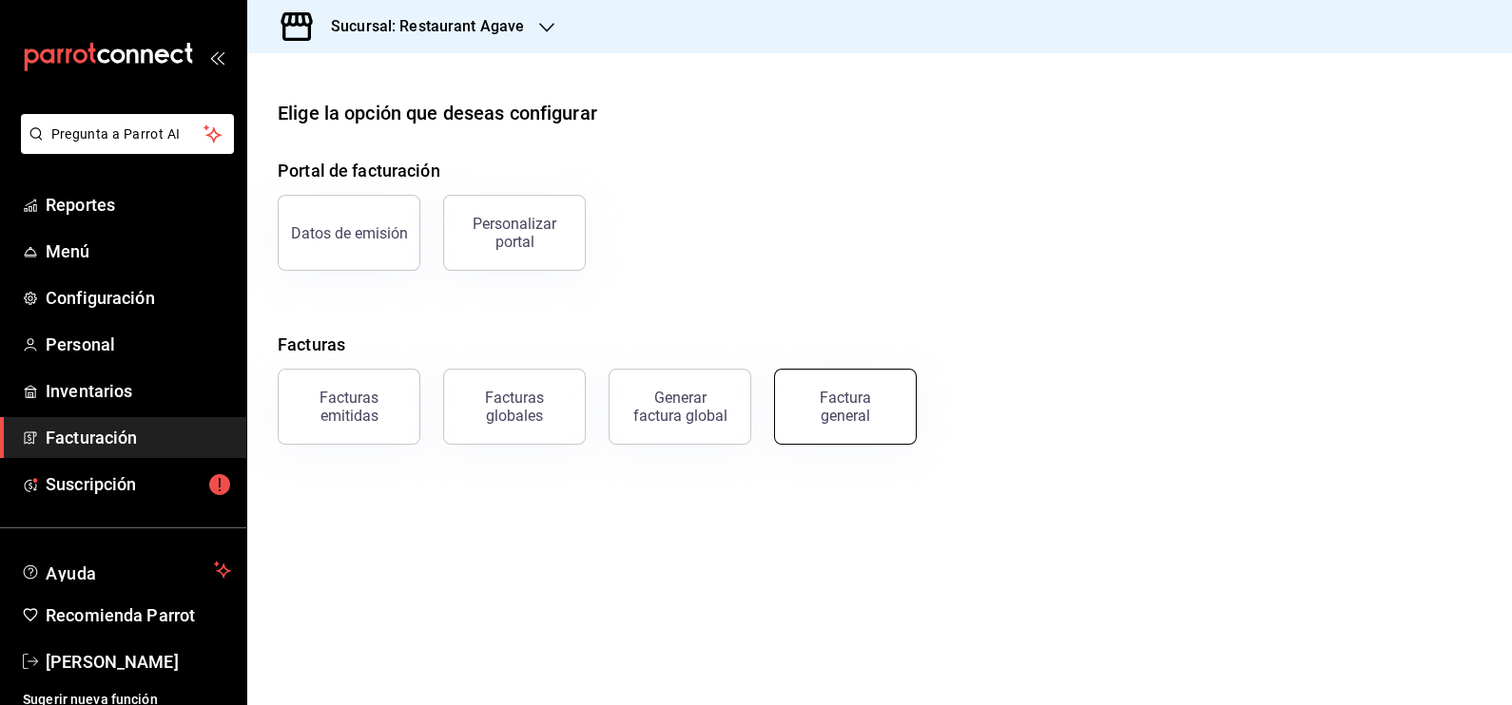
click at [912, 415] on div "Factura general" at bounding box center [833, 395] width 165 height 99
click at [908, 424] on button "Factura general" at bounding box center [845, 407] width 143 height 76
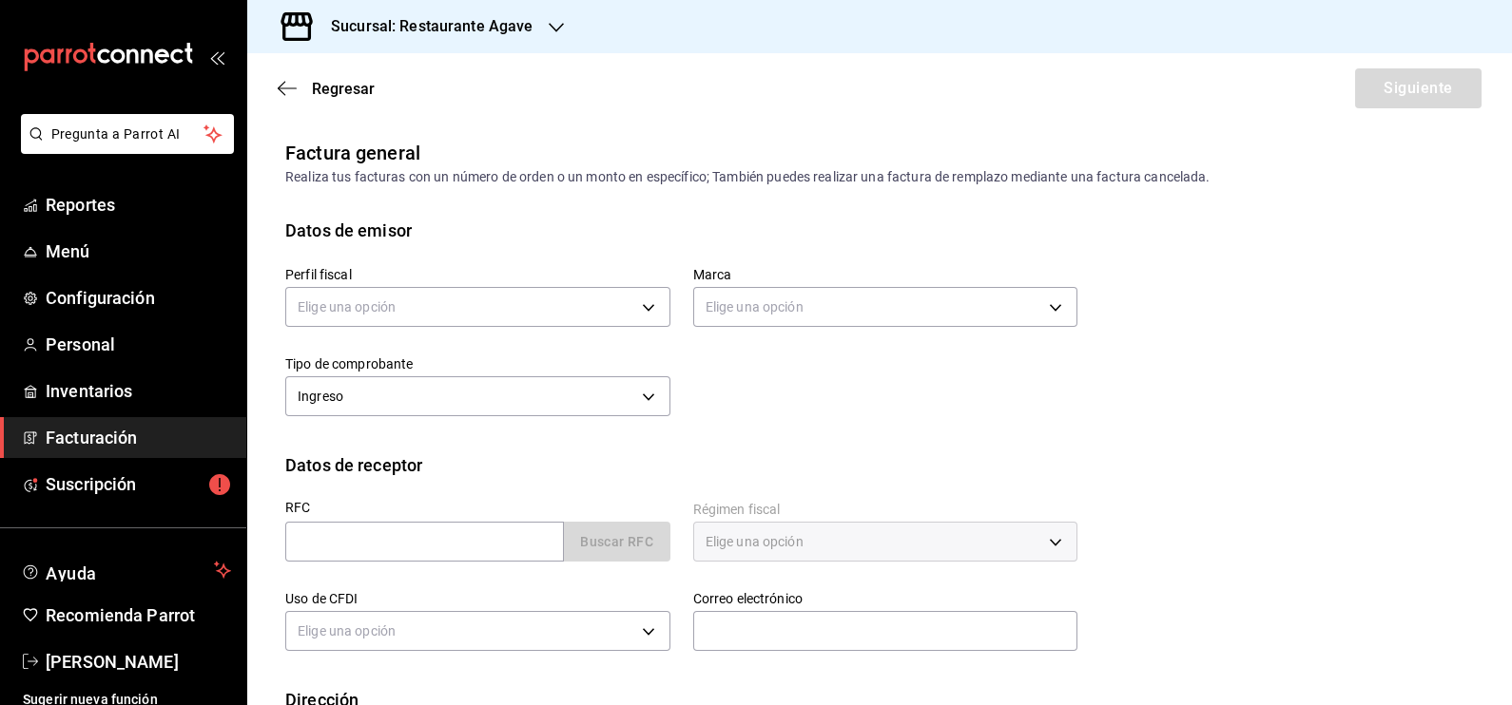
click at [934, 505] on label "Régimen fiscal" at bounding box center [885, 509] width 385 height 13
click at [937, 532] on div "Elige una opción" at bounding box center [885, 542] width 385 height 40
click at [415, 291] on body "Pregunta a Parrot AI Reportes Menú Configuración Personal Inventarios Facturaci…" at bounding box center [756, 352] width 1512 height 705
click at [433, 395] on li "MIGUEL ÁNGEL MARTÍNEZ ANTILLÓN" at bounding box center [474, 403] width 377 height 35
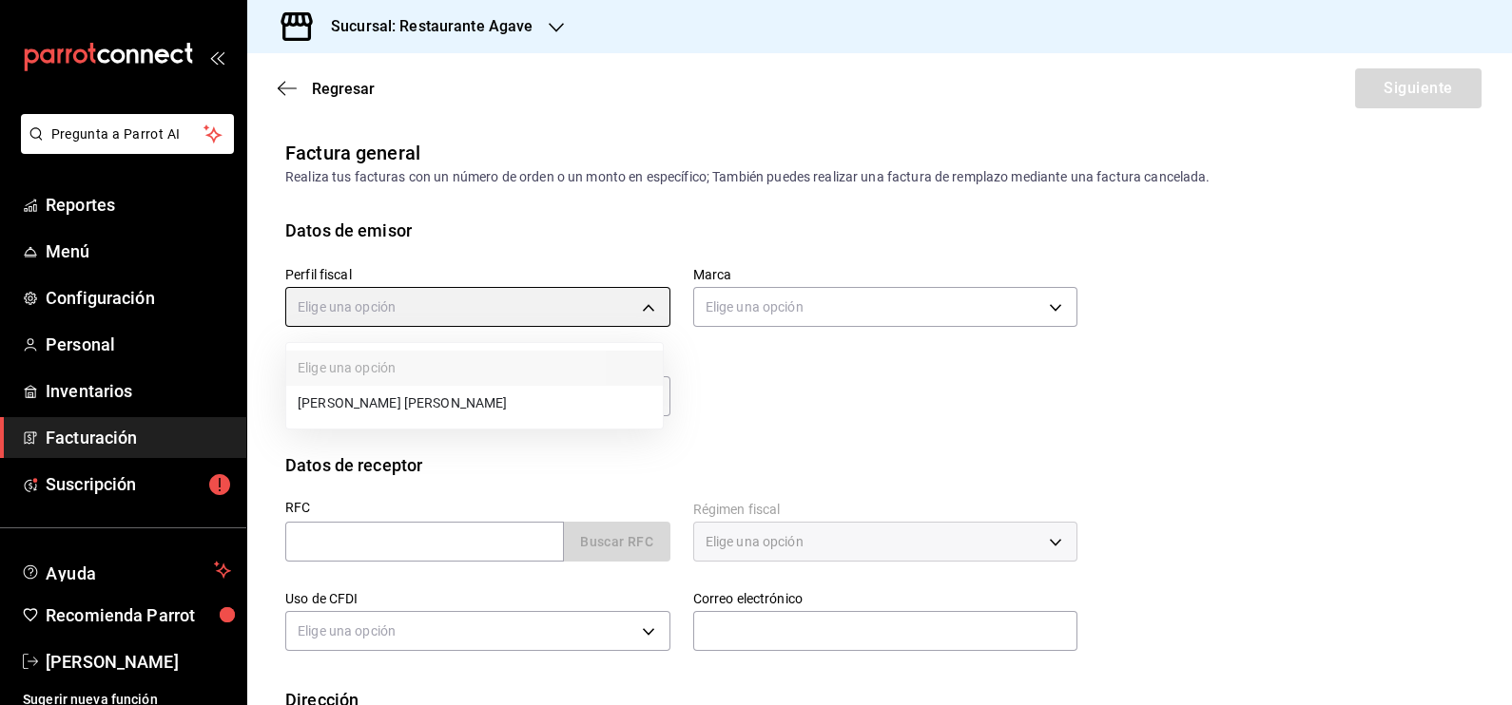
type input "ad901036-74df-4fe8-addc-bdb4b17d016d"
type input "ac14864f-e3a0-4832-92fd-dda121f57a49"
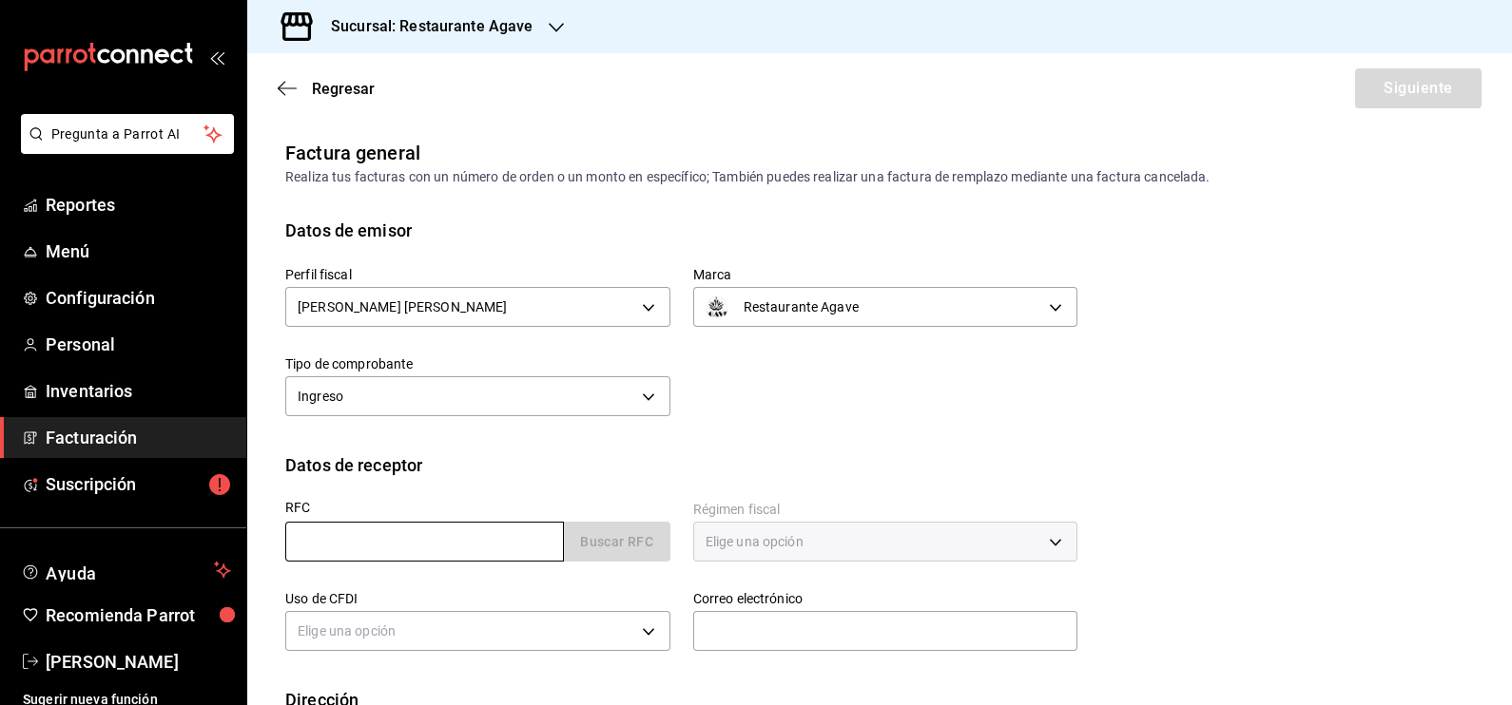
click at [434, 538] on input "text" at bounding box center [424, 542] width 279 height 40
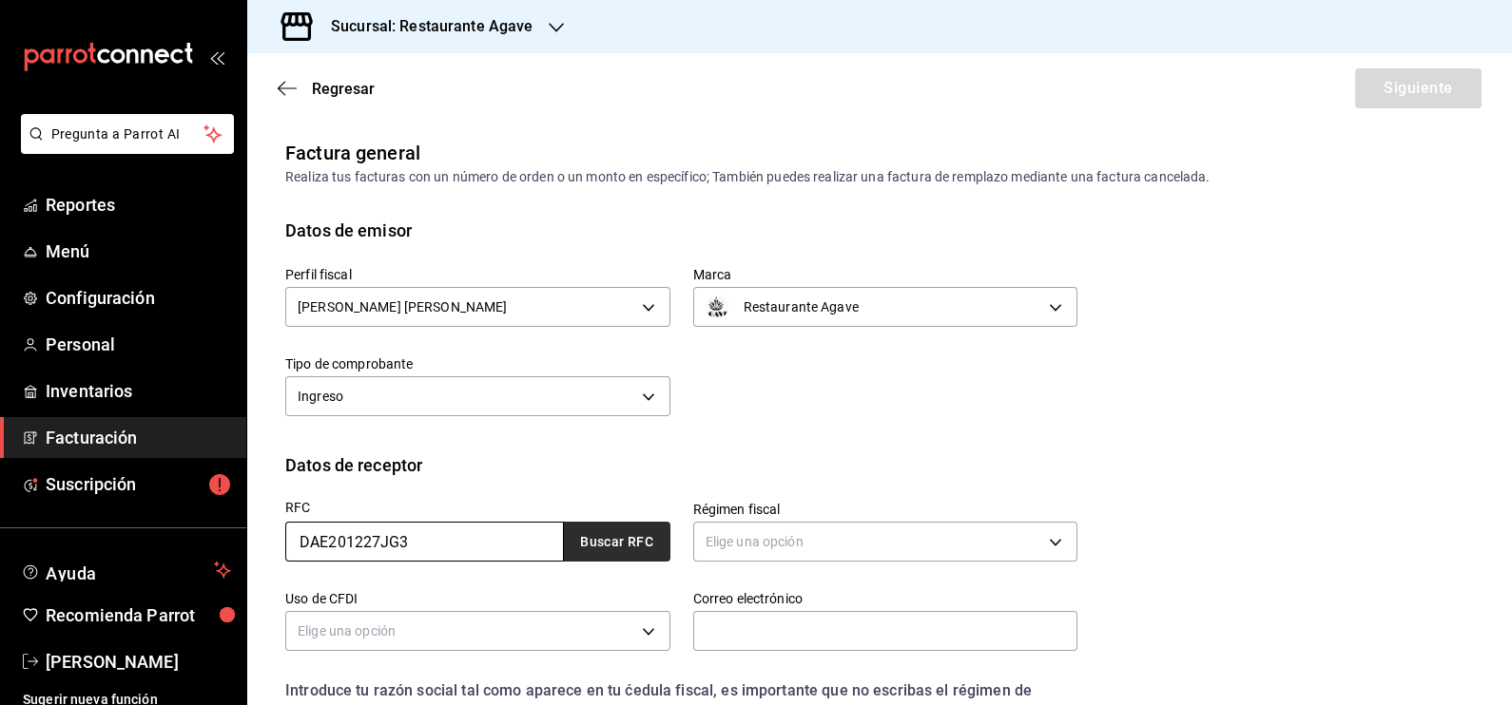
type input "DAE201227JG3"
click at [570, 538] on button "Buscar RFC" at bounding box center [617, 542] width 106 height 40
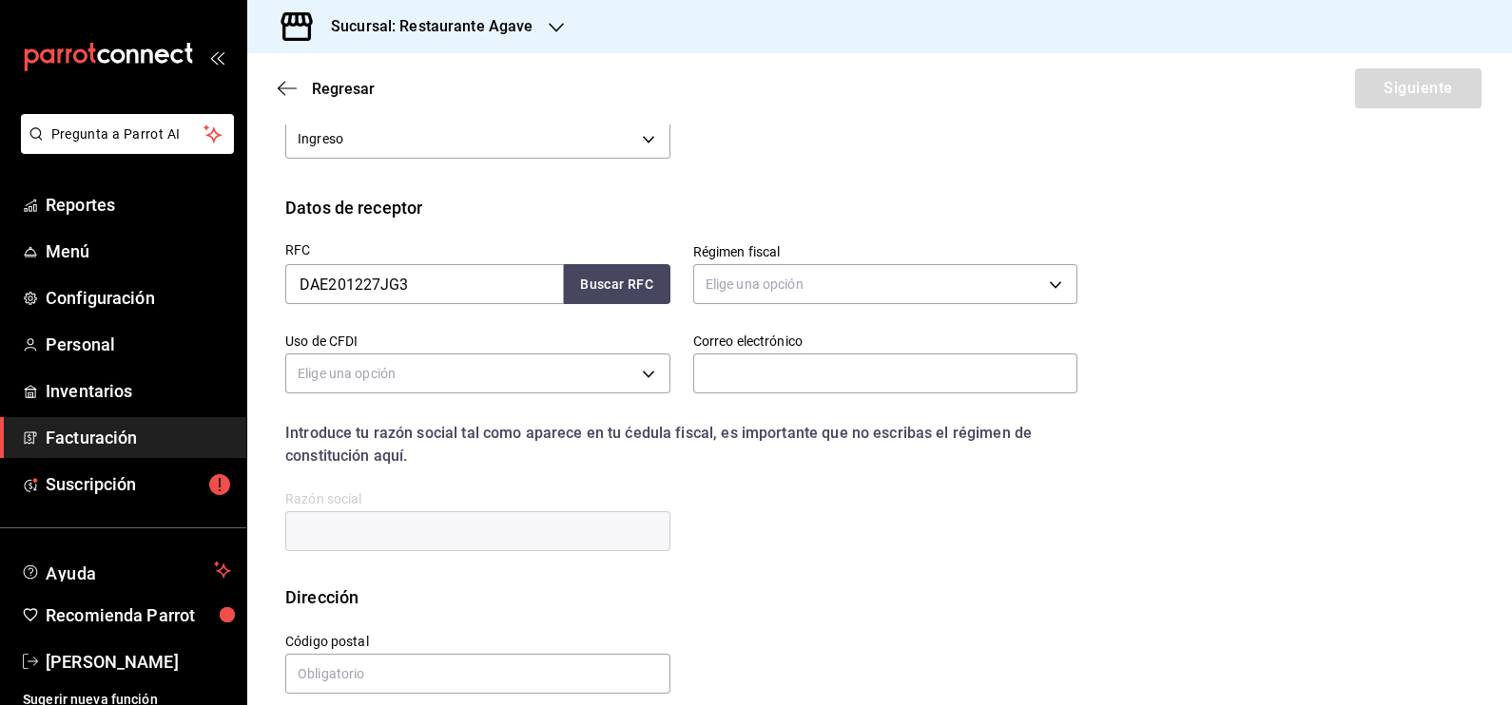
scroll to position [279, 0]
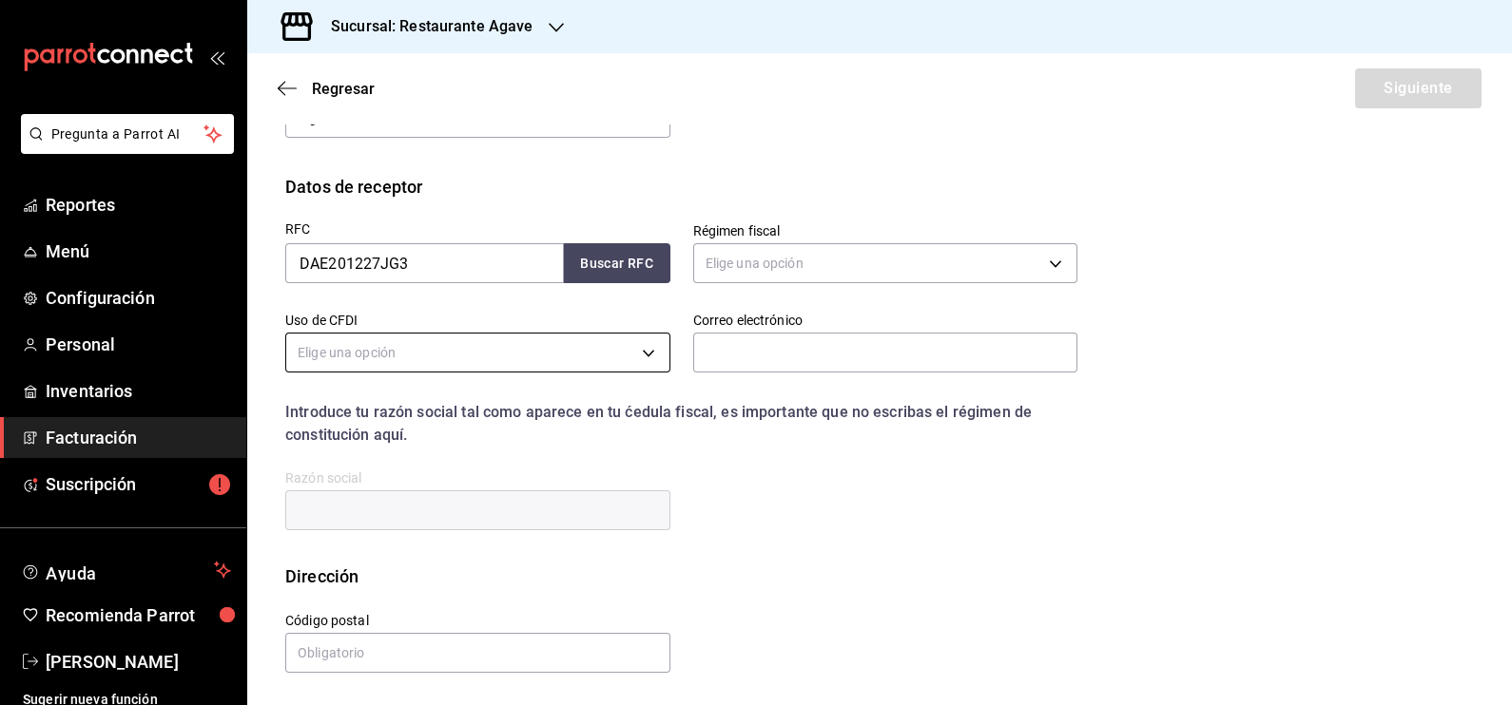
click at [589, 348] on body "Pregunta a Parrot AI Reportes Menú Configuración Personal Inventarios Facturaci…" at bounding box center [756, 352] width 1512 height 705
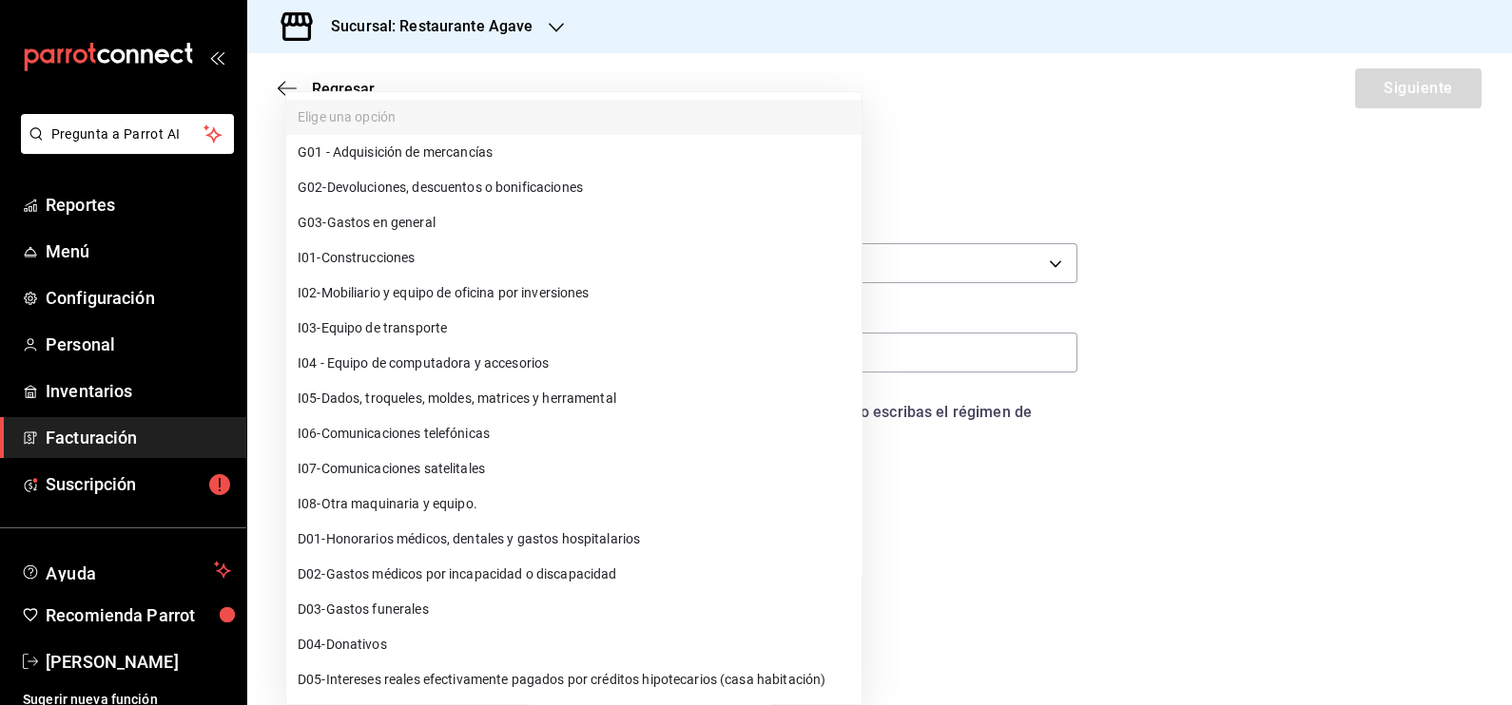
click at [576, 217] on li "G03 - Gastos en general" at bounding box center [573, 222] width 575 height 35
type input "G03"
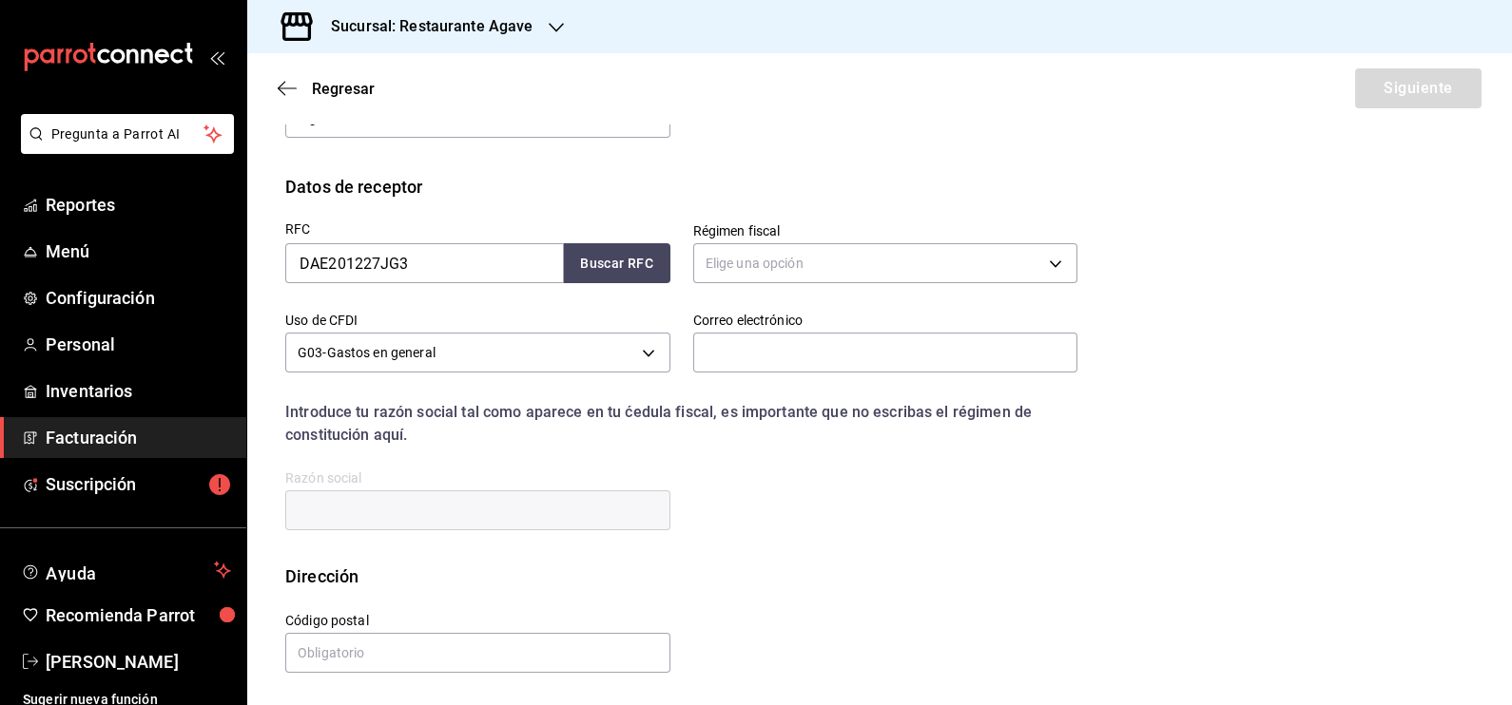
click at [837, 247] on body "Pregunta a Parrot AI Reportes Menú Configuración Personal Inventarios Facturaci…" at bounding box center [756, 352] width 1512 height 705
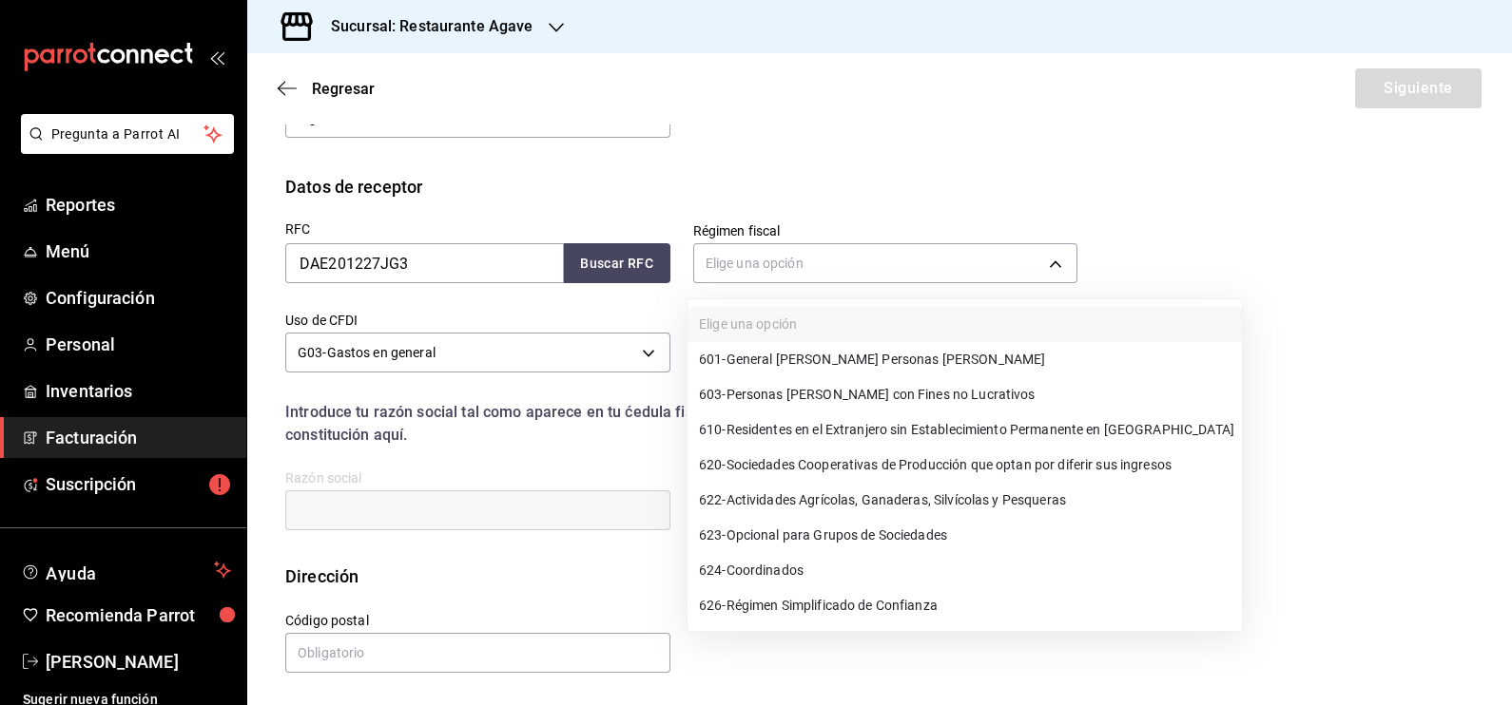
click at [860, 406] on li "603 - Personas Morales con Fines no Lucrativos" at bounding box center [964, 394] width 554 height 35
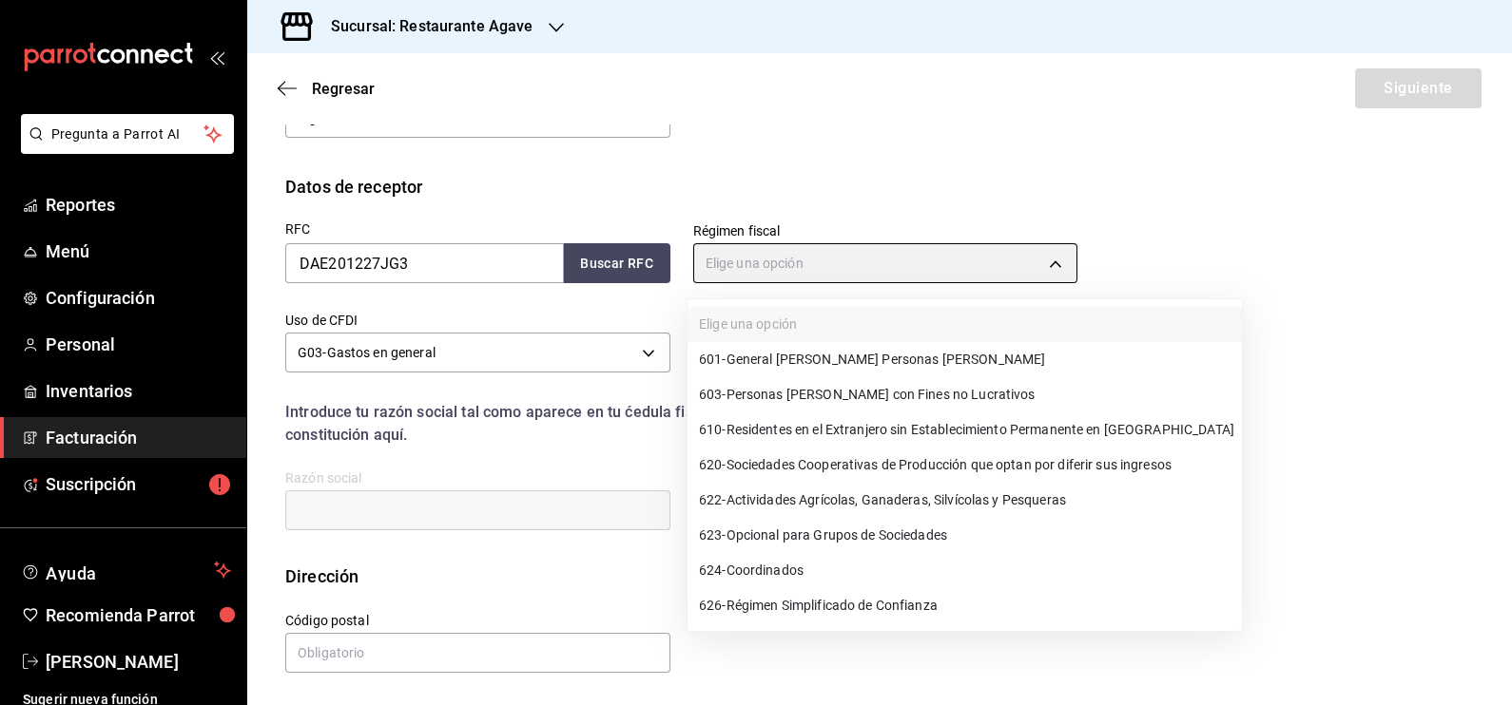
type input "603"
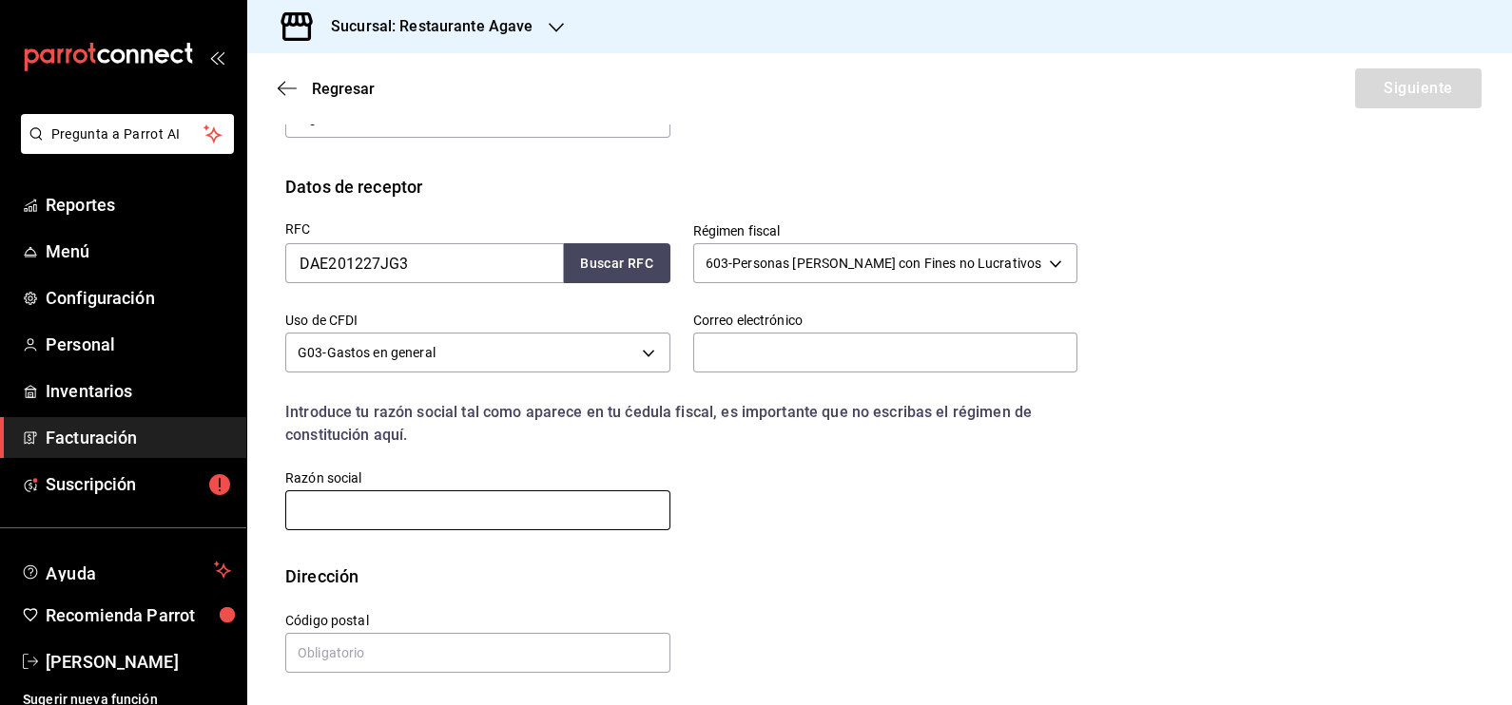
click at [541, 517] on input "text" at bounding box center [477, 511] width 385 height 40
type input "FISCALIA ANTICORRUPCION DEL ESTADO DE CHIHUAHUA"
click at [525, 660] on input "text" at bounding box center [477, 653] width 385 height 40
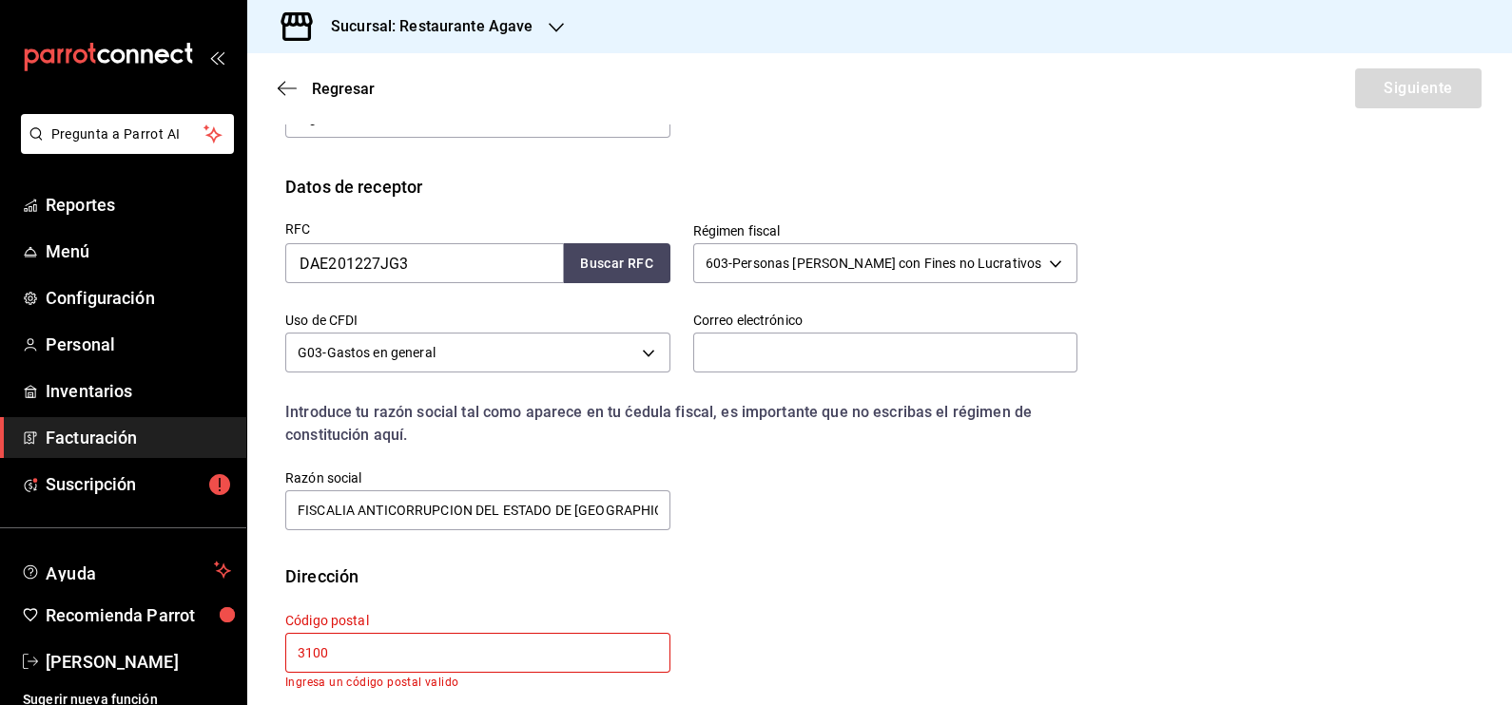
type input "31000"
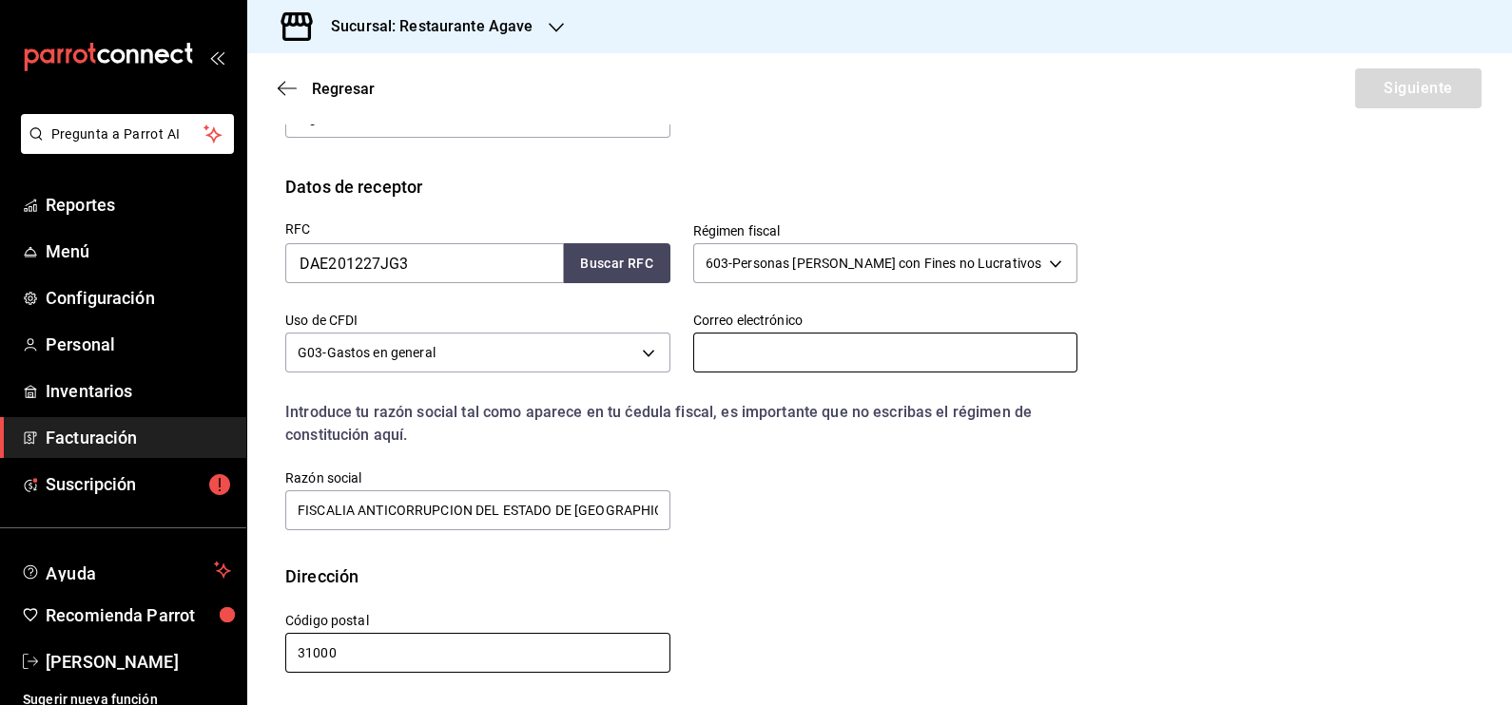
type input "yparra@uach.mx"
type input "31000"
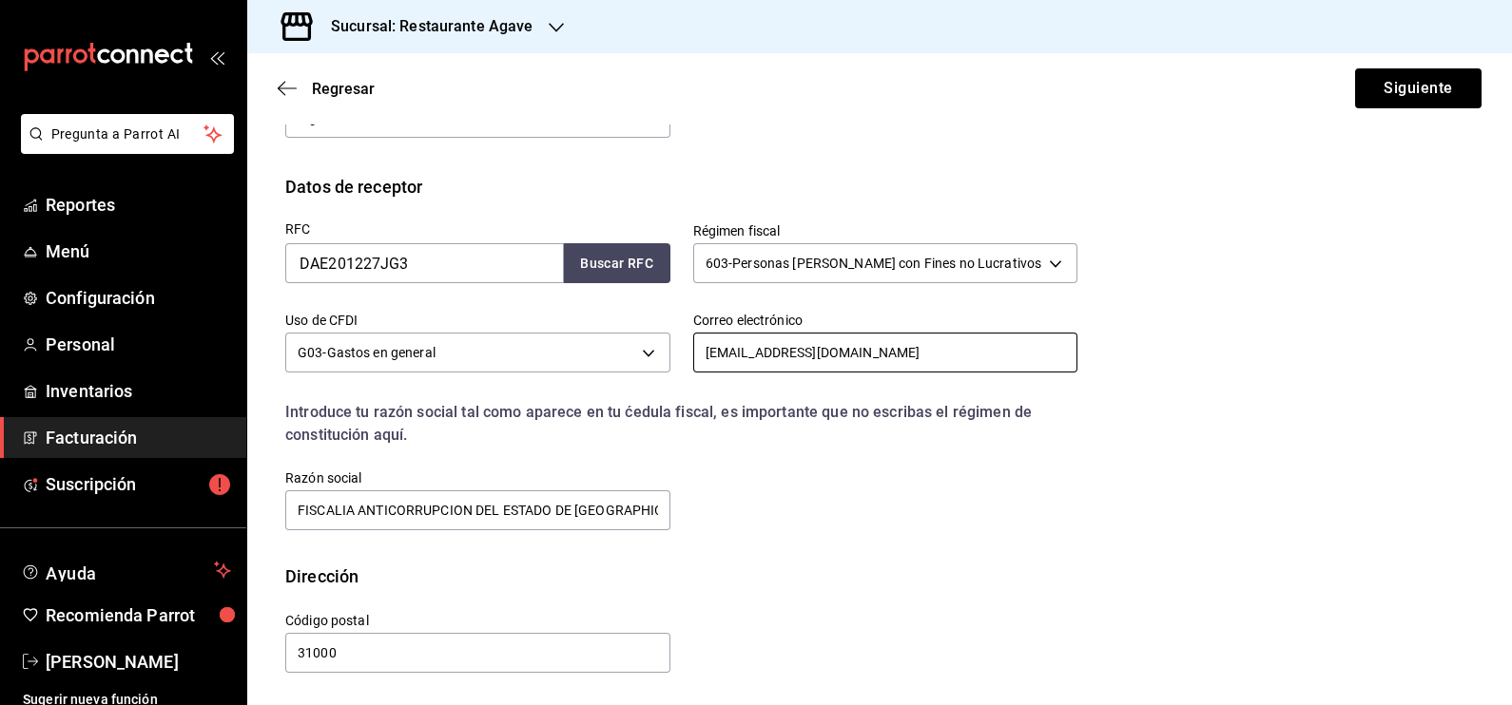
drag, startPoint x: 867, startPoint y: 337, endPoint x: 667, endPoint y: 361, distance: 202.1
click at [670, 361] on div "Correo electrónico yparra@uach.mx" at bounding box center [874, 333] width 408 height 89
type input "marisol.cobos@fach.org.mx"
click at [1417, 87] on button "Siguiente" at bounding box center [1418, 88] width 126 height 40
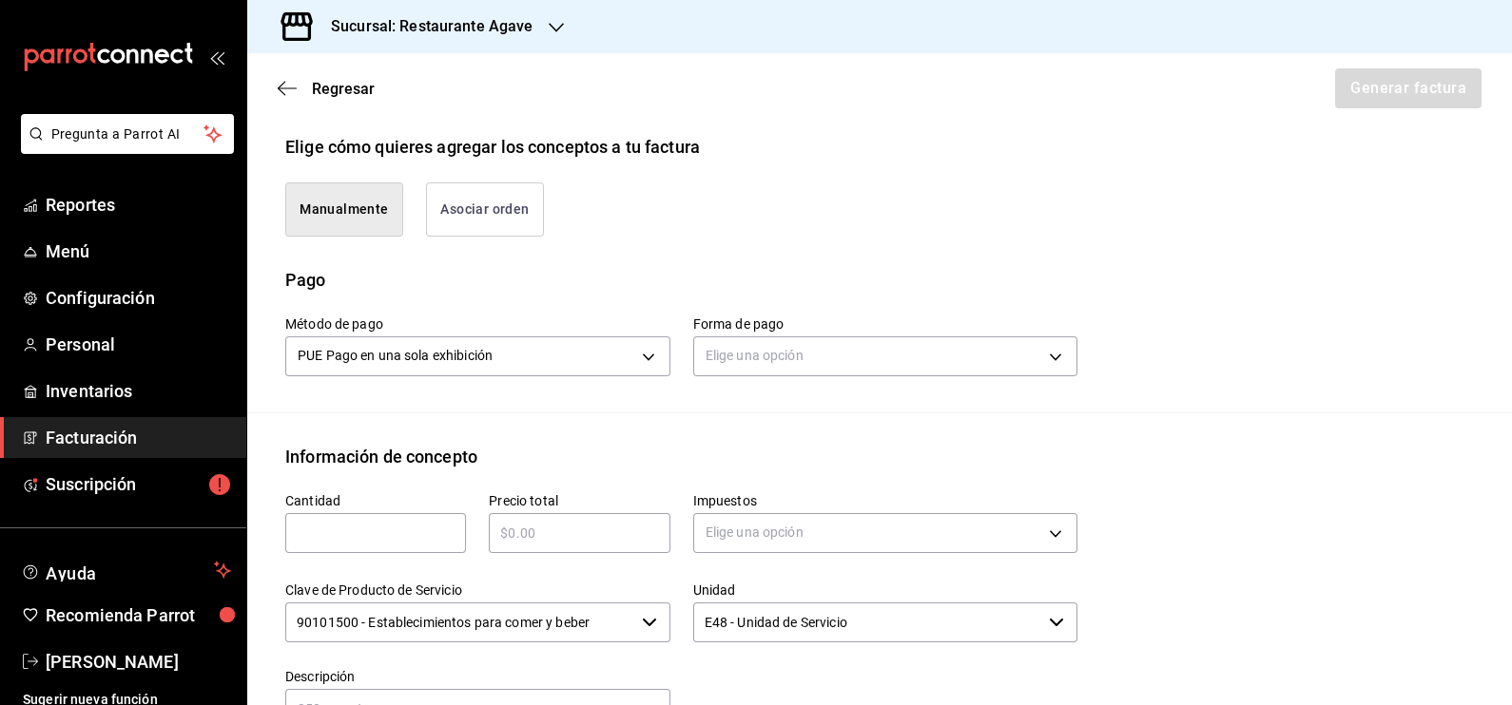
scroll to position [754, 0]
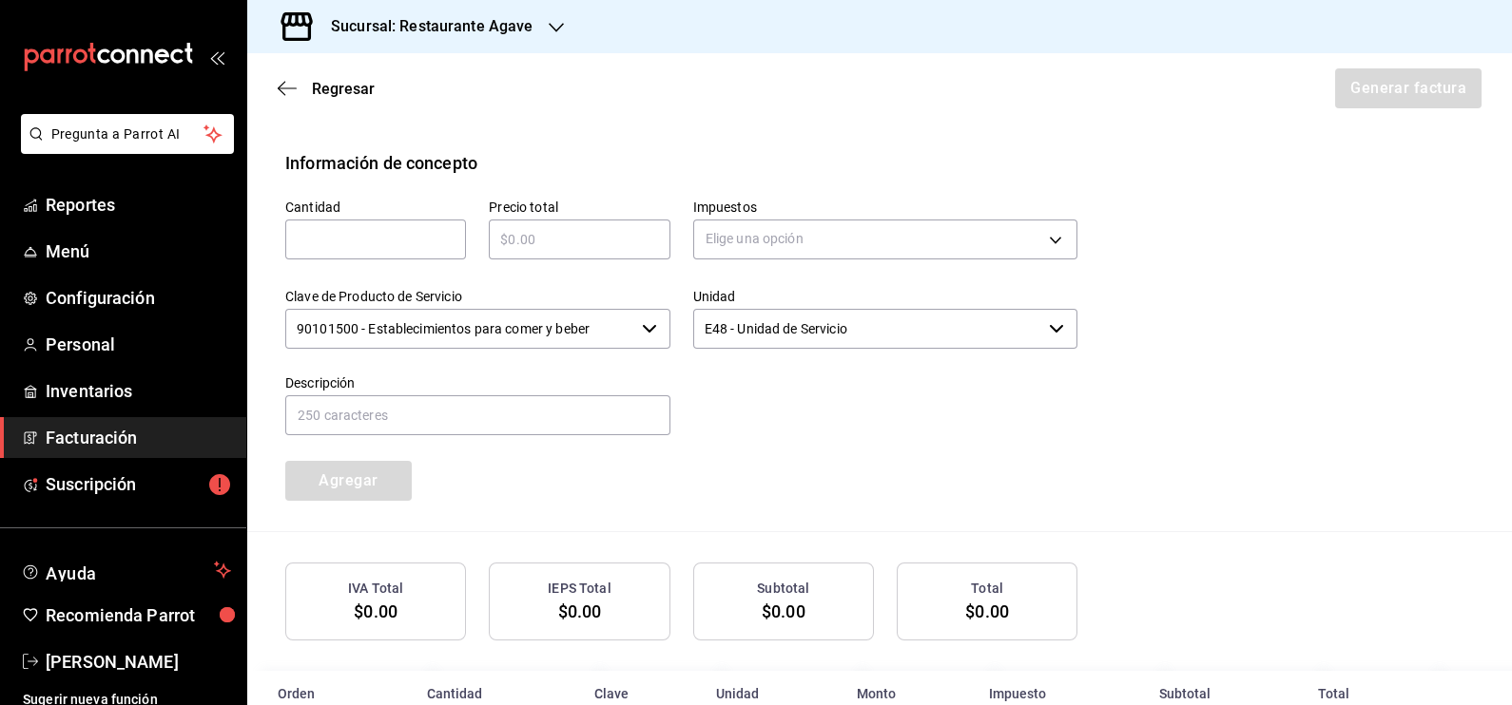
click at [434, 240] on input "text" at bounding box center [375, 239] width 181 height 23
type input "1"
click at [531, 231] on input "text" at bounding box center [579, 239] width 181 height 23
type input "$1400"
click at [725, 217] on body "Pregunta a Parrot AI Reportes Menú Configuración Personal Inventarios Facturaci…" at bounding box center [756, 352] width 1512 height 705
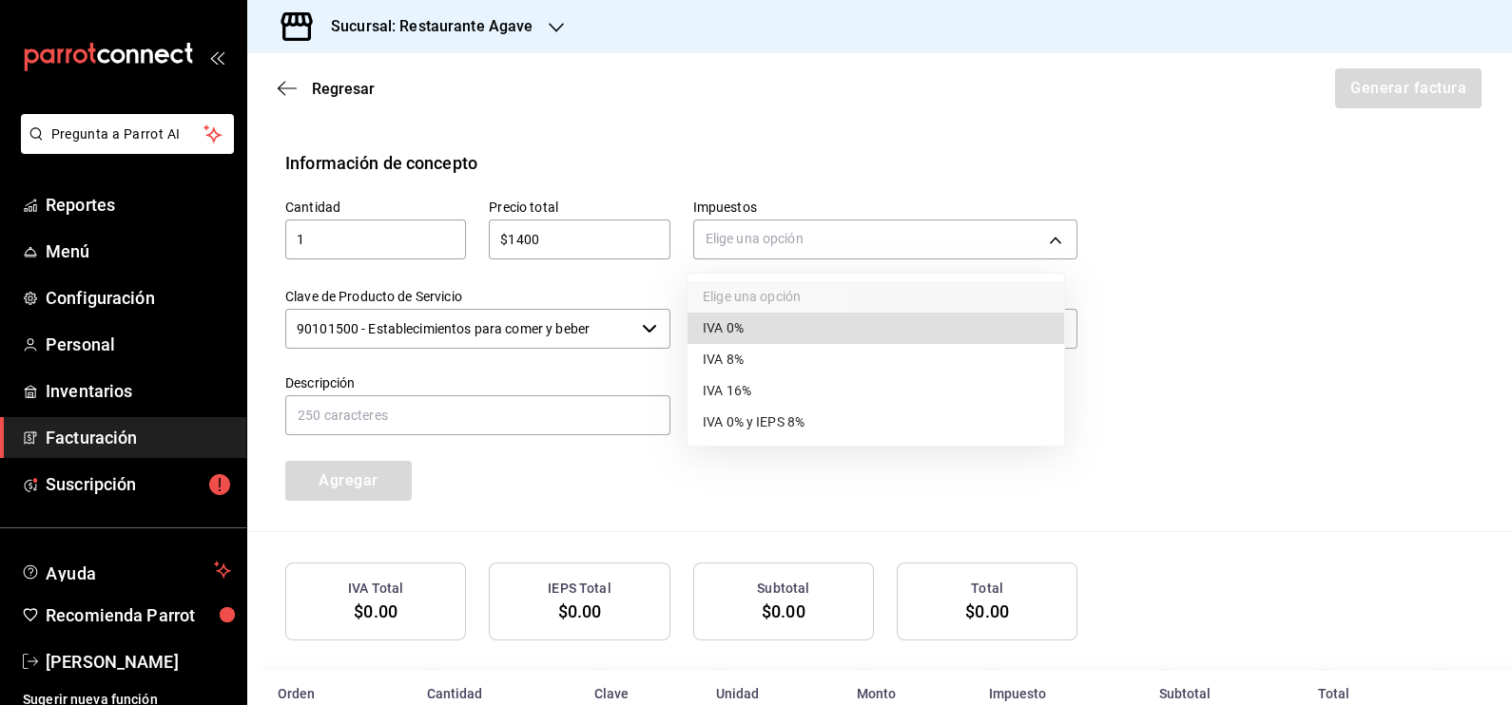
click at [749, 386] on span "IVA 16%" at bounding box center [727, 391] width 48 height 20
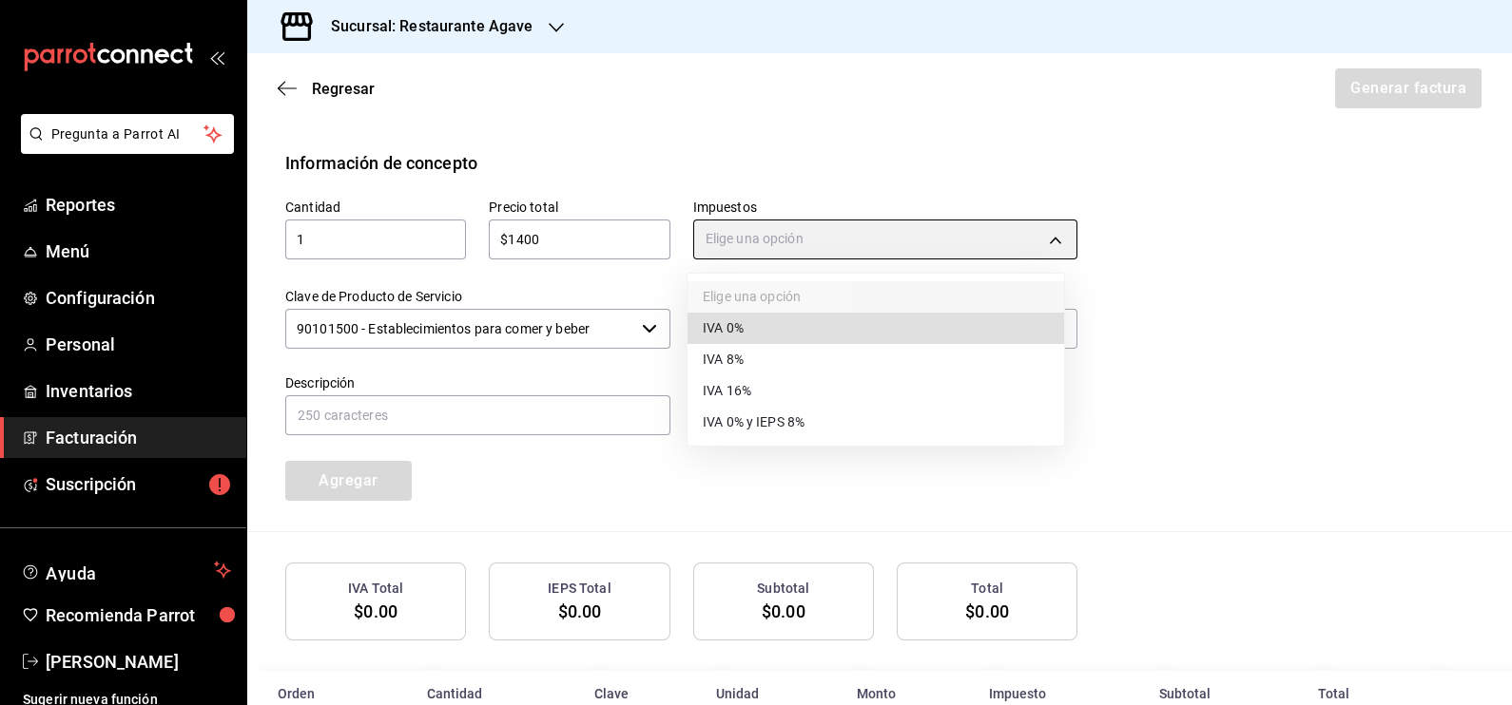
type input "IVA_16"
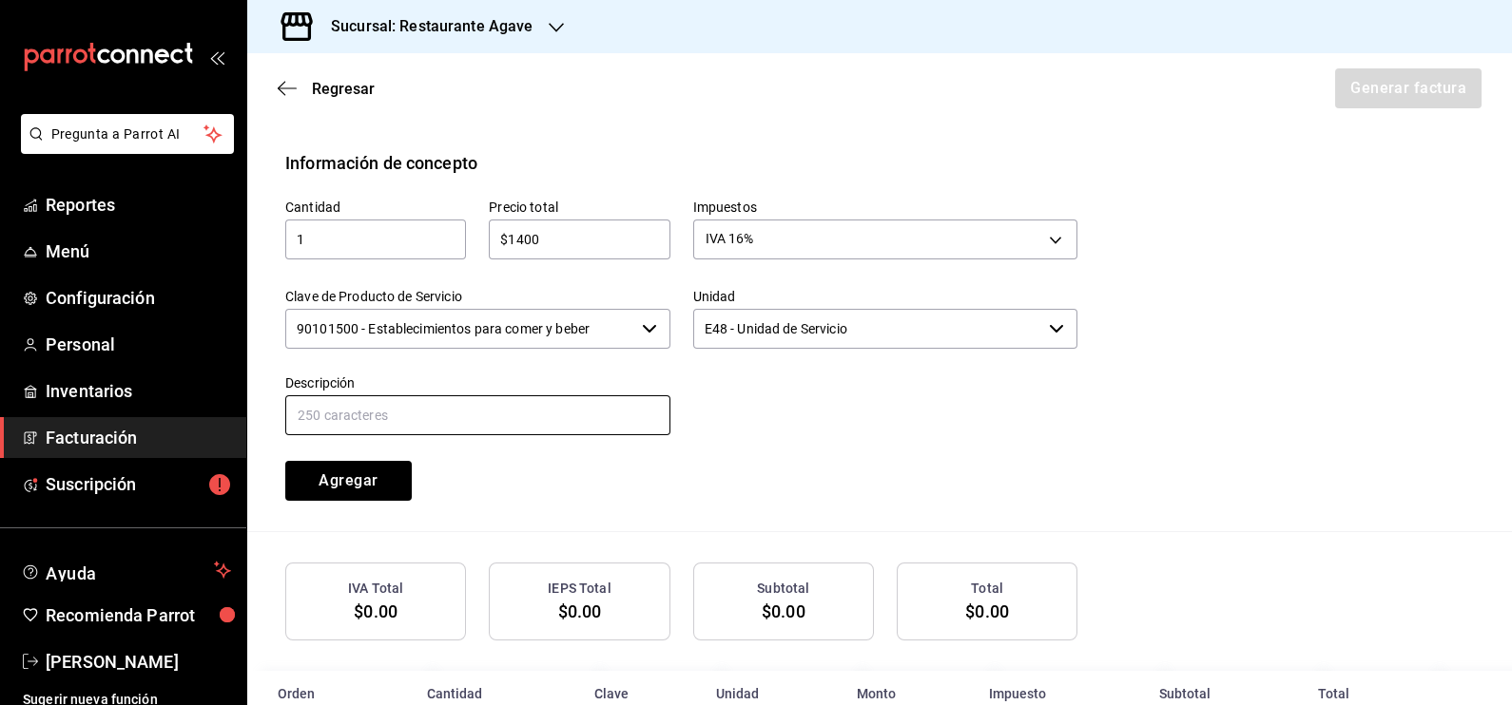
click at [489, 411] on input "text" at bounding box center [477, 416] width 385 height 40
type input "Consumo"
click at [319, 481] on button "Agregar" at bounding box center [348, 481] width 126 height 40
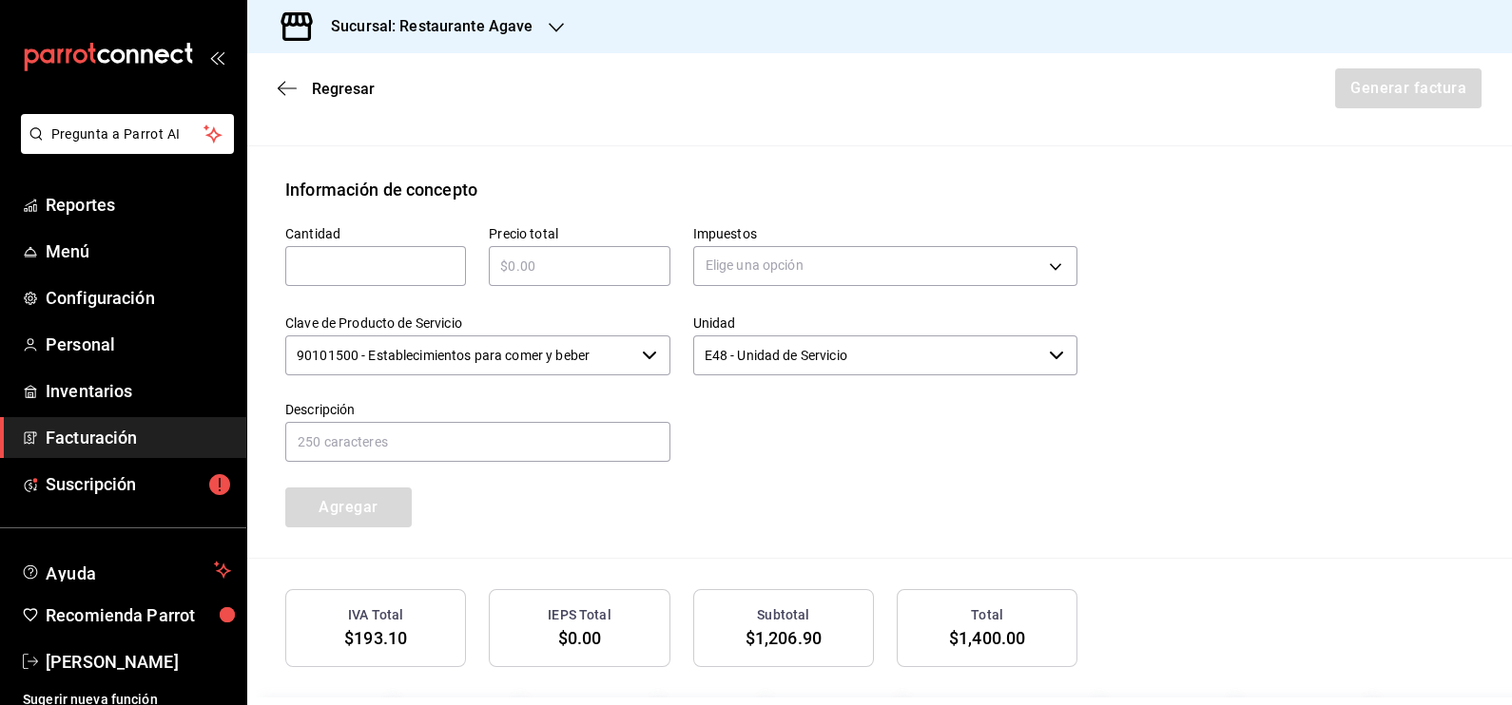
scroll to position [610, 0]
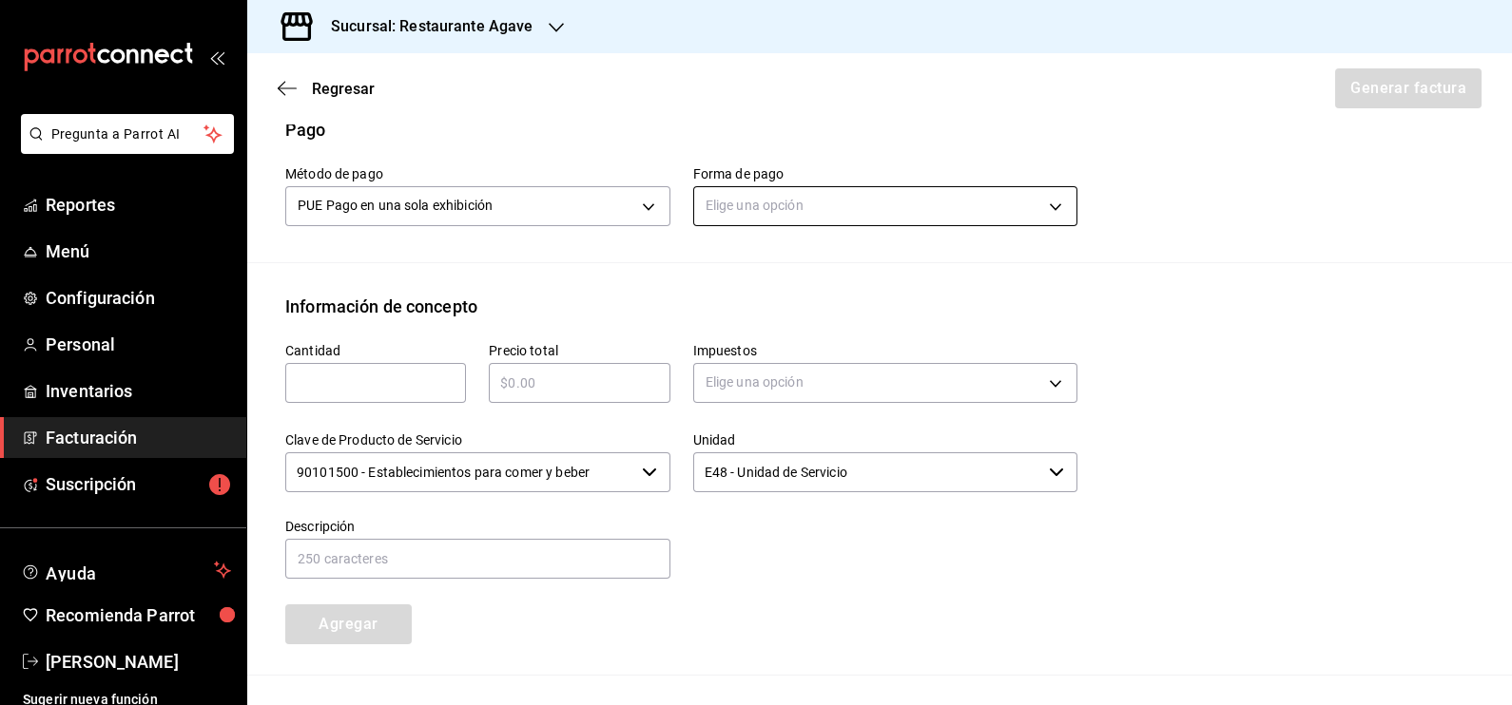
click at [960, 185] on body "Pregunta a Parrot AI Reportes Menú Configuración Personal Inventarios Facturaci…" at bounding box center [756, 352] width 1512 height 705
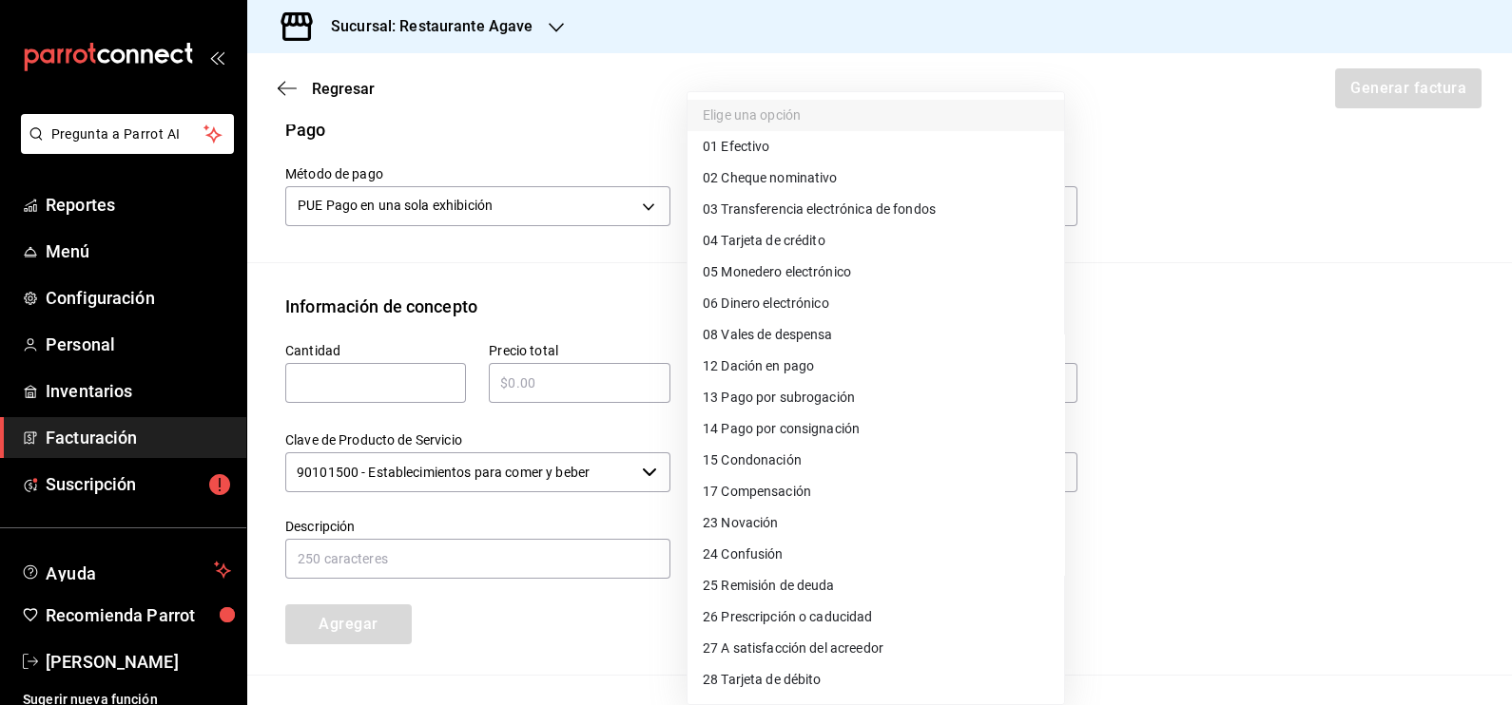
click at [868, 682] on li "28 Tarjeta de débito" at bounding box center [875, 680] width 377 height 31
type input "28"
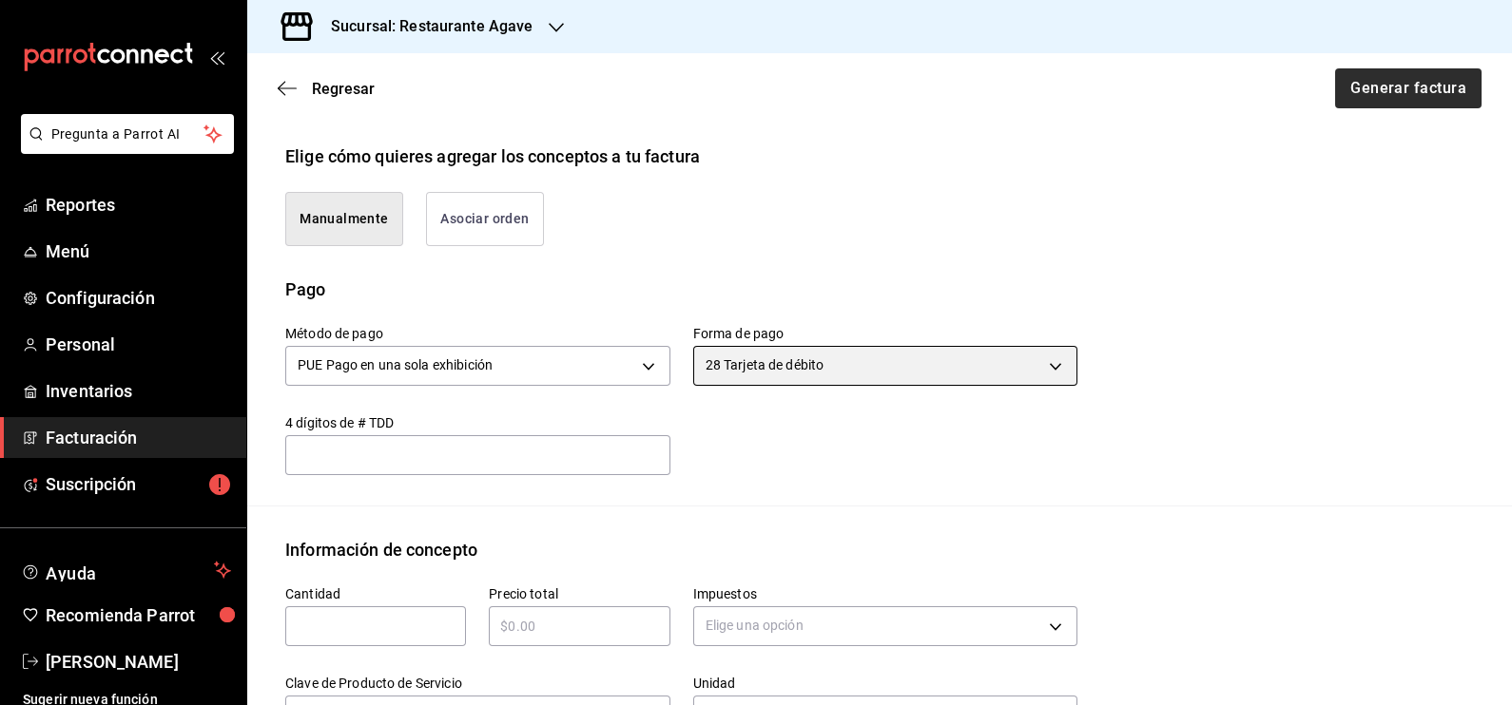
scroll to position [338, 0]
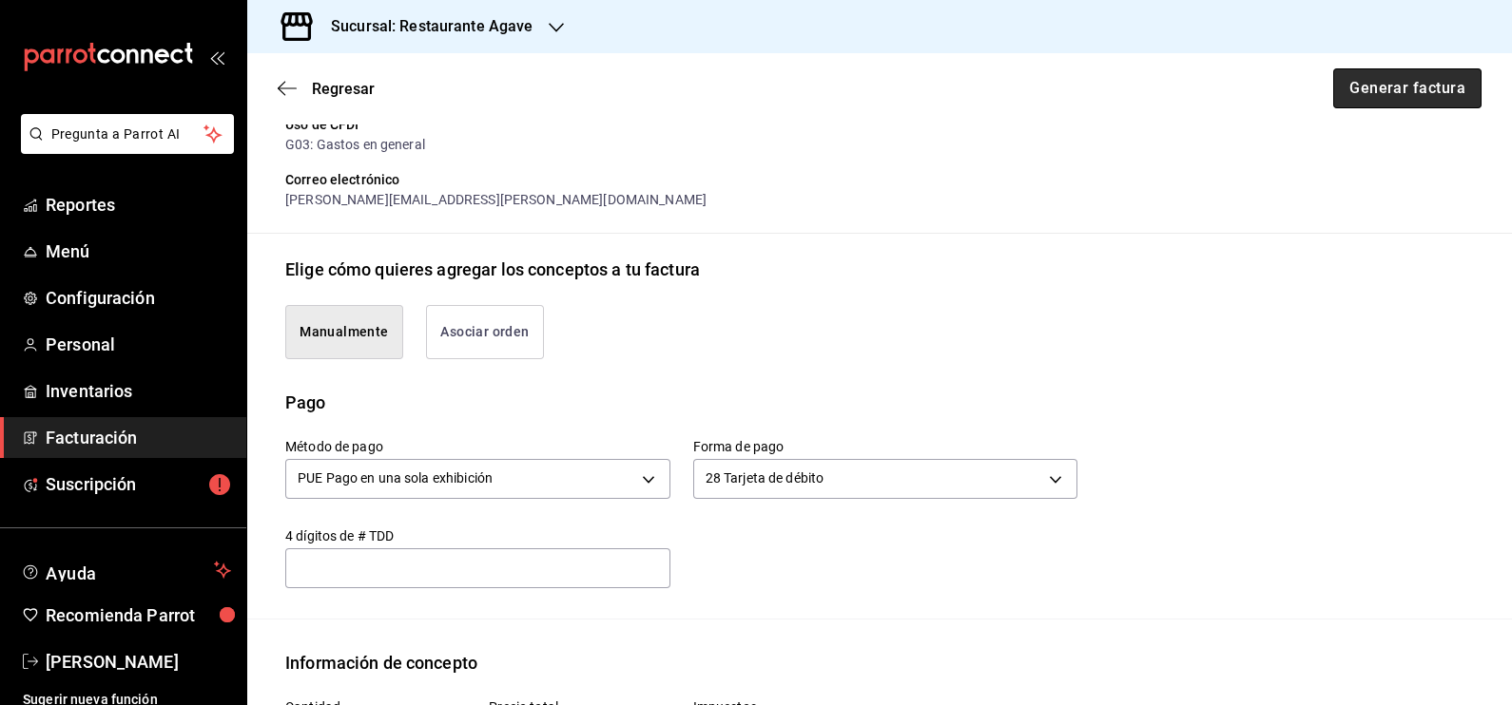
click at [1369, 87] on button "Generar factura" at bounding box center [1407, 88] width 148 height 40
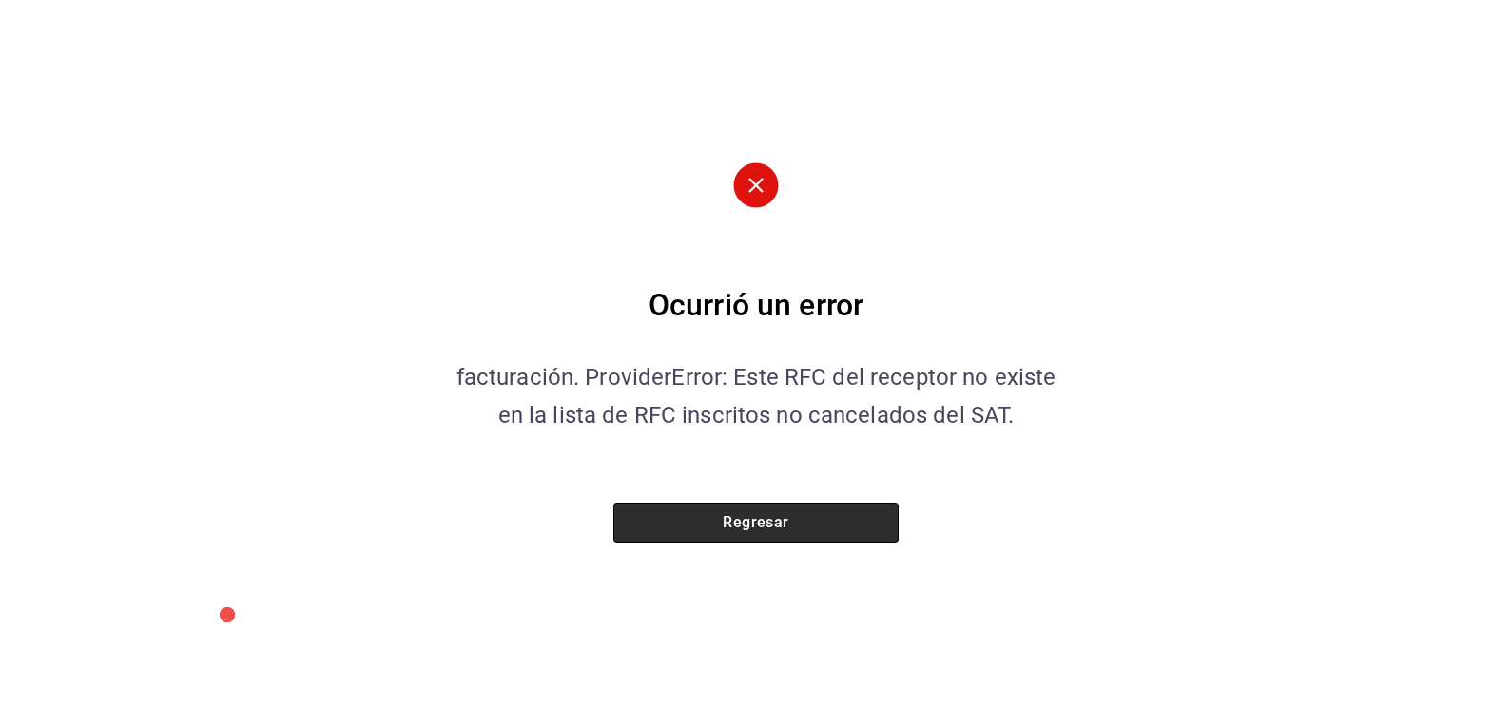
click at [780, 517] on button "Regresar" at bounding box center [755, 523] width 285 height 40
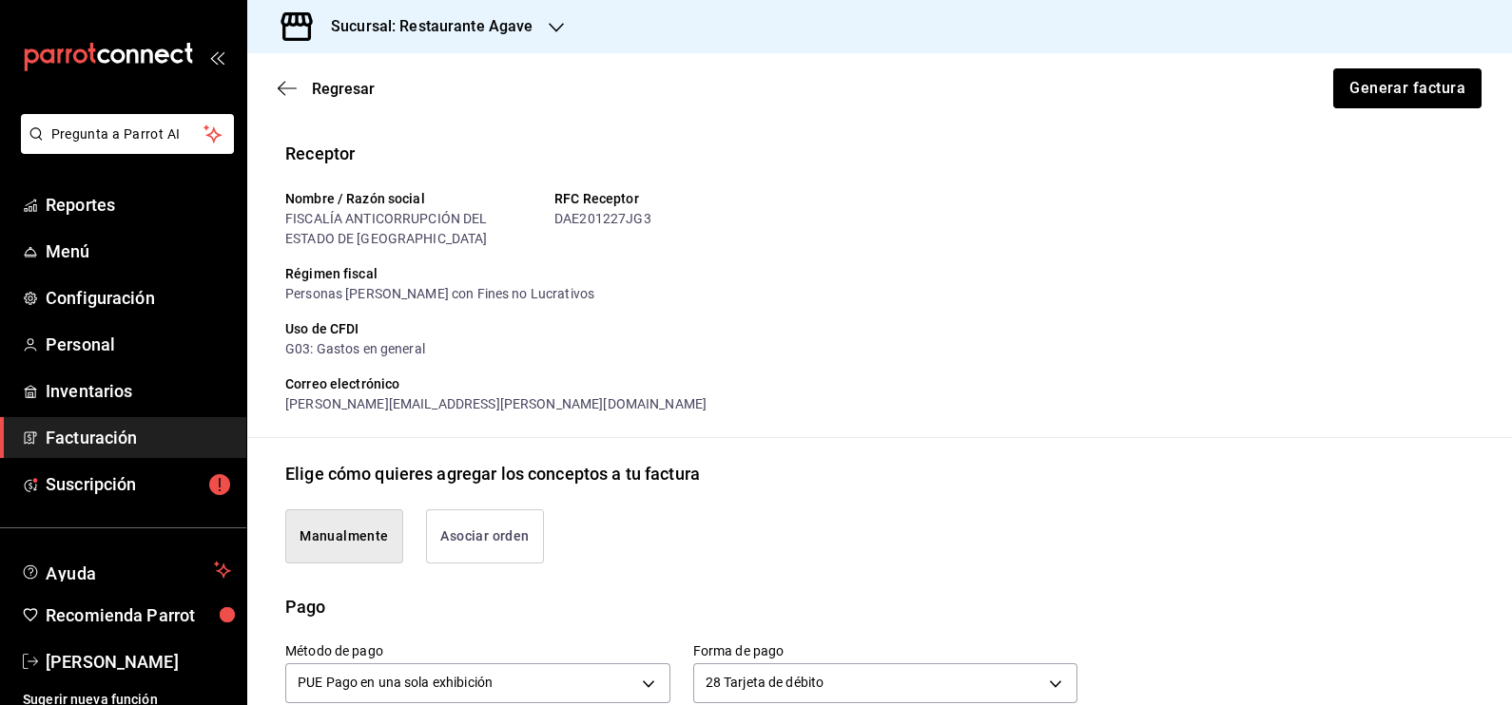
scroll to position [0, 0]
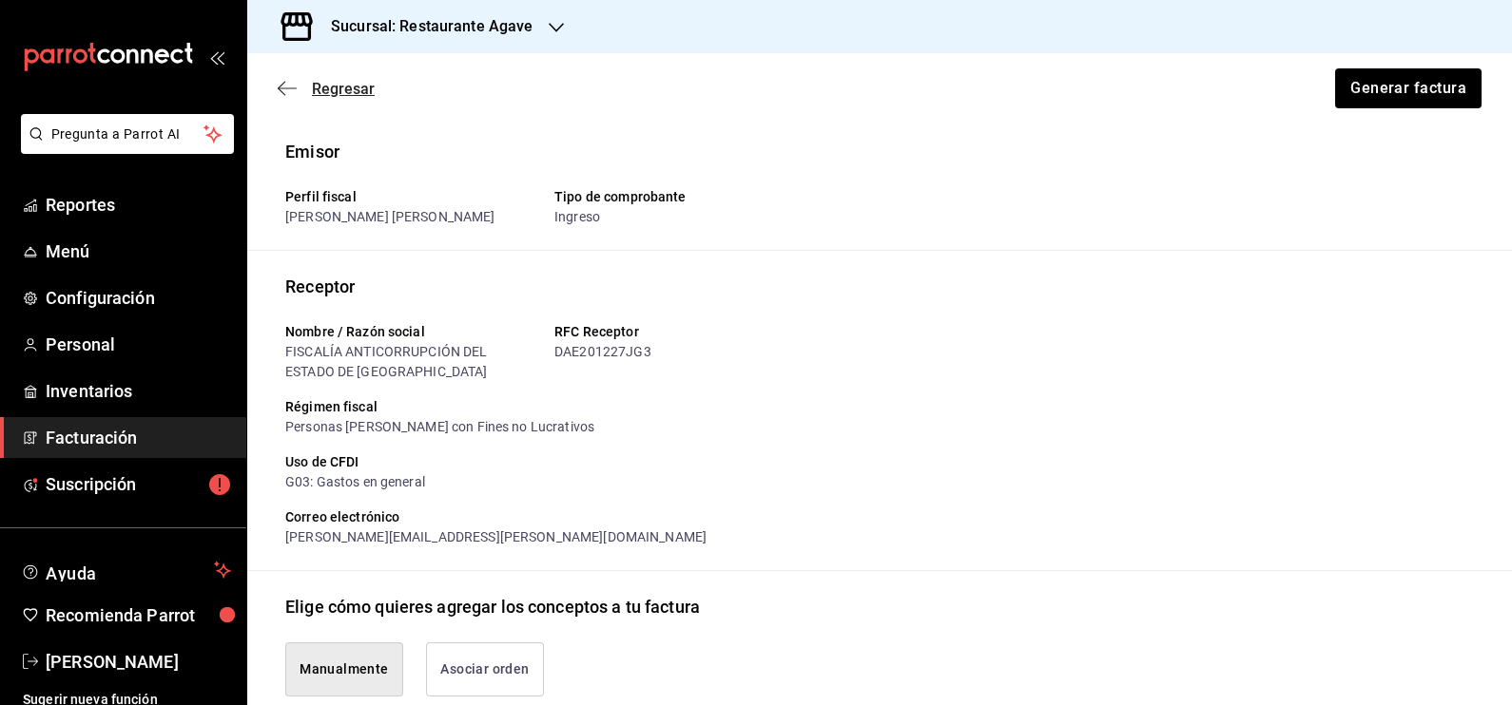
click at [298, 82] on span "Regresar" at bounding box center [326, 89] width 97 height 18
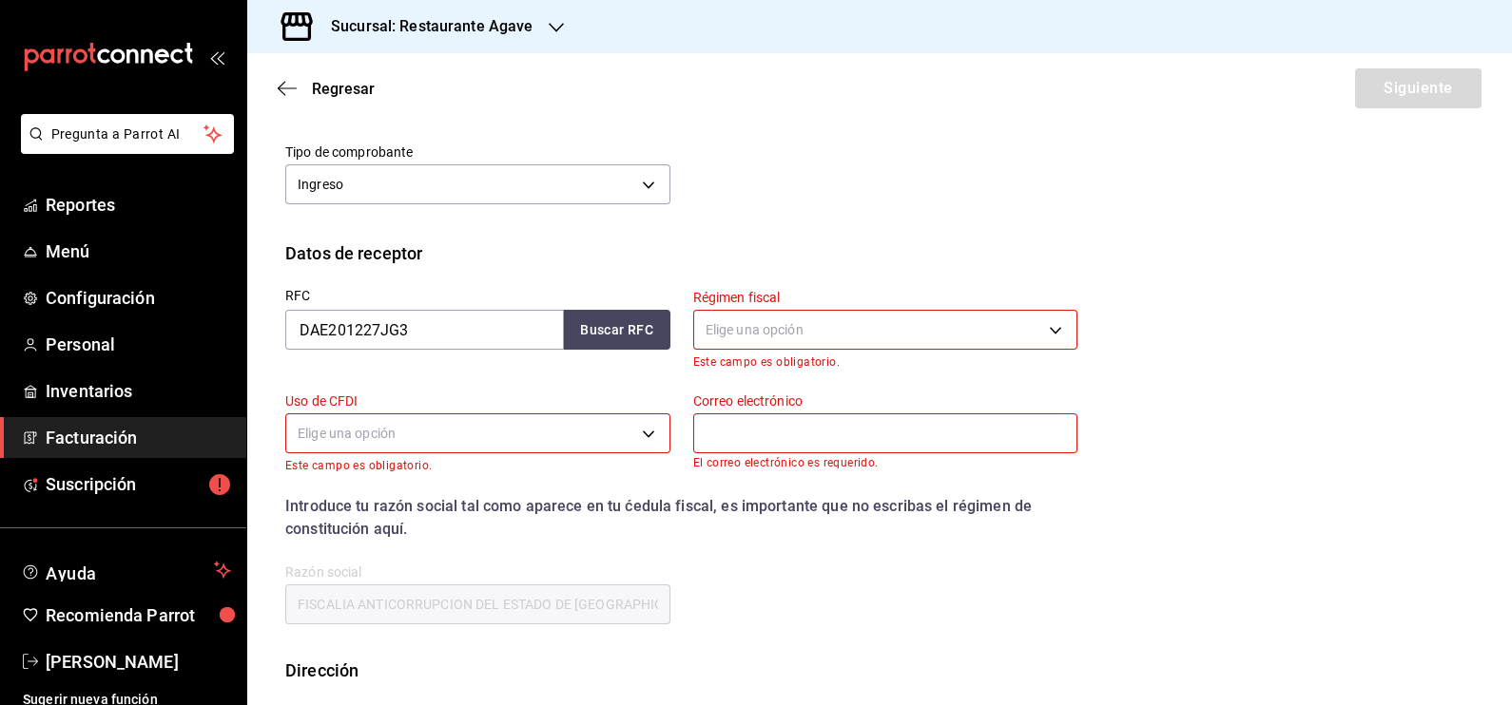
scroll to position [333, 0]
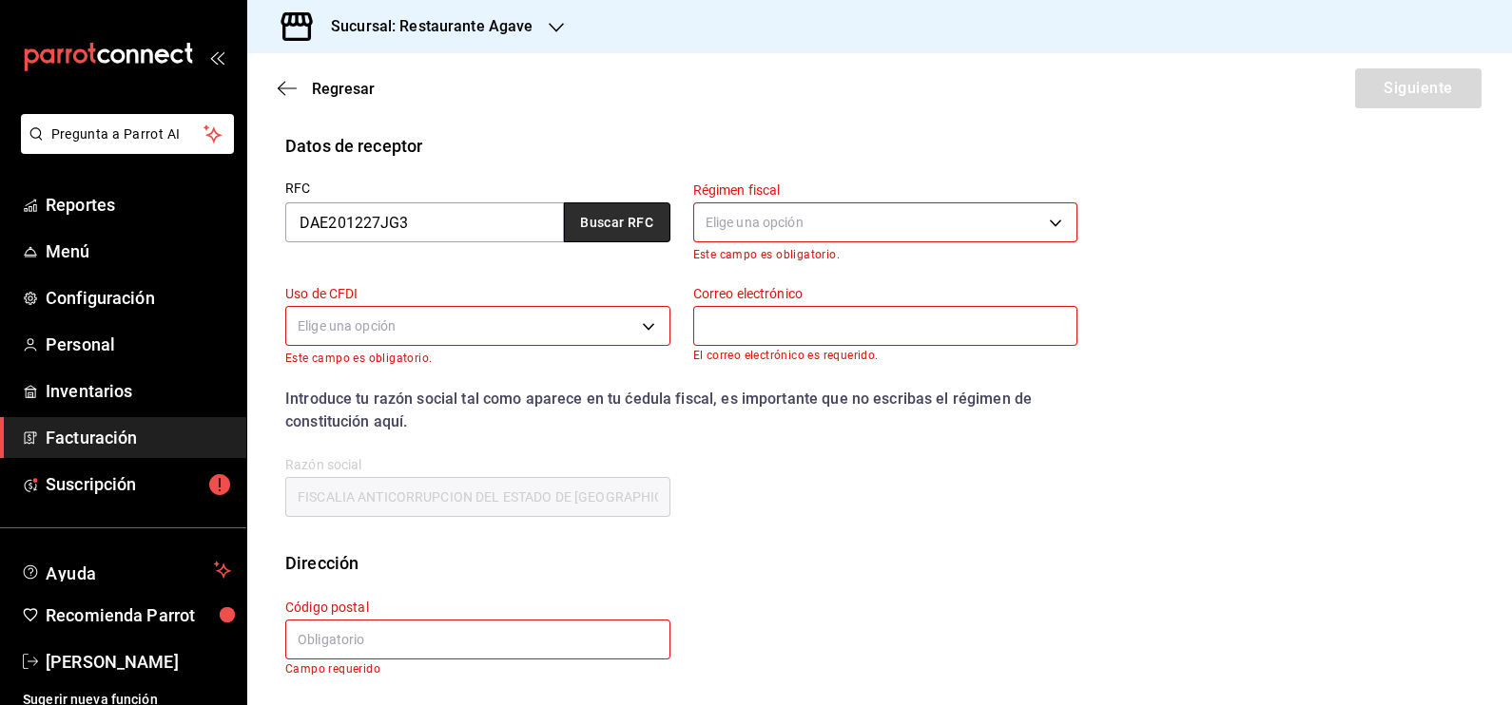
click at [616, 228] on button "Buscar RFC" at bounding box center [617, 223] width 106 height 40
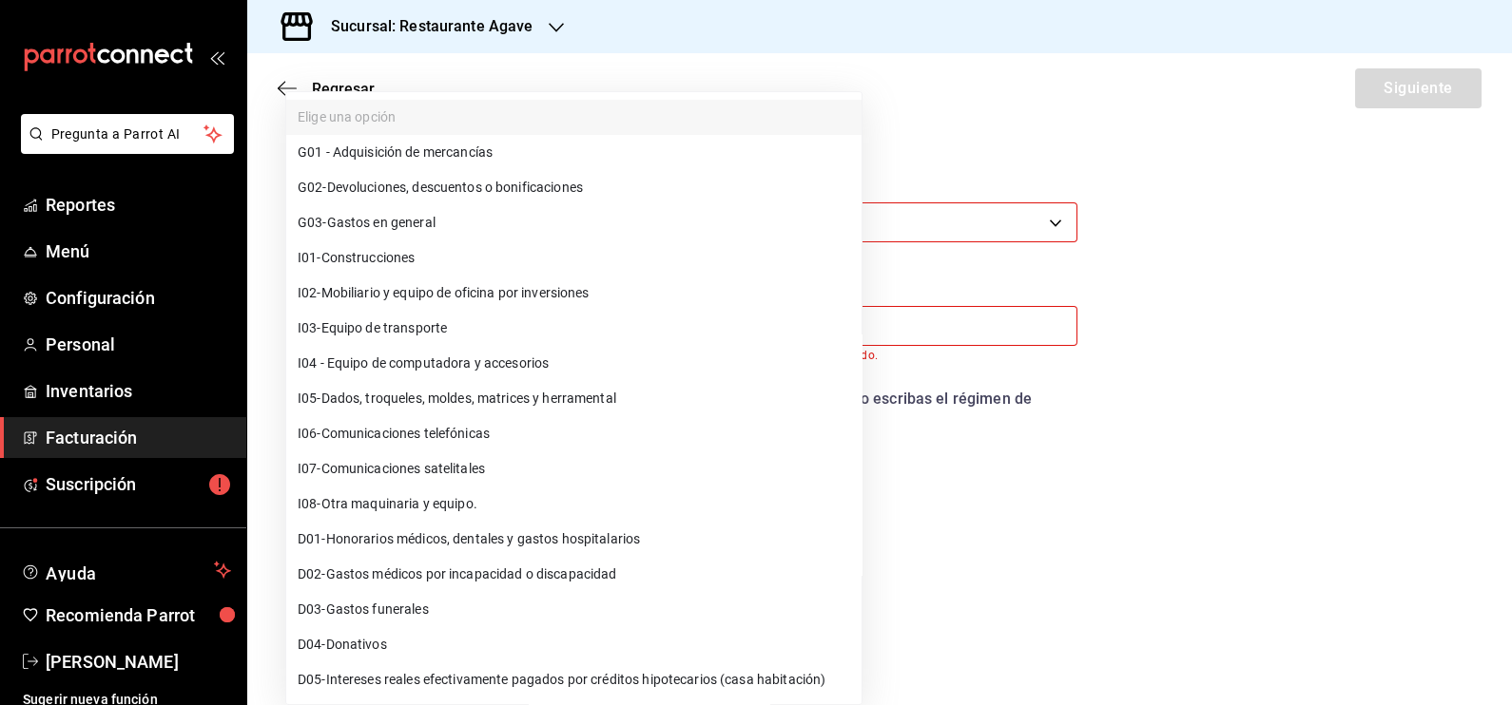
click at [456, 338] on body "Pregunta a Parrot AI Reportes Menú Configuración Personal Inventarios Facturaci…" at bounding box center [756, 352] width 1512 height 705
click at [495, 231] on li "G03 - Gastos en general" at bounding box center [573, 222] width 575 height 35
type input "G03"
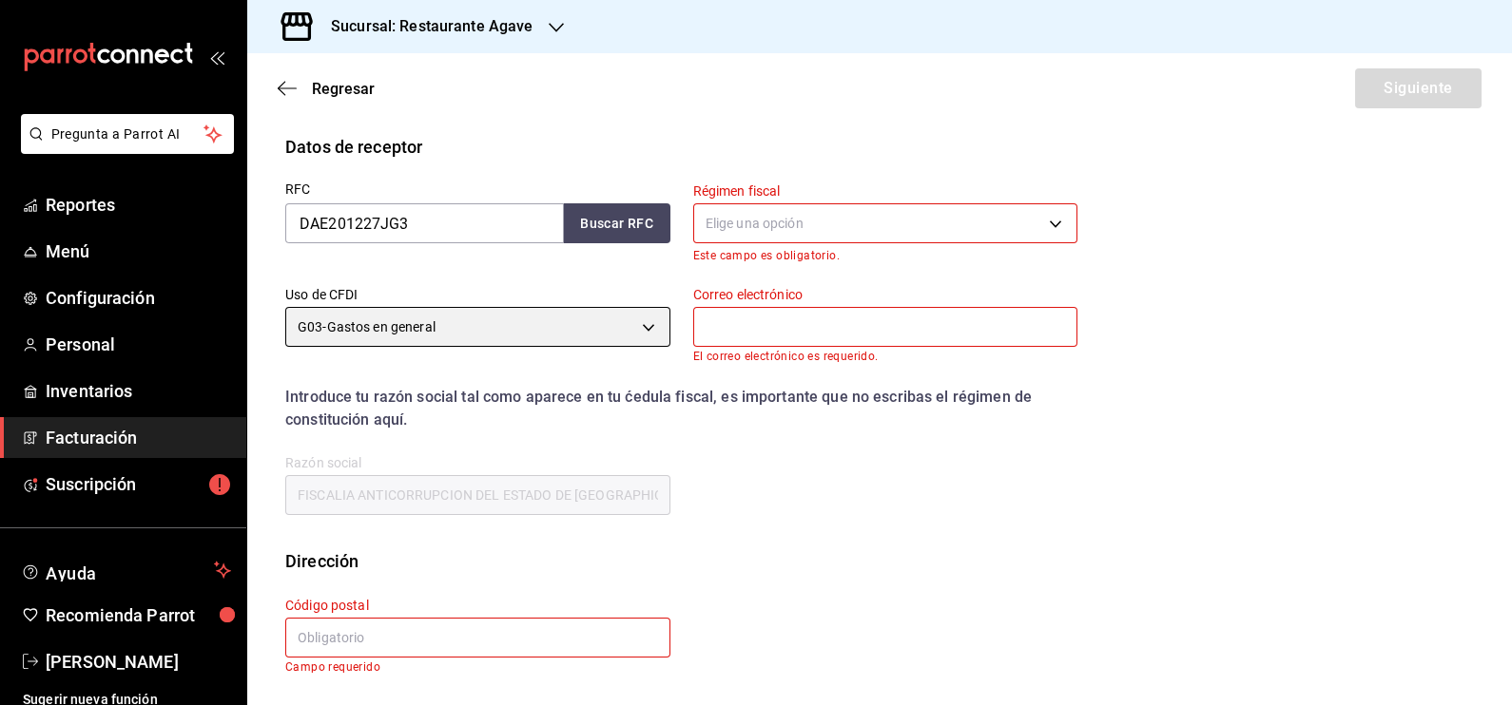
scroll to position [330, 0]
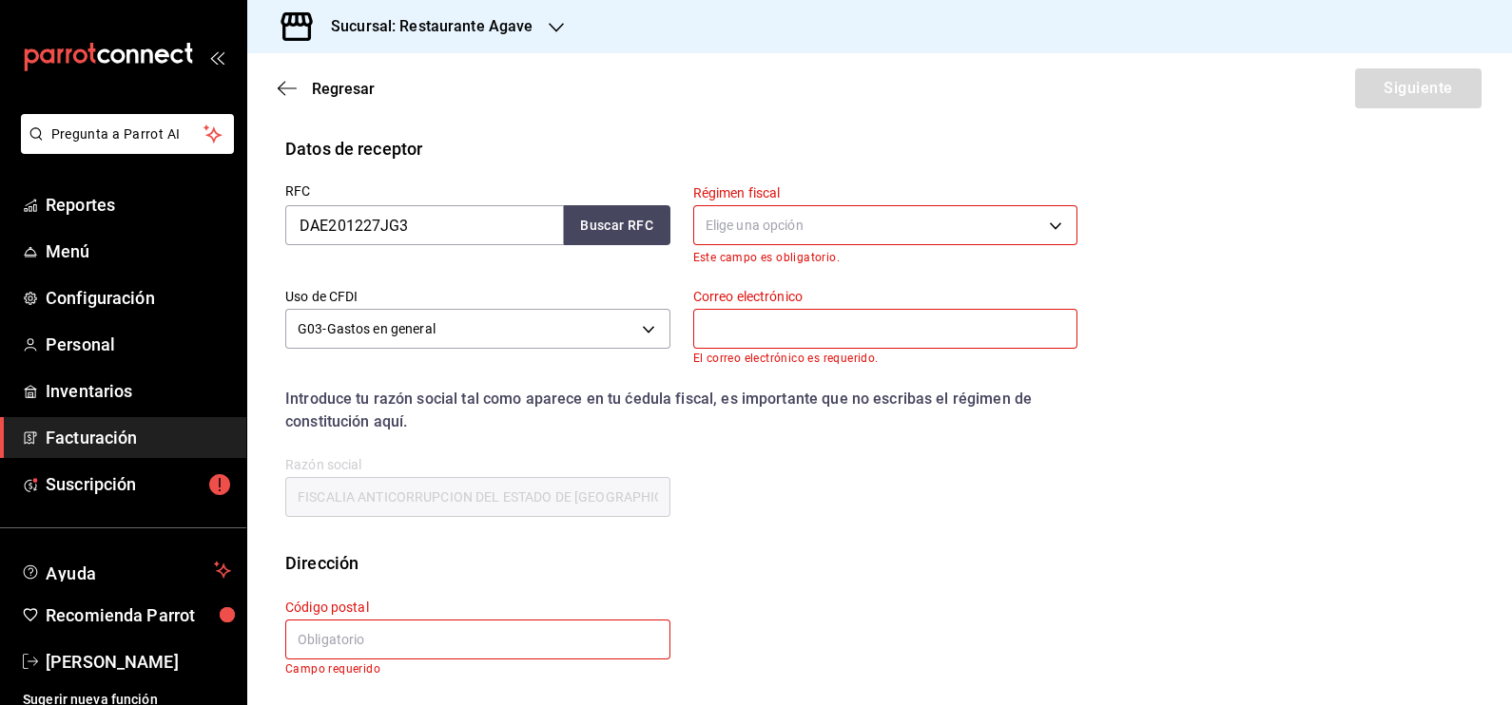
click at [765, 214] on body "Pregunta a Parrot AI Reportes Menú Configuración Personal Inventarios Facturaci…" at bounding box center [756, 352] width 1512 height 705
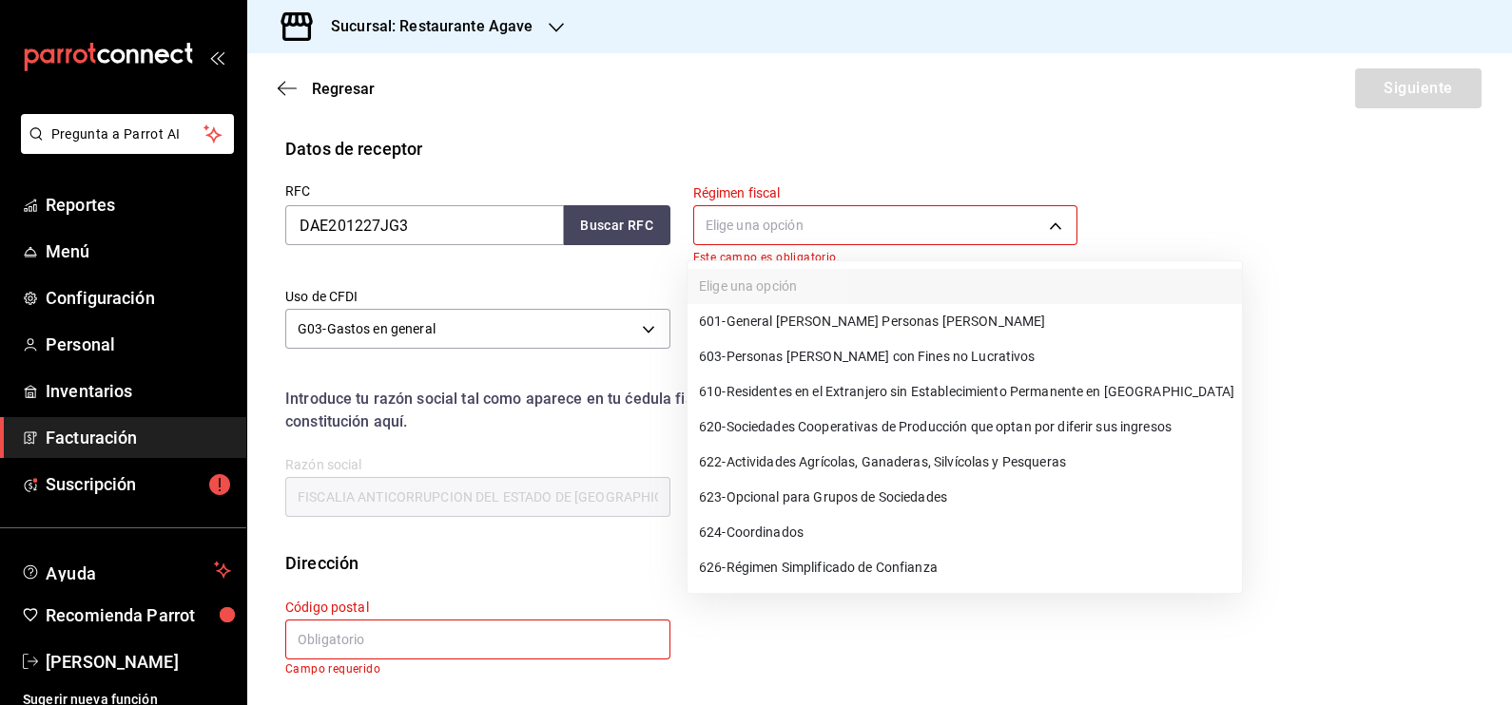
click at [858, 352] on span "603 - Personas Morales con Fines no Lucrativos" at bounding box center [867, 357] width 337 height 20
type input "603"
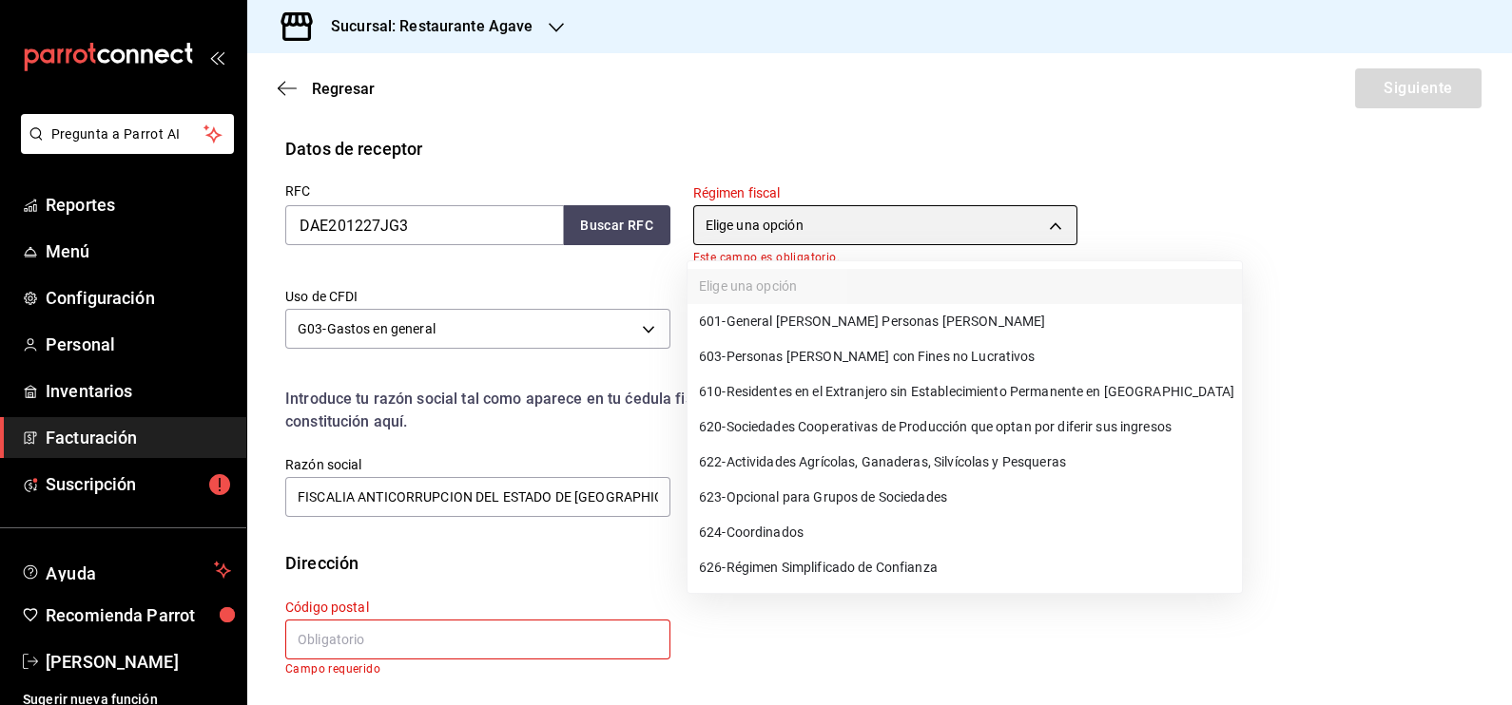
scroll to position [317, 0]
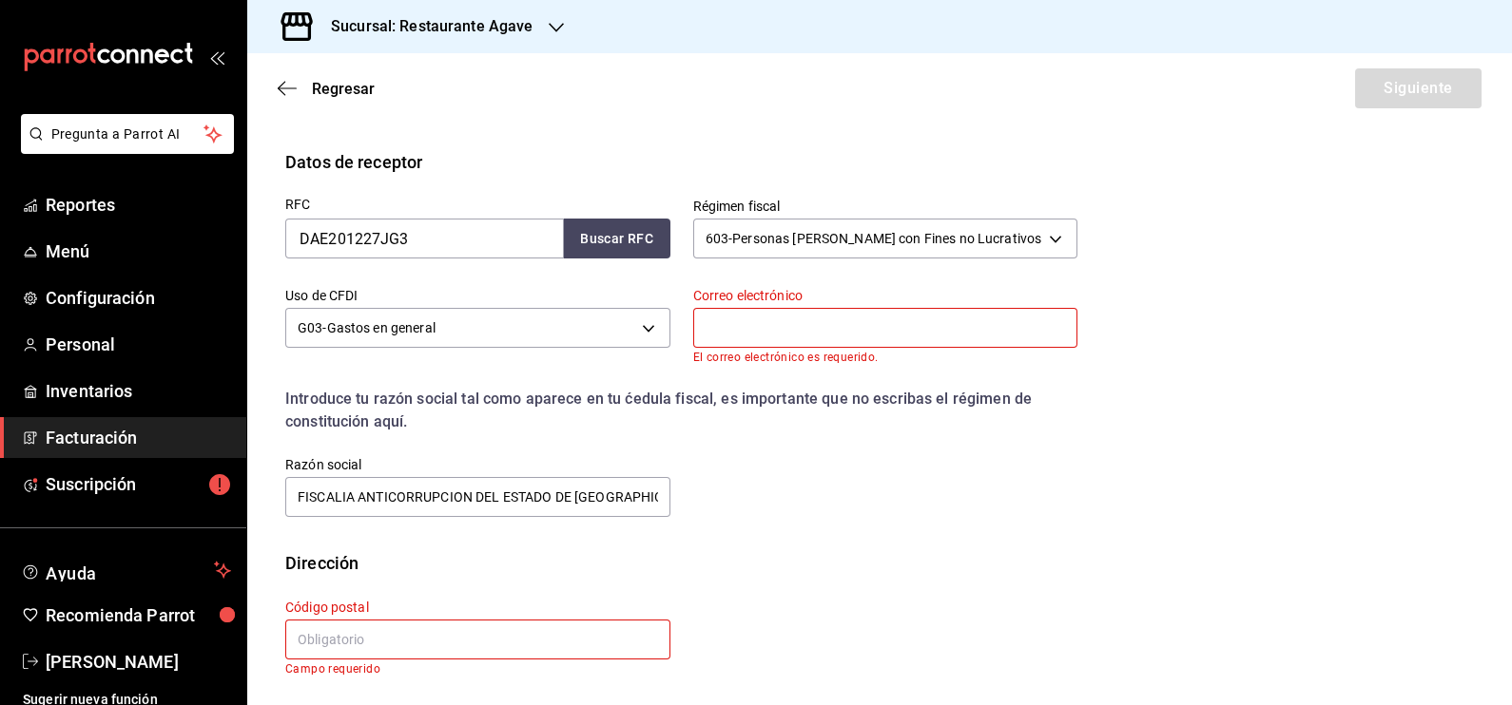
click at [790, 342] on input "text" at bounding box center [885, 328] width 385 height 40
click at [399, 501] on input "FISCALIA ANTICORRUPCION DEL ESTADO DE CHIHUAHUA" at bounding box center [477, 497] width 385 height 40
click at [522, 647] on input "text" at bounding box center [477, 640] width 385 height 40
click at [526, 629] on input "text" at bounding box center [477, 640] width 385 height 40
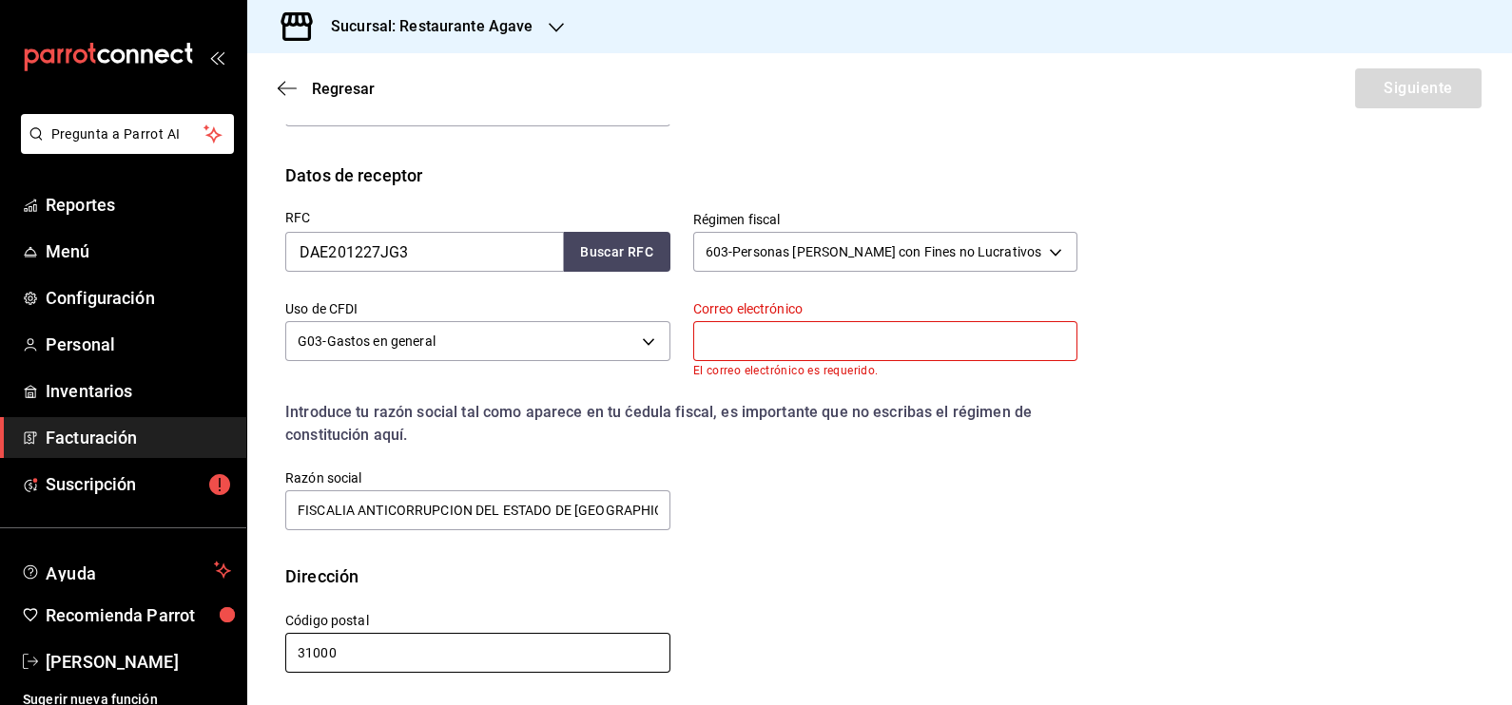
type input "31000"
click at [842, 350] on input "text" at bounding box center [885, 341] width 385 height 40
click at [312, 247] on input "DAE201227JG3" at bounding box center [424, 252] width 279 height 40
type input "AE201227JG3"
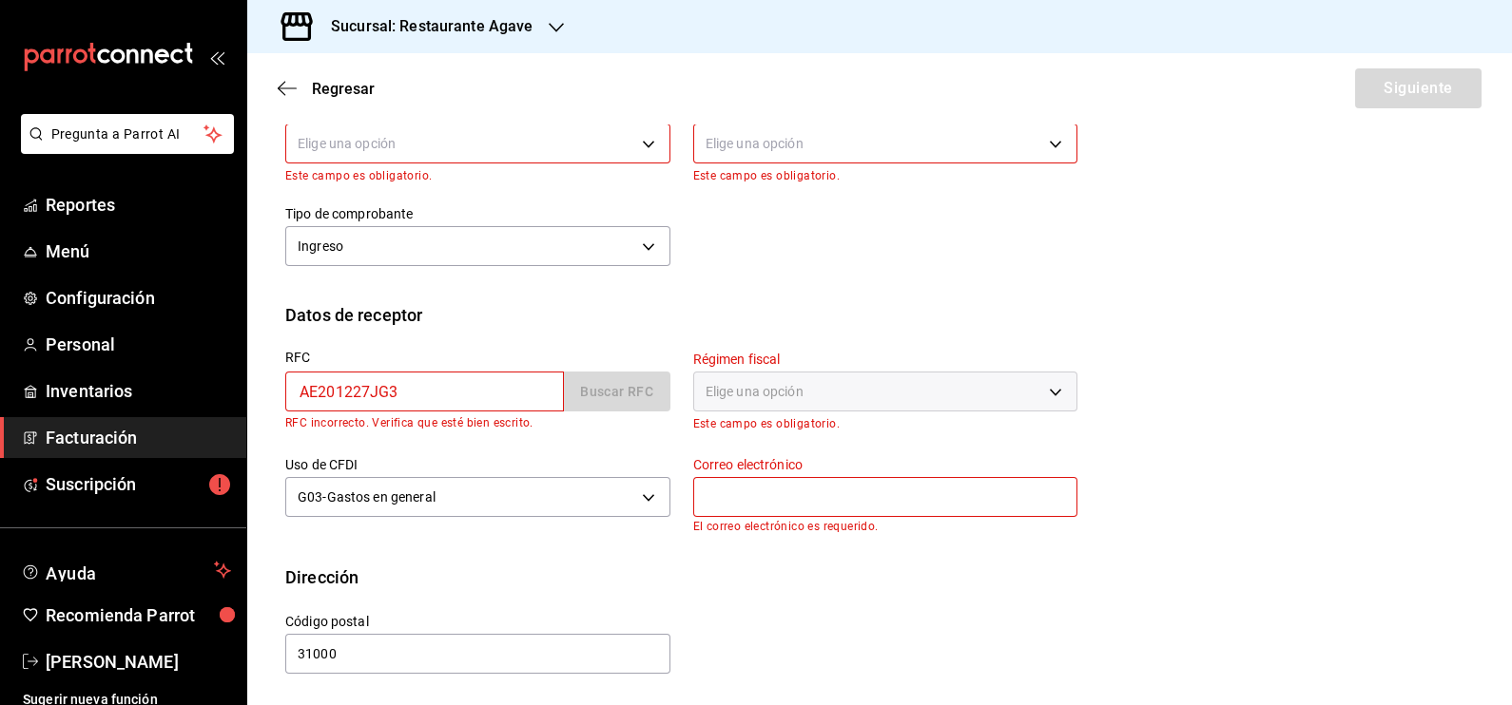
type input "FAE201227JG3"
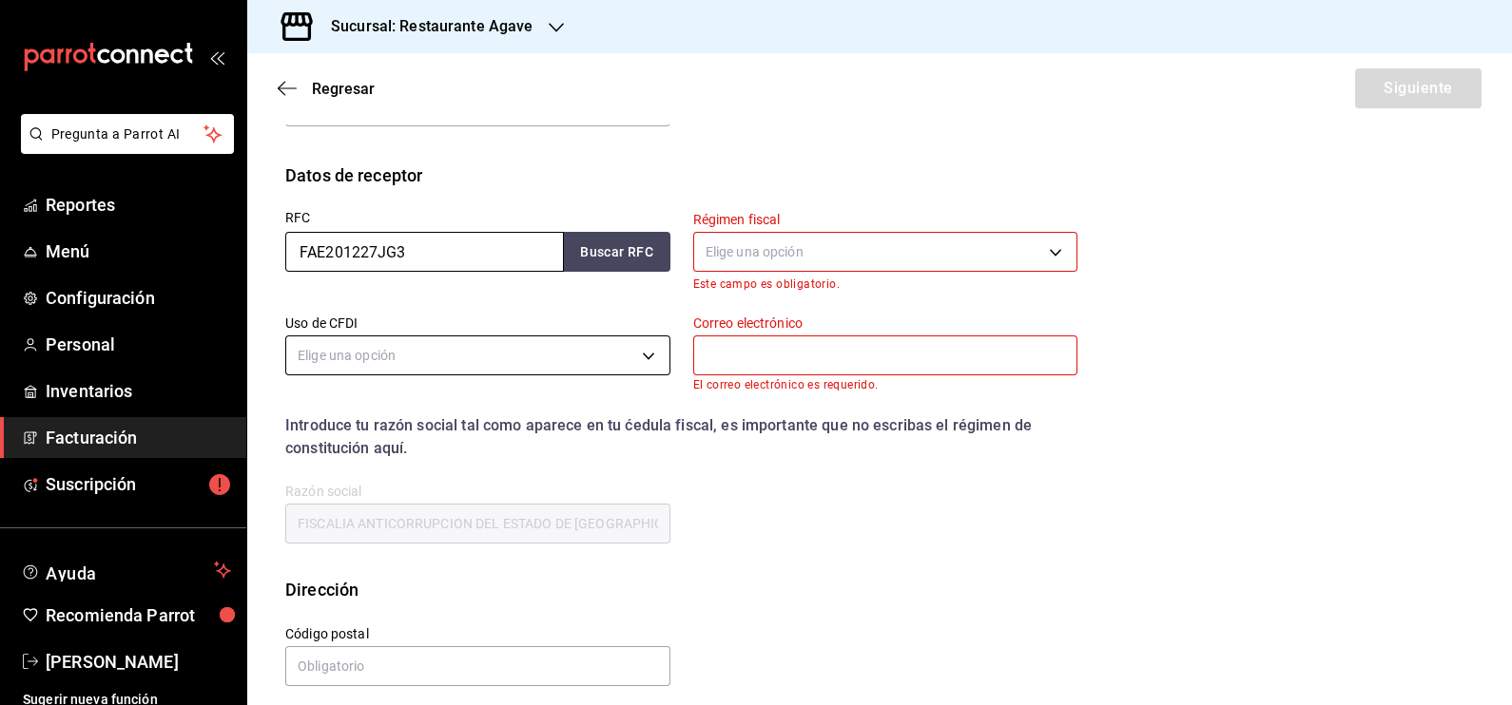
type input "FAE201227JG3"
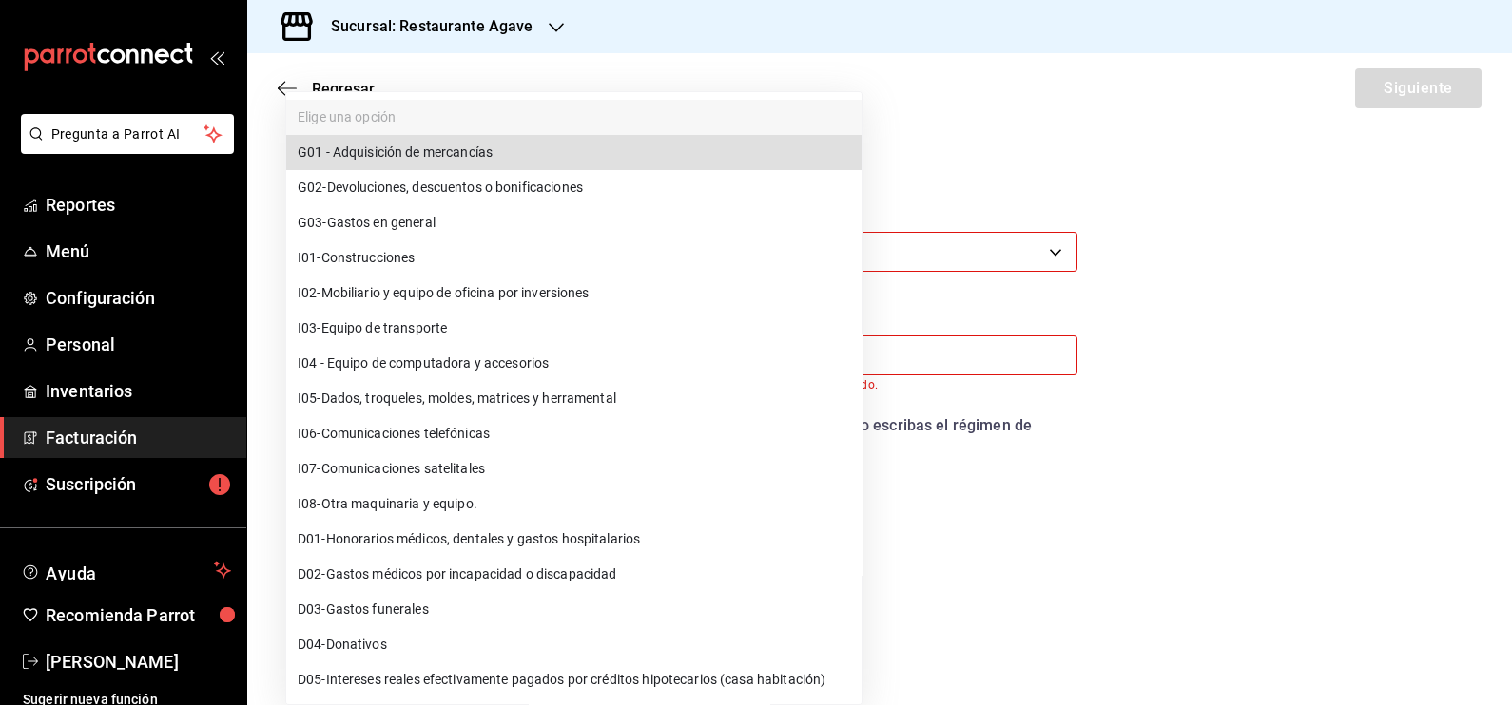
click at [642, 351] on body "Pregunta a Parrot AI Reportes Menú Configuración Personal Inventarios Facturaci…" at bounding box center [756, 352] width 1512 height 705
click at [531, 227] on li "G03 - Gastos en general" at bounding box center [573, 222] width 575 height 35
type input "G03"
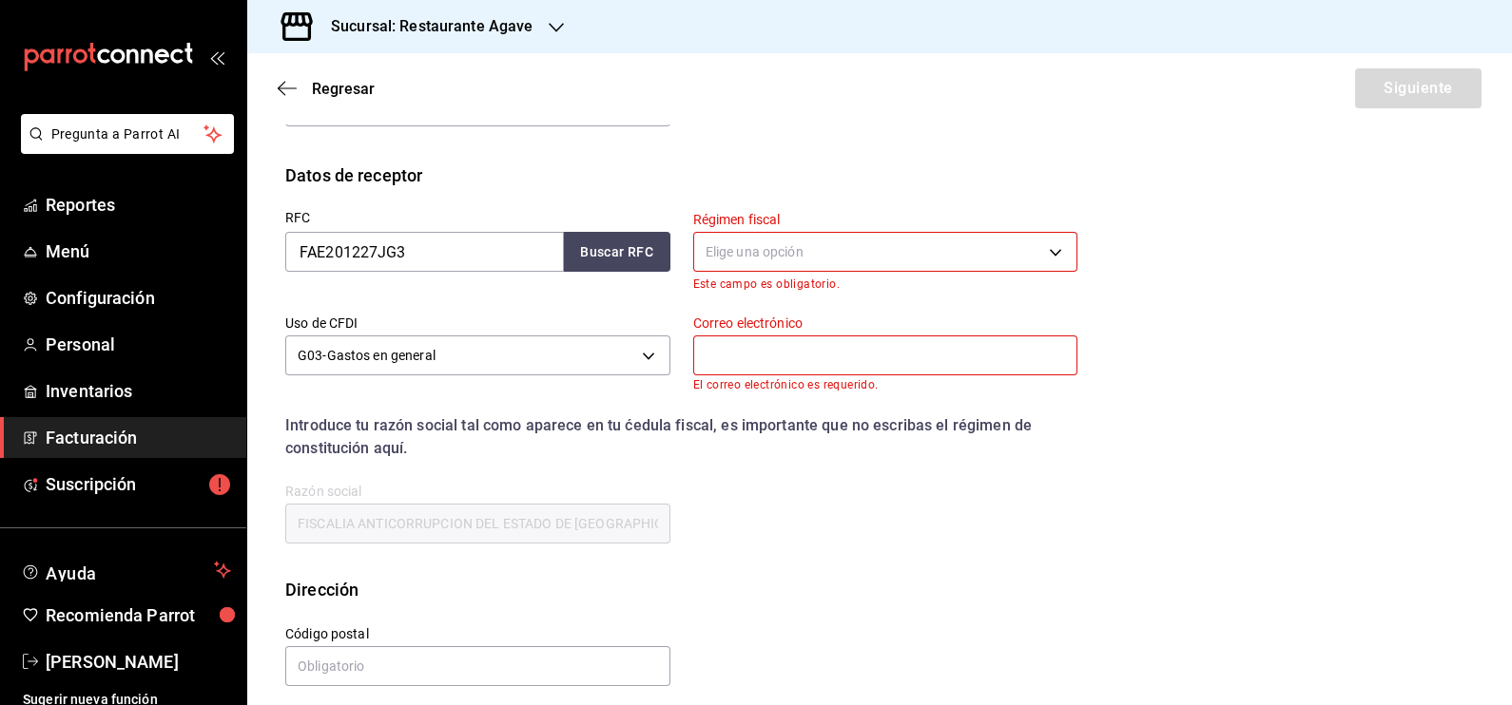
click at [848, 361] on input "text" at bounding box center [885, 356] width 385 height 40
click at [832, 261] on body "Pregunta a Parrot AI Reportes Menú Configuración Personal Inventarios Facturaci…" at bounding box center [756, 352] width 1512 height 705
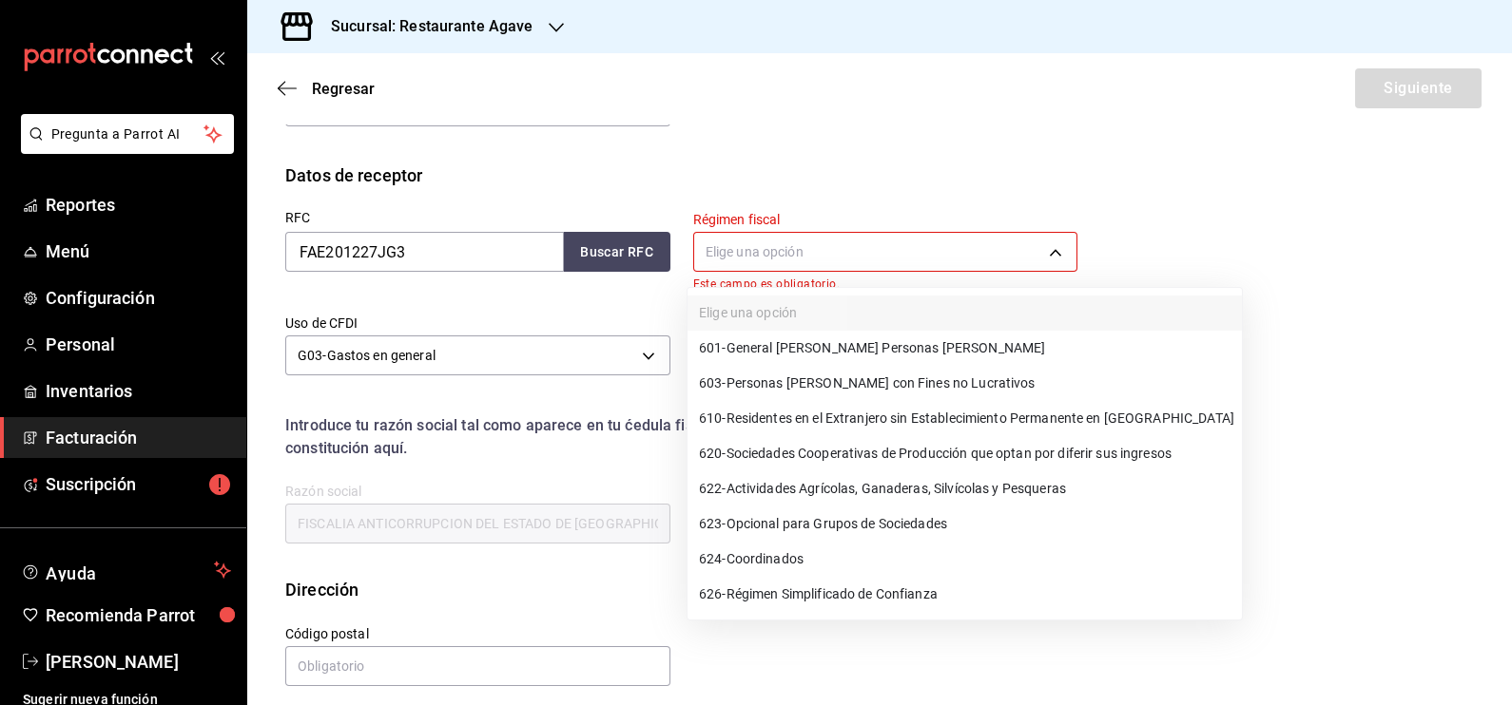
click at [882, 376] on span "603 - Personas Morales con Fines no Lucrativos" at bounding box center [867, 384] width 337 height 20
type input "603"
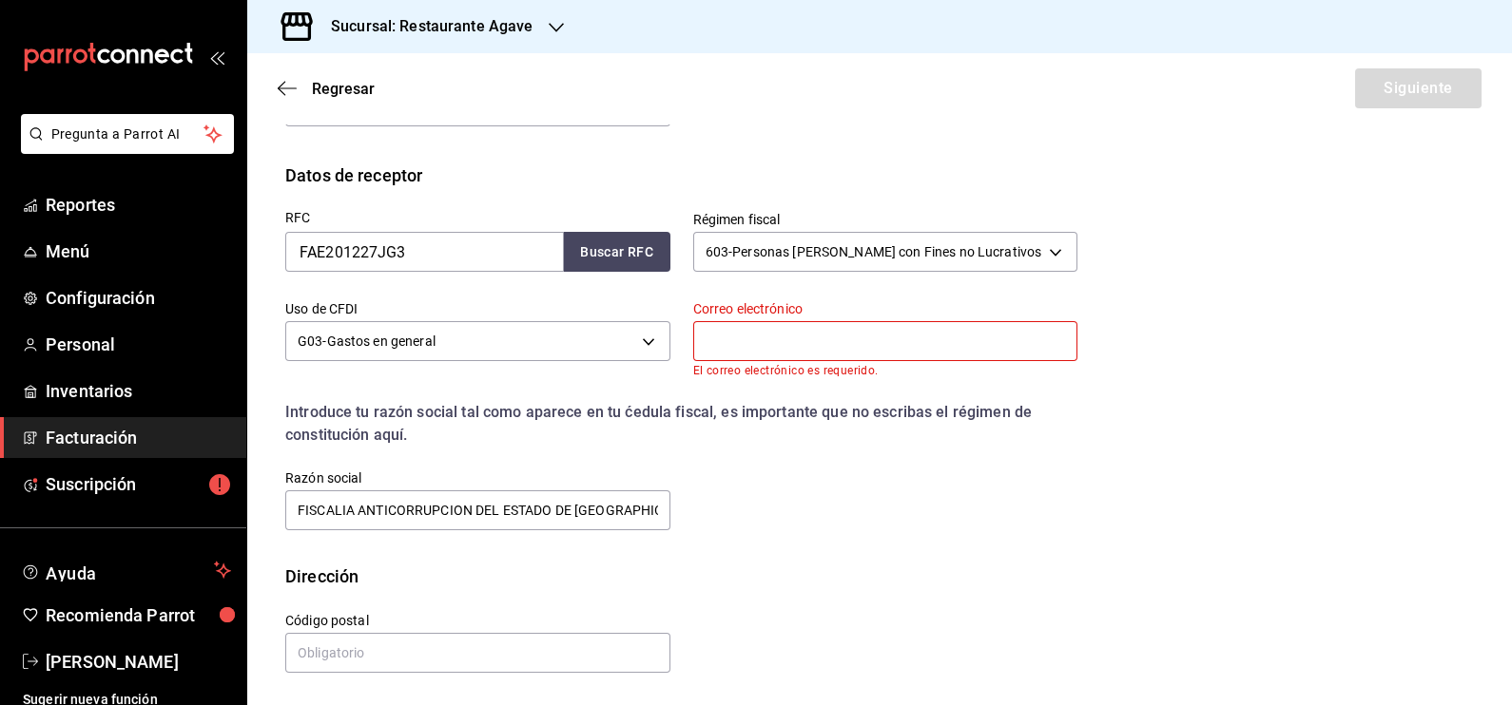
click at [738, 346] on input "text" at bounding box center [885, 341] width 385 height 40
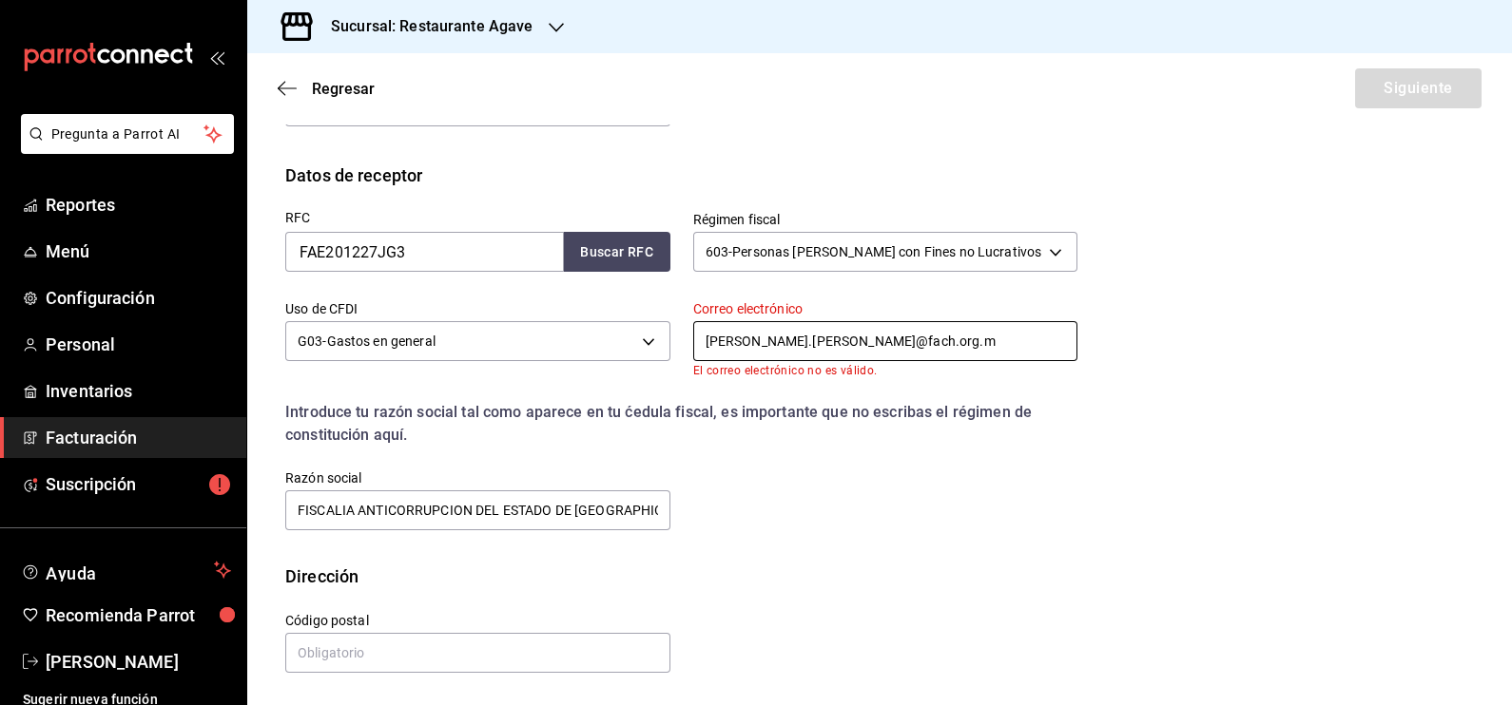
scroll to position [292, 0]
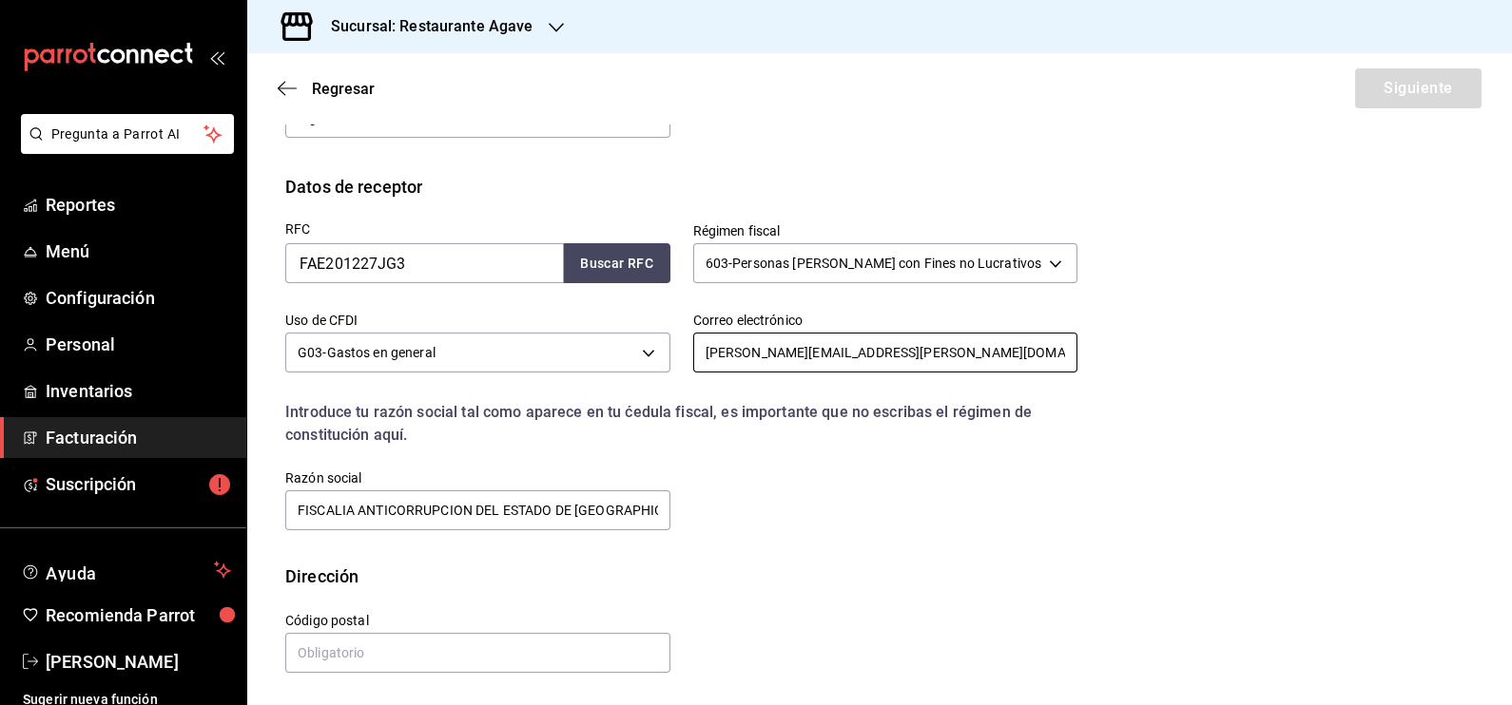
type input "marisol.cobos@fach.org.mx"
click at [551, 676] on div "Calle # exterior # interior Código postal Estado ​ Municipio ​ Colonia ​" at bounding box center [879, 647] width 1188 height 117
click at [551, 661] on input "text" at bounding box center [477, 653] width 385 height 40
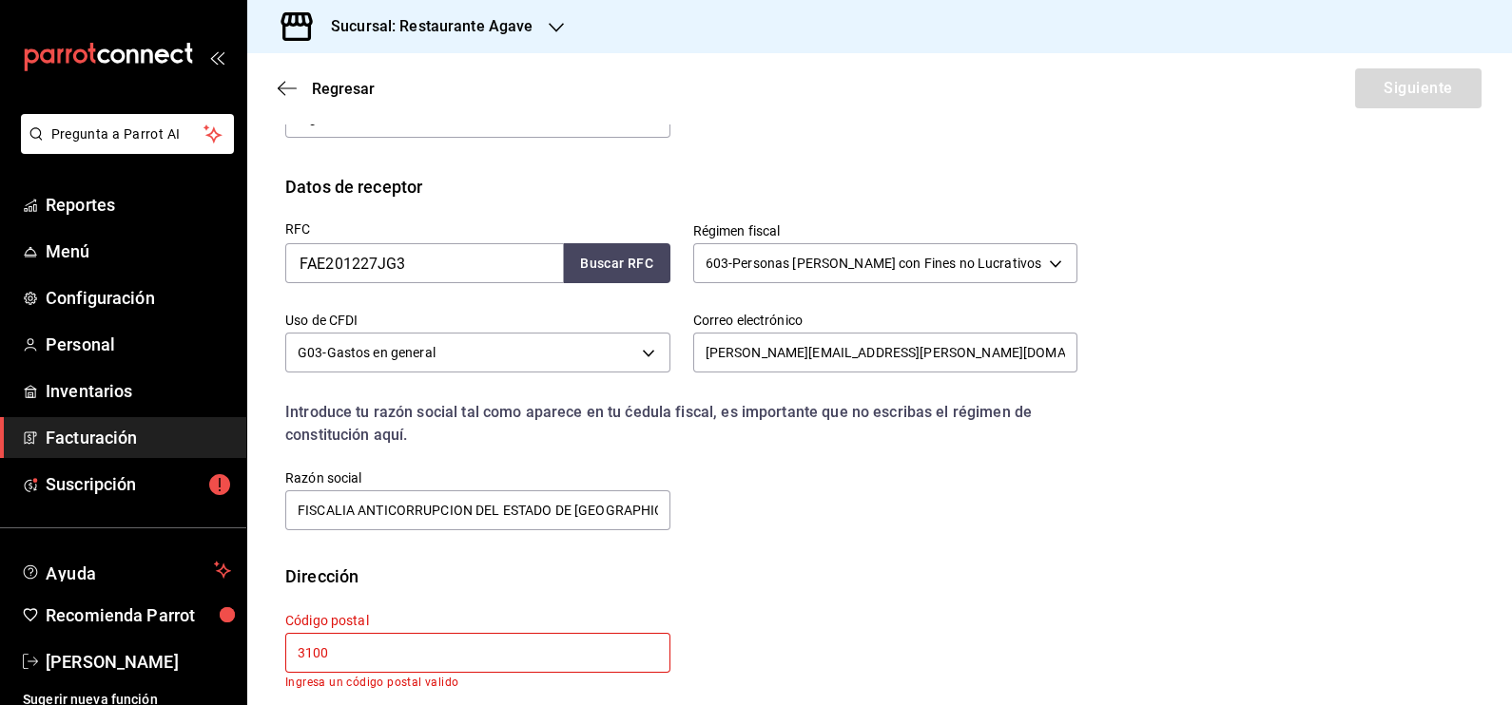
type input "31000"
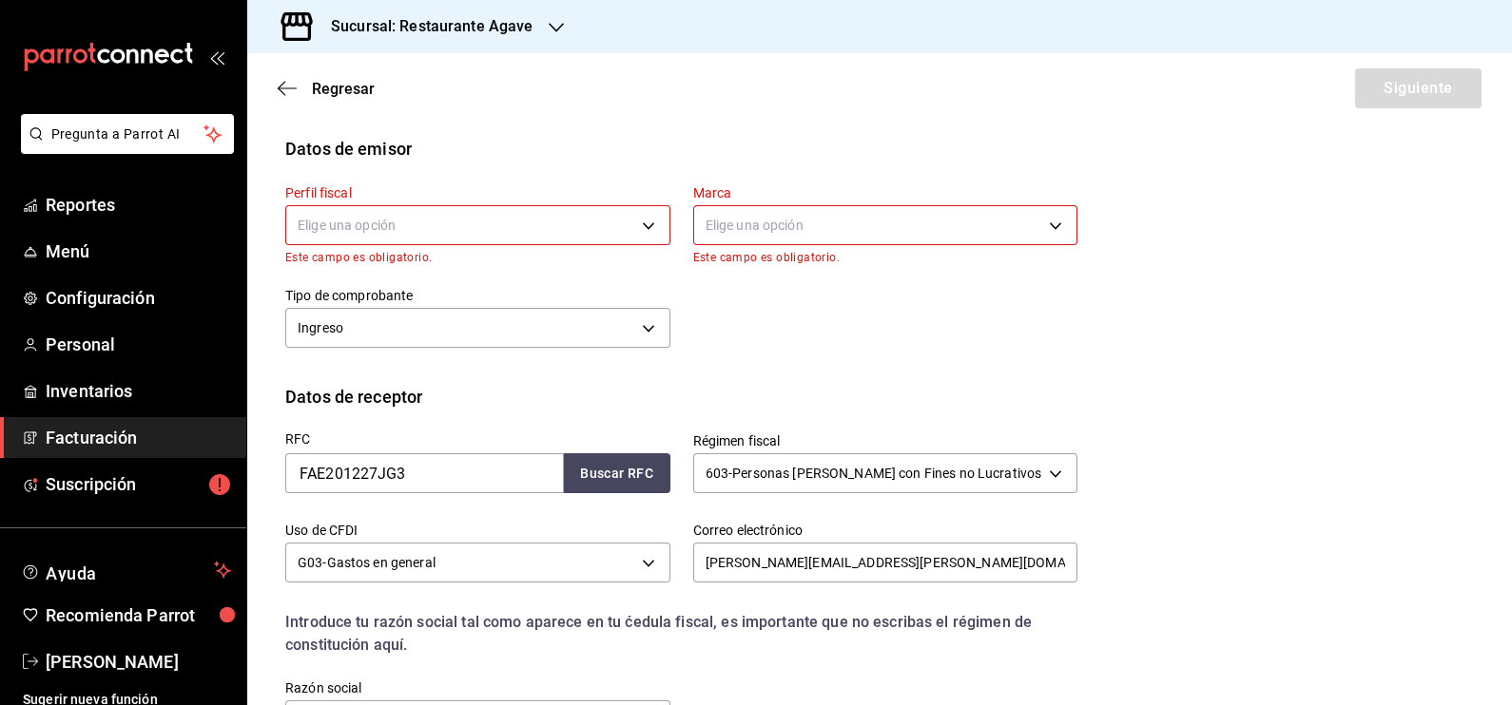
scroll to position [0, 0]
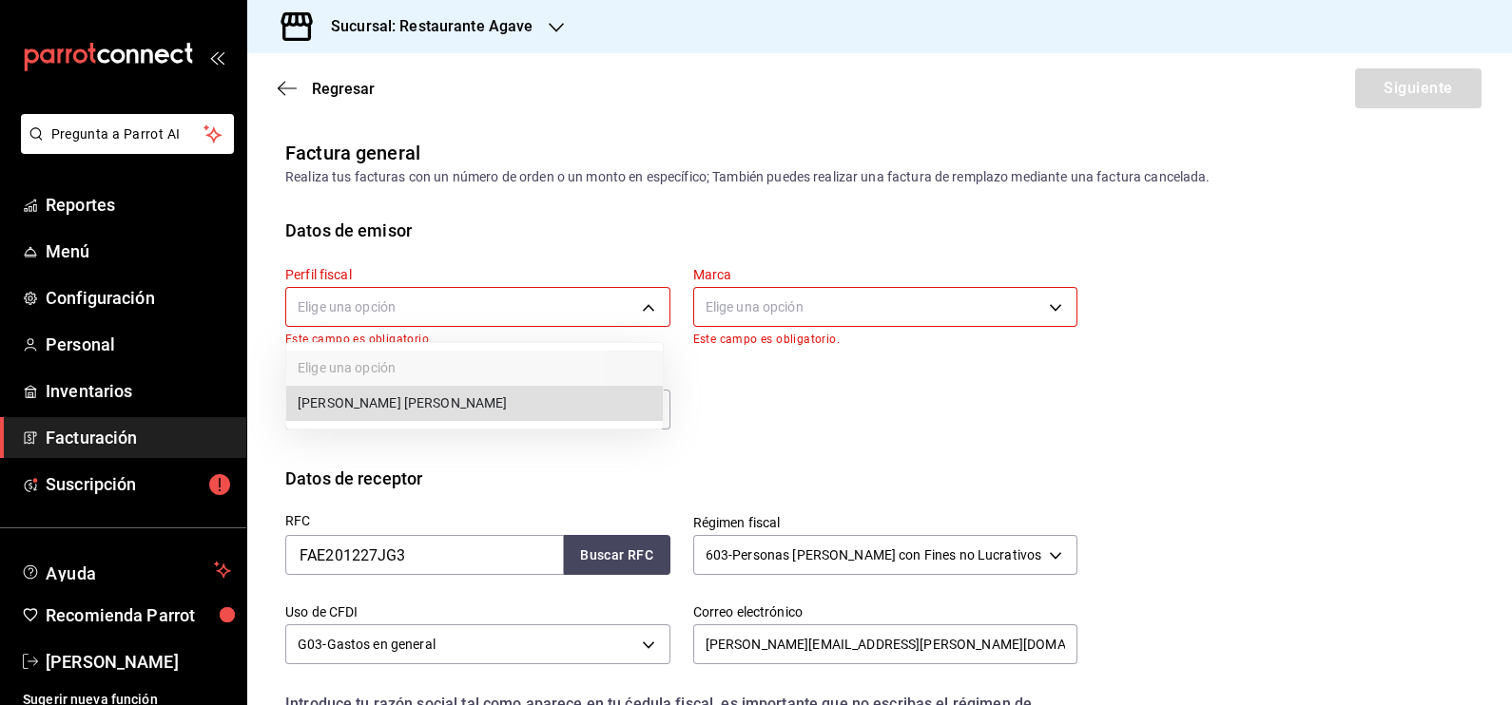
click at [603, 306] on body "Pregunta a Parrot AI Reportes Menú Configuración Personal Inventarios Facturaci…" at bounding box center [756, 352] width 1512 height 705
click at [599, 401] on li "MIGUEL ÁNGEL MARTÍNEZ ANTILLÓN" at bounding box center [474, 403] width 377 height 35
type input "ad901036-74df-4fe8-addc-bdb4b17d016d"
type input "ac14864f-e3a0-4832-92fd-dda121f57a49"
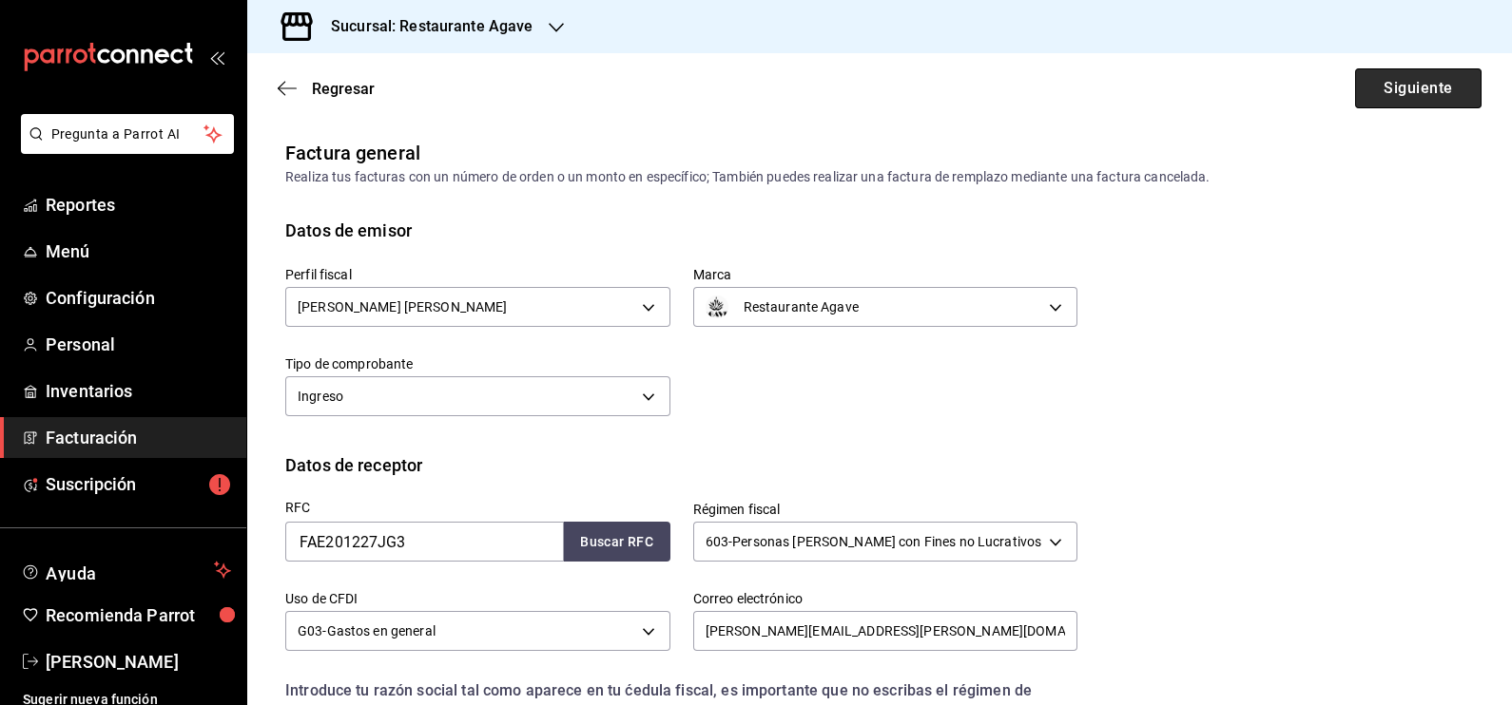
click at [1432, 81] on button "Siguiente" at bounding box center [1418, 88] width 126 height 40
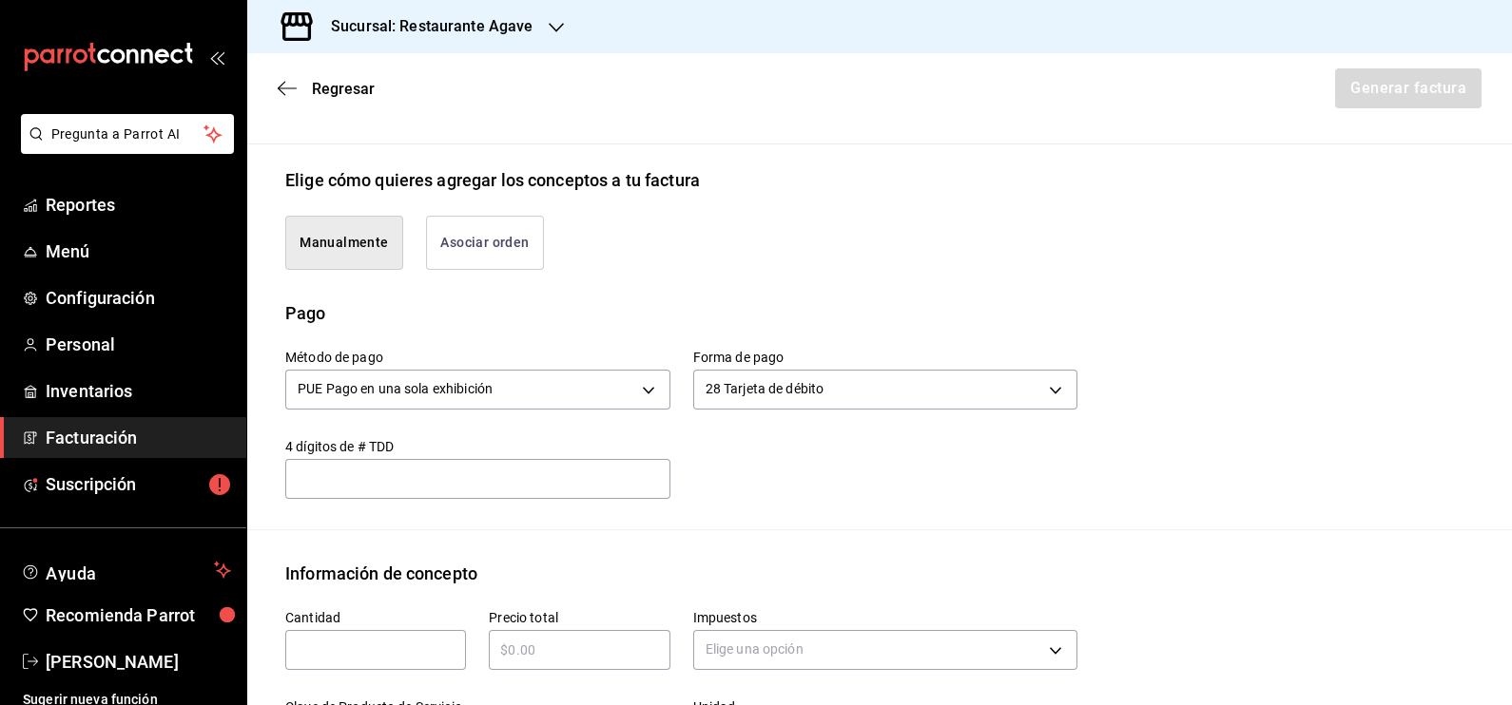
scroll to position [594, 0]
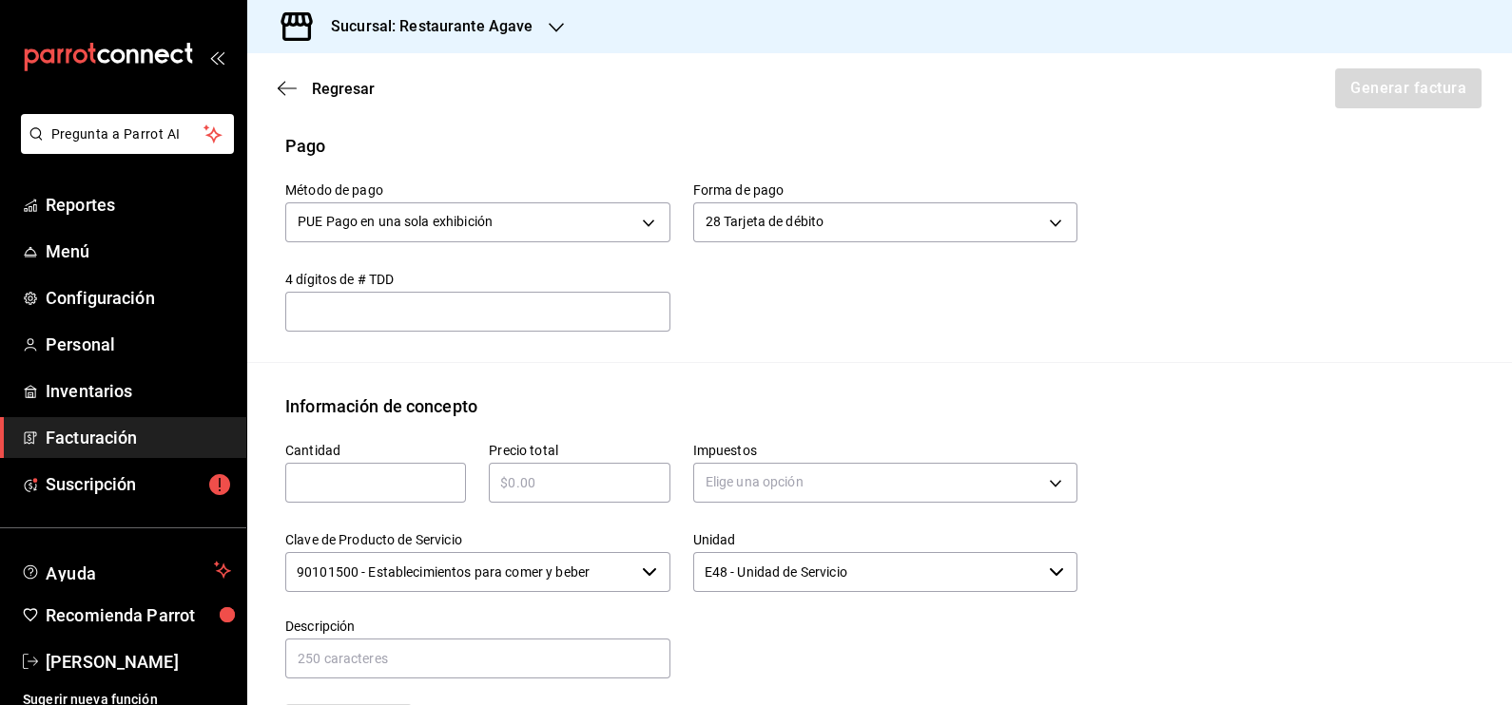
click at [354, 485] on input "text" at bounding box center [375, 483] width 181 height 23
type input "1"
click at [528, 464] on div "​" at bounding box center [579, 483] width 181 height 40
type input "$1480"
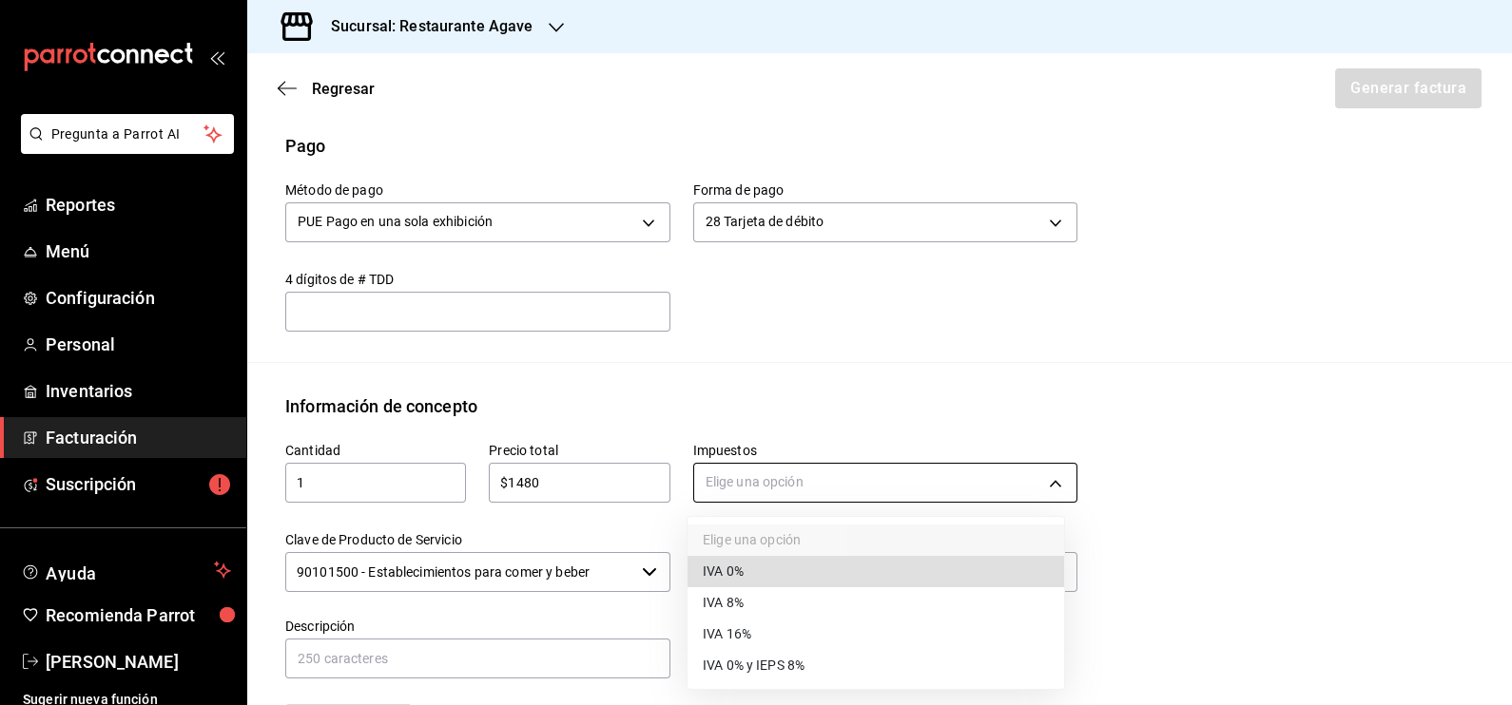
click at [703, 477] on body "Pregunta a Parrot AI Reportes Menú Configuración Personal Inventarios Facturaci…" at bounding box center [756, 352] width 1512 height 705
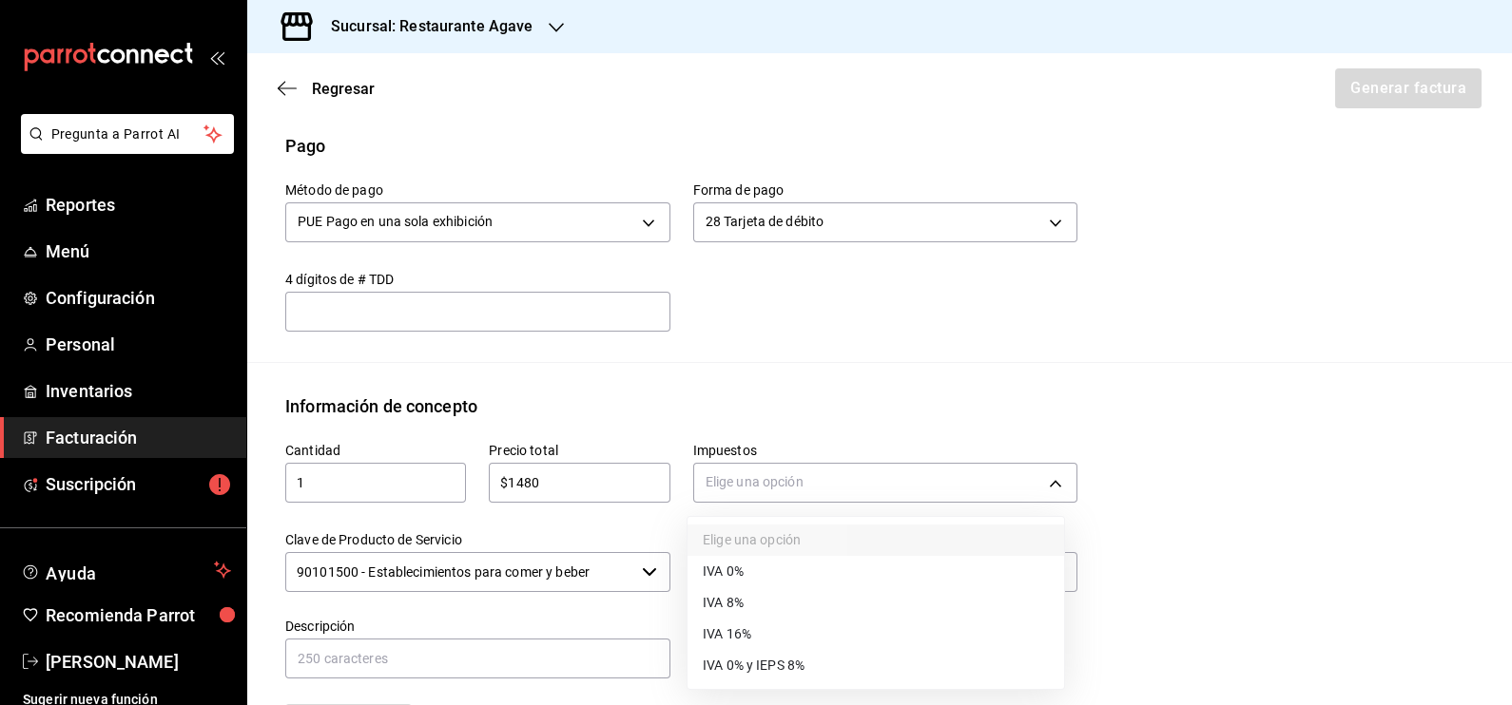
click at [780, 628] on li "IVA 16%" at bounding box center [875, 634] width 377 height 31
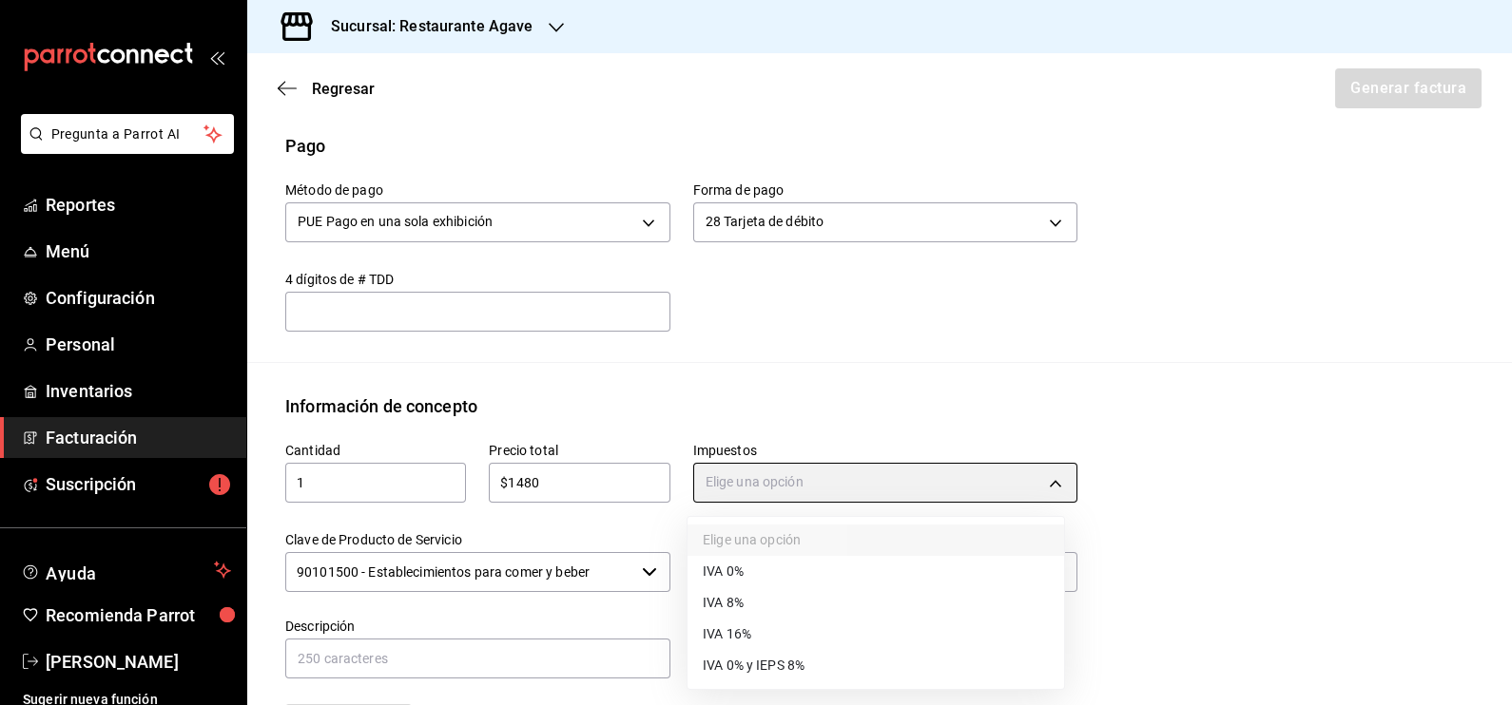
type input "IVA_16"
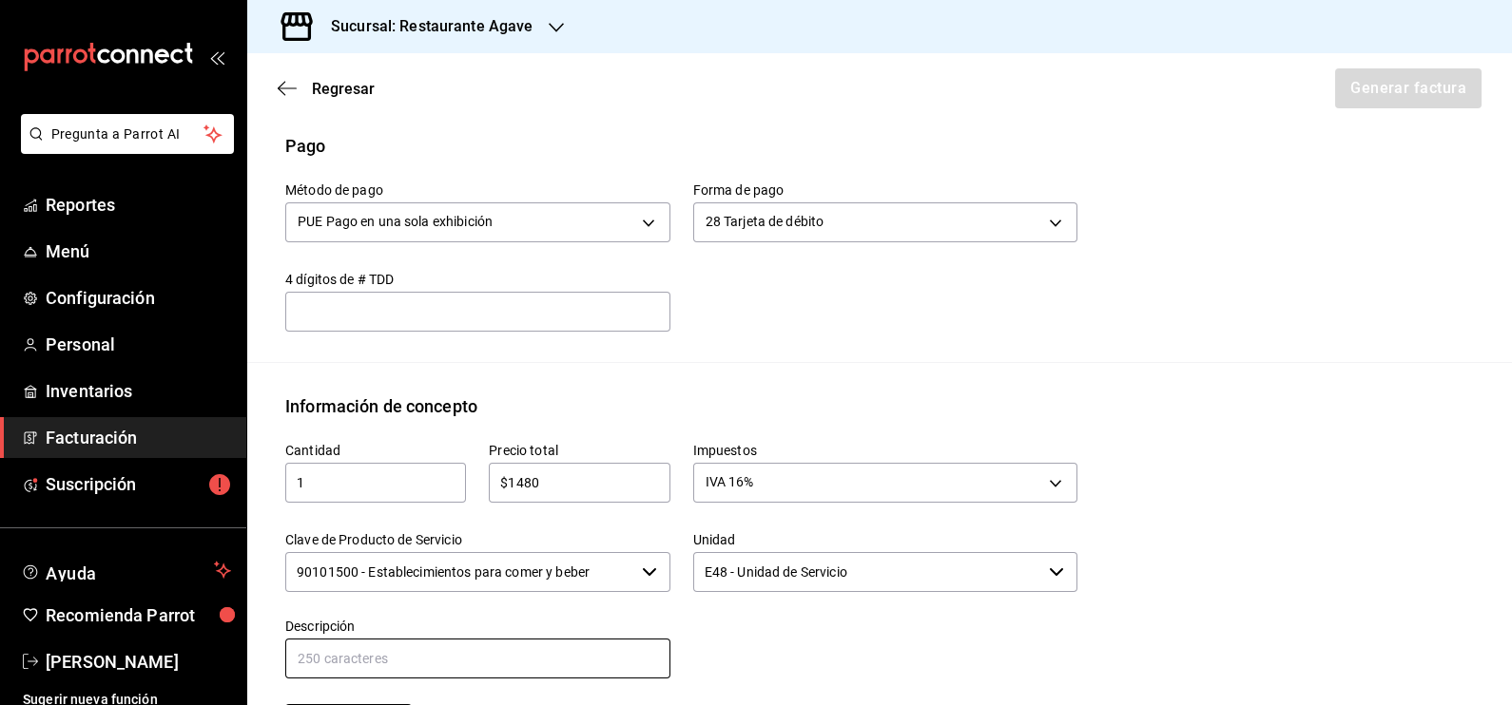
click at [456, 652] on input "text" at bounding box center [477, 659] width 385 height 40
type input "Consumo"
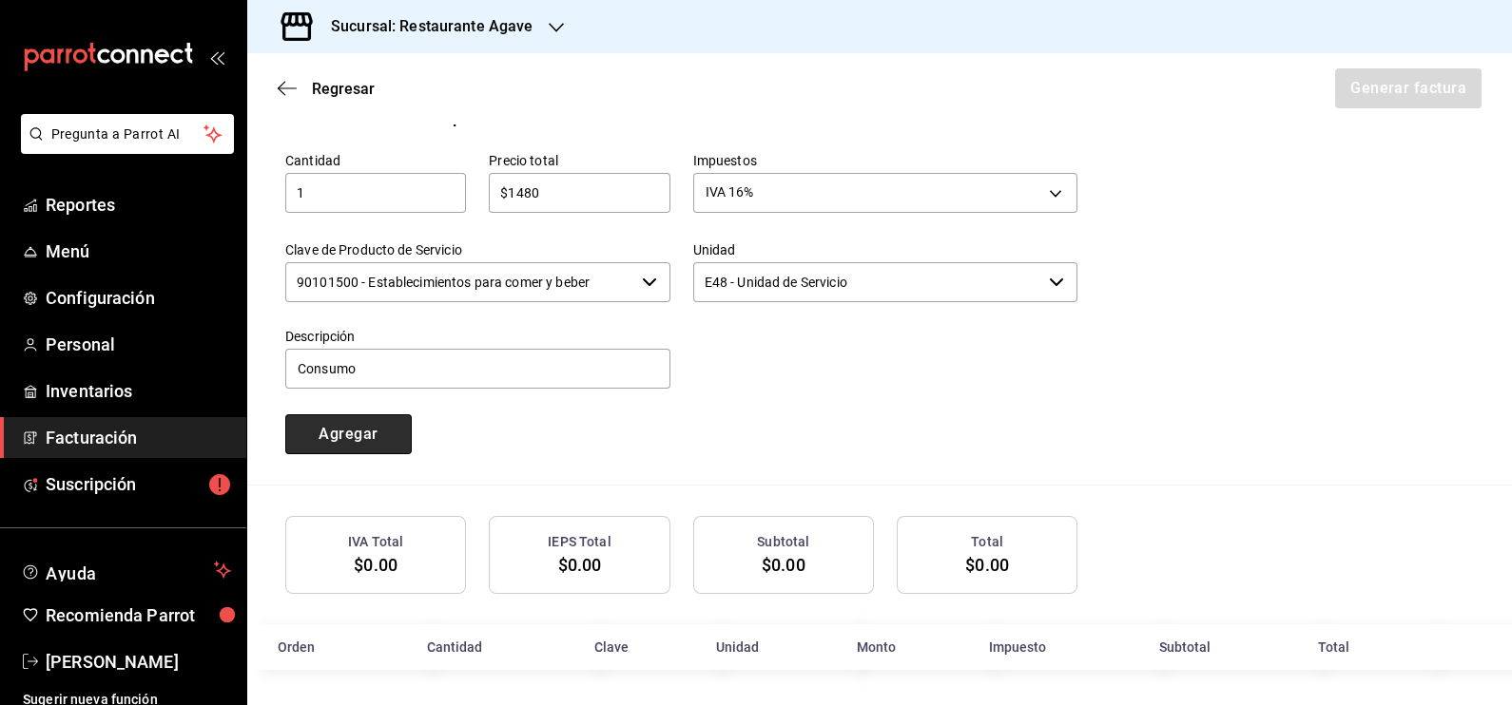
click at [391, 440] on button "Agregar" at bounding box center [348, 435] width 126 height 40
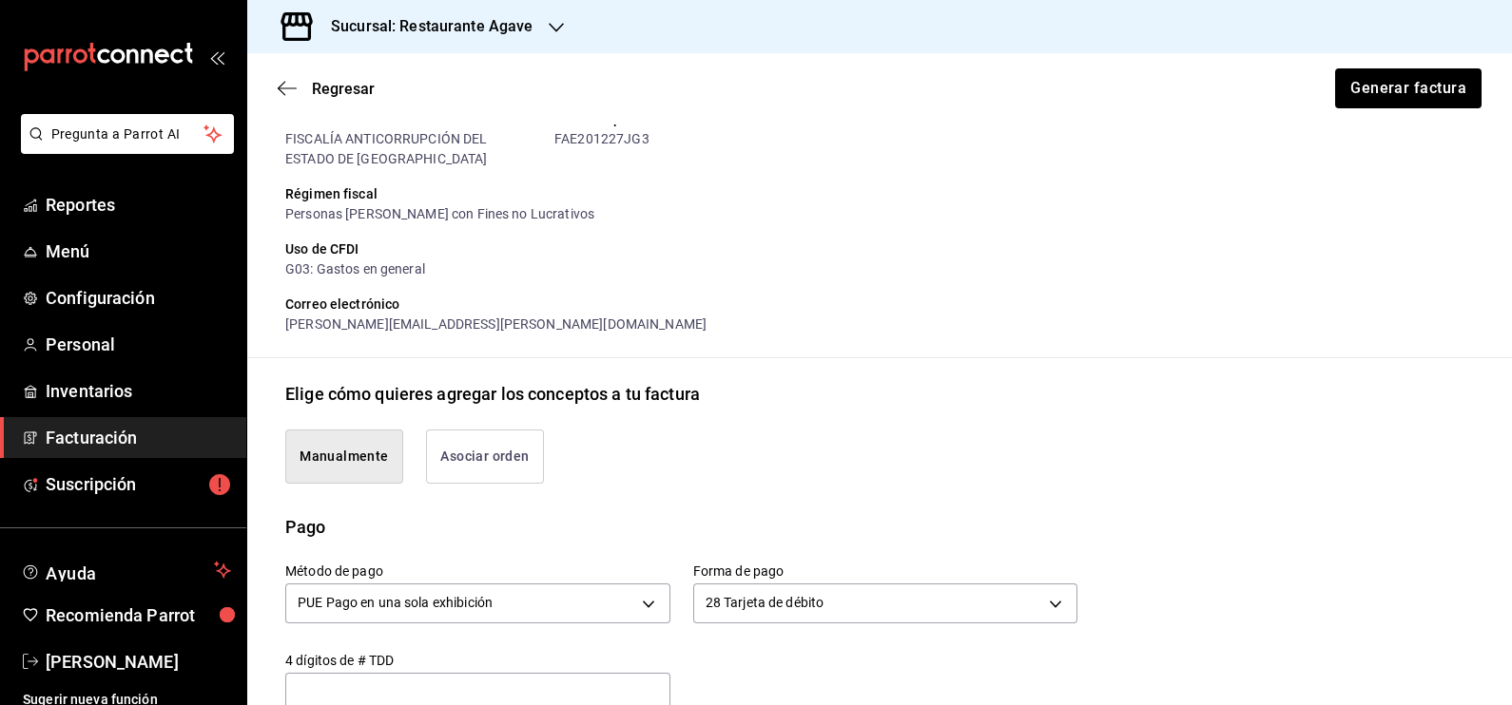
scroll to position [52, 0]
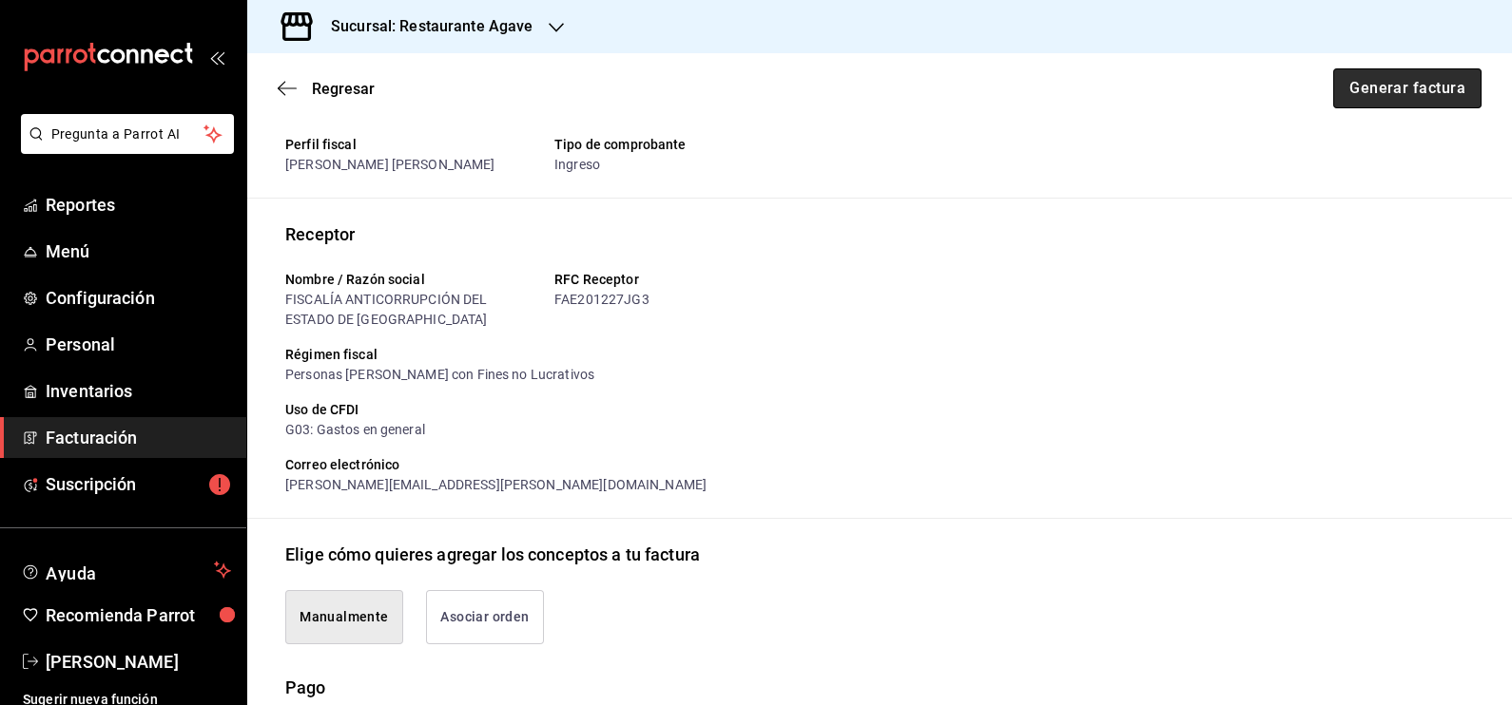
click at [1358, 94] on button "Generar factura" at bounding box center [1407, 88] width 148 height 40
